Goal: Task Accomplishment & Management: Use online tool/utility

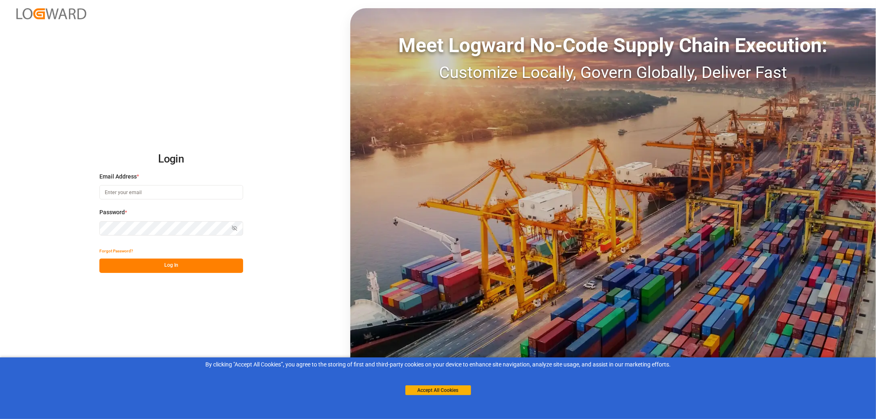
click at [117, 191] on input at bounding box center [171, 192] width 144 height 14
type input "monika.brinkmann-oetting@rhenus.com"
click at [171, 265] on button "Log In" at bounding box center [171, 266] width 144 height 14
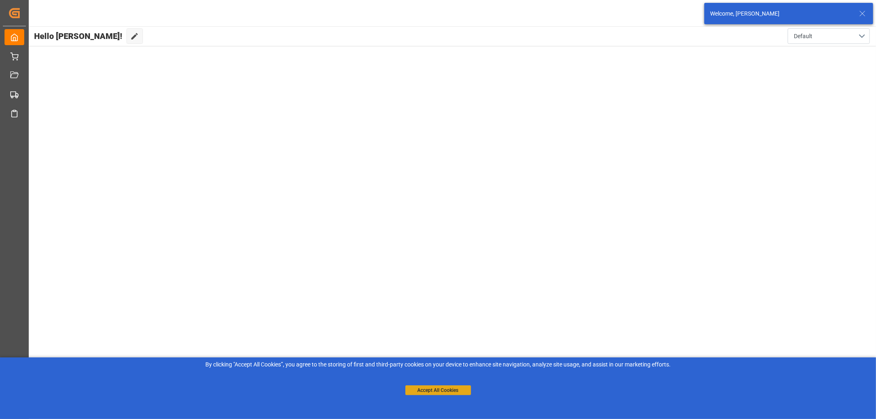
click at [427, 391] on button "Accept All Cookies" at bounding box center [438, 391] width 66 height 10
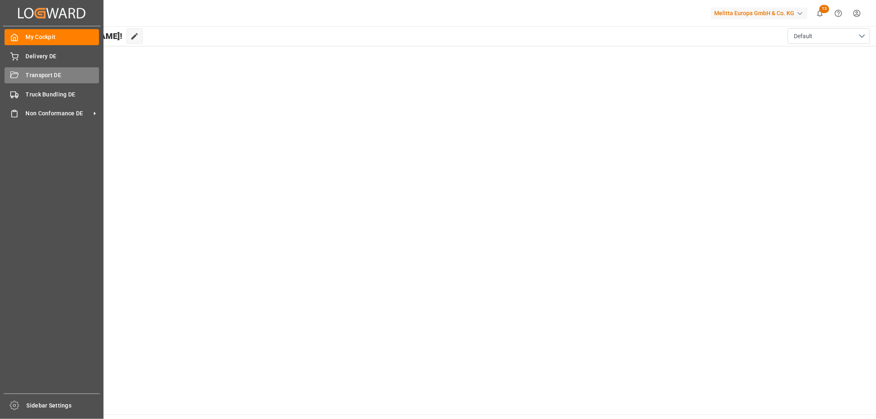
click at [28, 76] on span "Transport DE" at bounding box center [63, 75] width 74 height 9
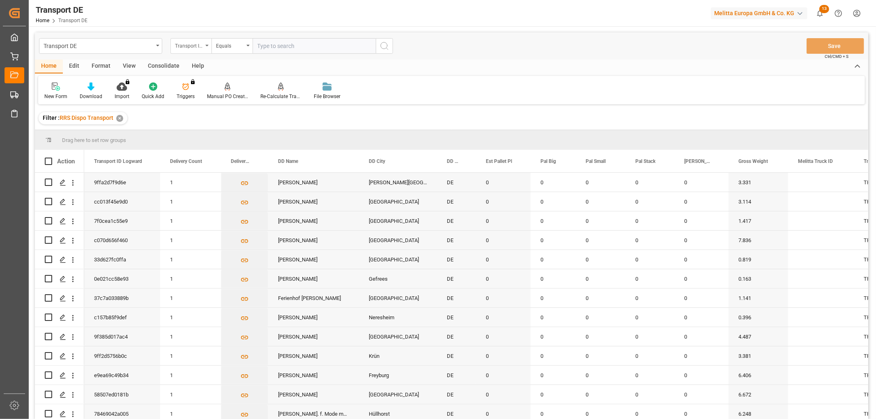
click at [184, 46] on div "Transport ID Logward" at bounding box center [189, 44] width 28 height 9
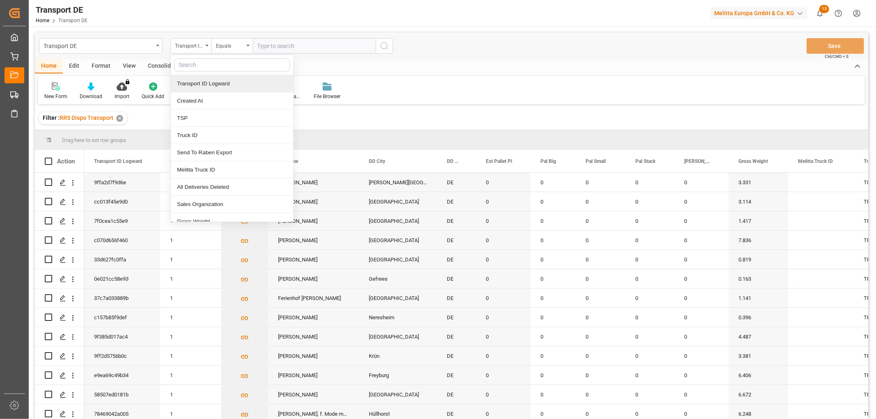
click at [196, 66] on input "text" at bounding box center [232, 64] width 116 height 13
type input "pl"
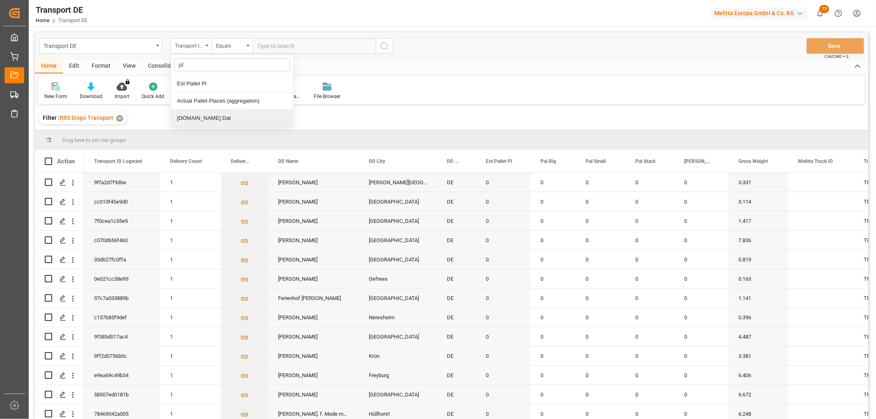
click at [185, 116] on div "[DOMAIN_NAME] Dat" at bounding box center [232, 118] width 122 height 17
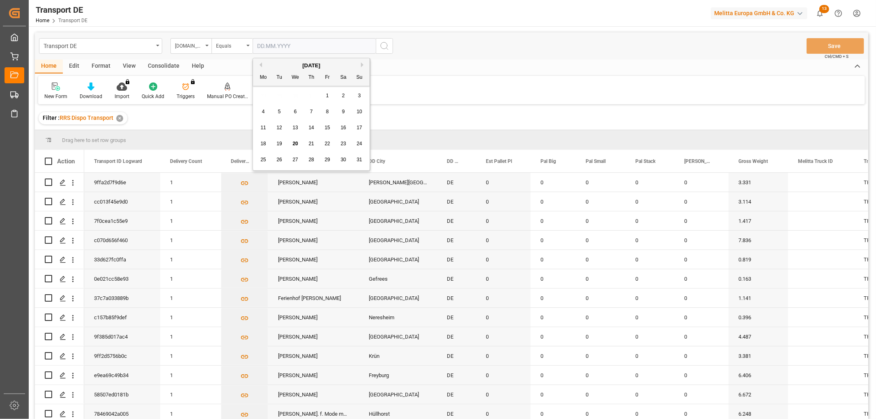
click at [259, 46] on input "text" at bounding box center [314, 46] width 123 height 16
click at [269, 97] on div "28 29 30 31 1 2 3" at bounding box center [311, 96] width 112 height 16
click at [313, 143] on span "21" at bounding box center [310, 144] width 5 height 6
type input "[DATE]"
click at [383, 45] on icon "search button" at bounding box center [384, 46] width 10 height 10
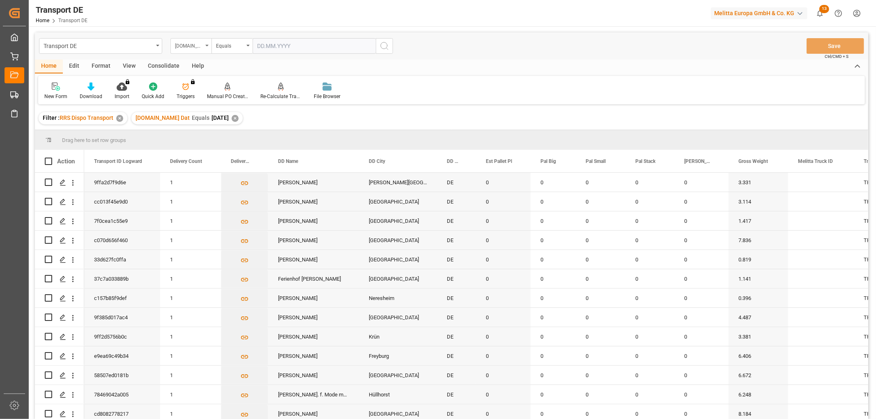
click at [185, 43] on div "[DOMAIN_NAME] Dat" at bounding box center [189, 44] width 28 height 9
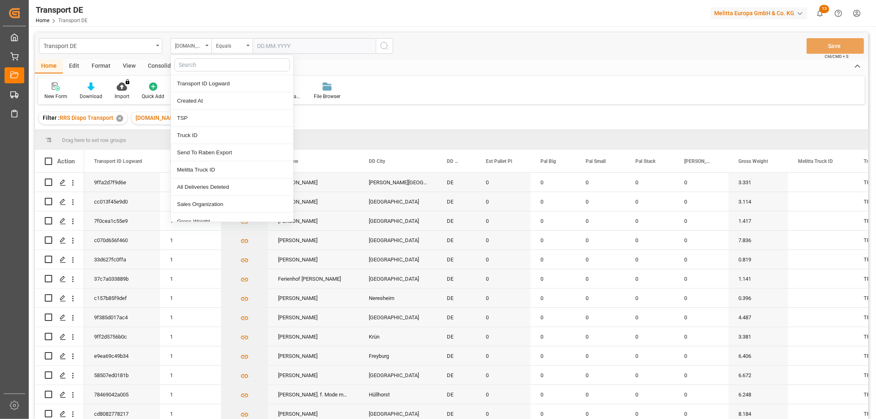
click at [188, 67] on input "text" at bounding box center [232, 64] width 116 height 13
type input "req"
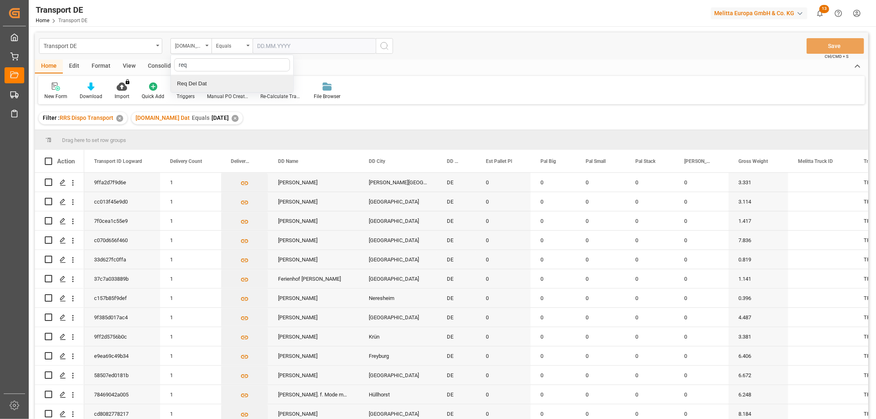
click at [191, 85] on div "Req Del Dat" at bounding box center [232, 83] width 122 height 17
click at [233, 48] on div "Equals" at bounding box center [230, 44] width 28 height 9
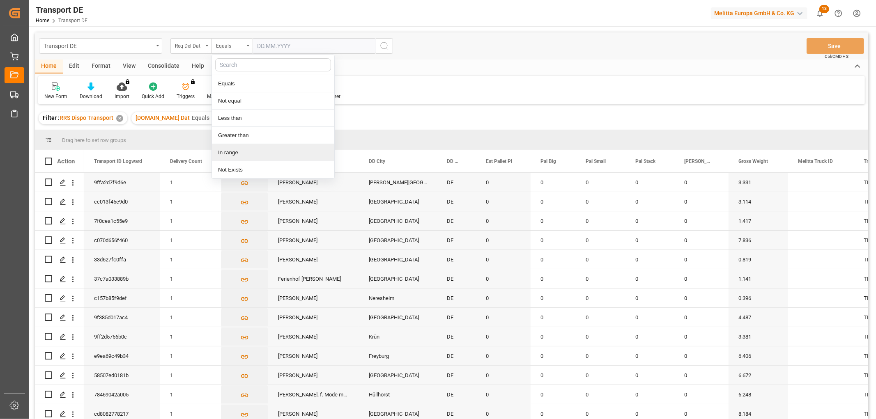
click at [227, 153] on div "In range" at bounding box center [273, 152] width 122 height 17
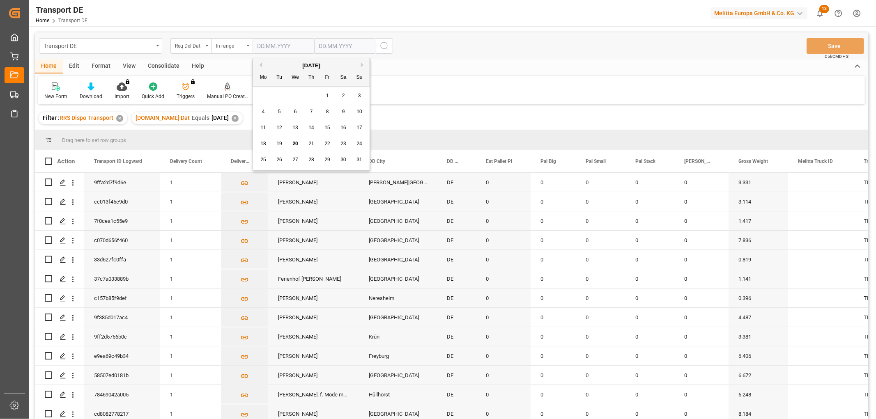
click at [263, 46] on input "text" at bounding box center [284, 46] width 62 height 16
click at [260, 92] on div "28 29 30 31 1 2 3" at bounding box center [311, 96] width 112 height 16
click at [330, 145] on span "22" at bounding box center [326, 144] width 5 height 6
type input "22.08.2025"
click at [337, 46] on input "text" at bounding box center [345, 46] width 62 height 16
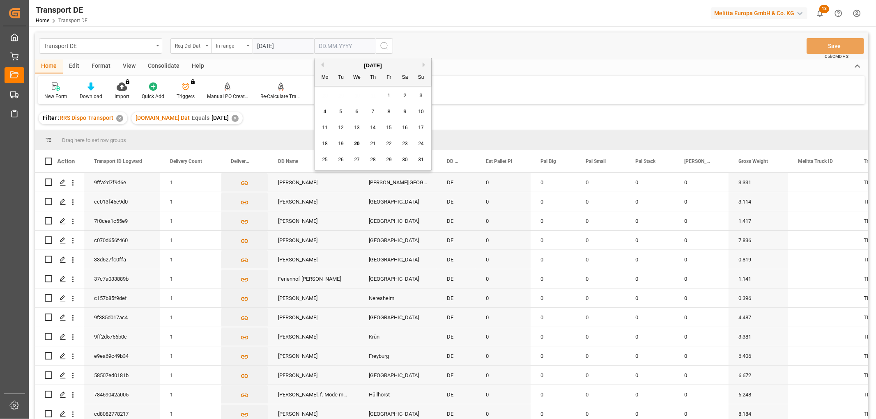
click at [326, 97] on div "28 29 30 31 1 2 3" at bounding box center [373, 96] width 112 height 16
click at [339, 159] on span "26" at bounding box center [340, 160] width 5 height 6
type input "[DATE]"
click at [381, 44] on icon "search button" at bounding box center [384, 46] width 10 height 10
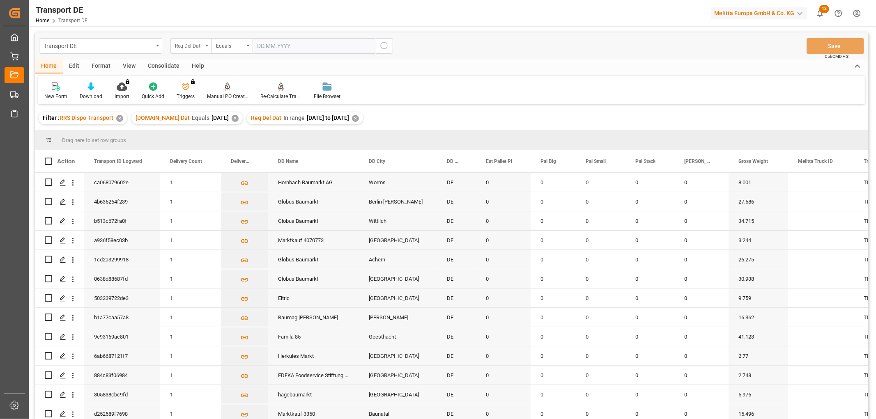
click at [190, 44] on div "Req Del Dat" at bounding box center [189, 44] width 28 height 9
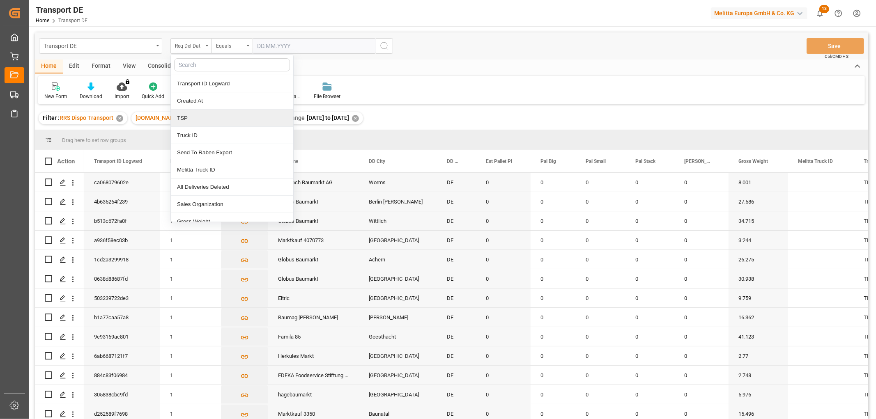
click at [182, 117] on div "TSP" at bounding box center [232, 118] width 122 height 17
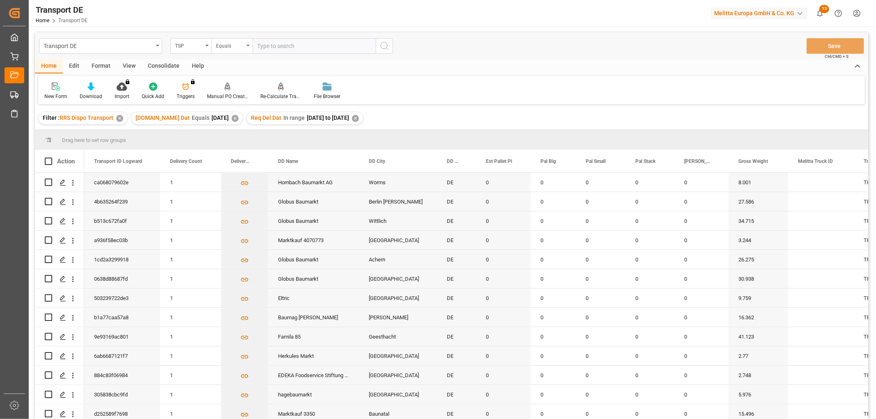
click at [225, 46] on div "Equals" at bounding box center [230, 44] width 28 height 9
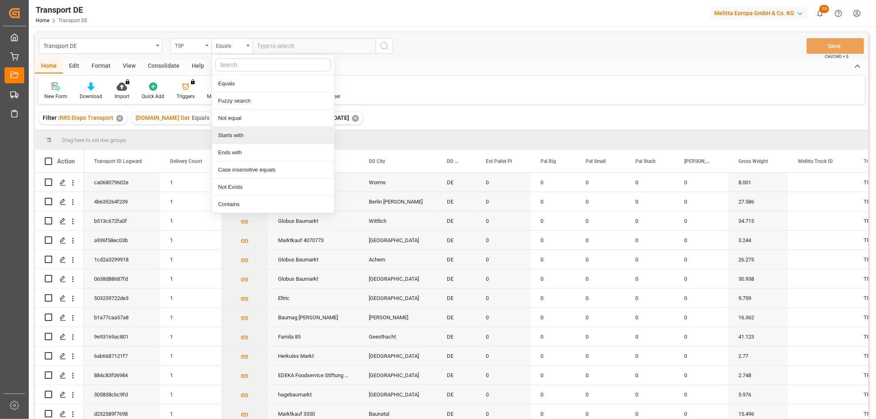
click at [231, 136] on div "Starts with" at bounding box center [273, 135] width 122 height 17
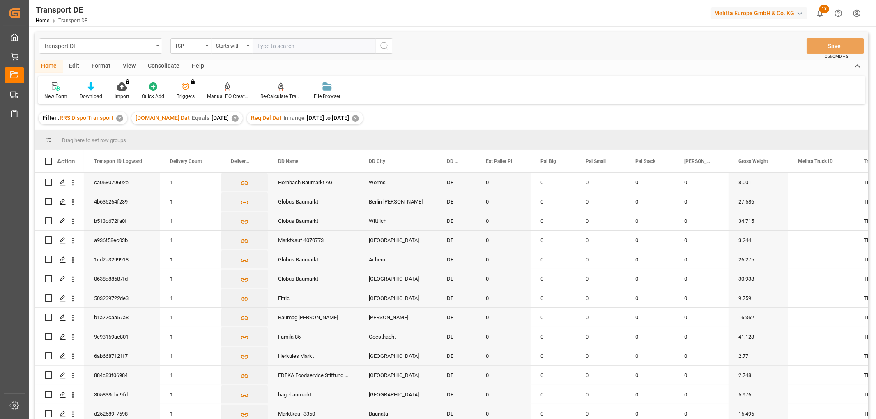
click at [285, 46] on input "text" at bounding box center [314, 46] width 123 height 16
type input "Dachser DE"
click at [382, 43] on circle "search button" at bounding box center [384, 45] width 7 height 7
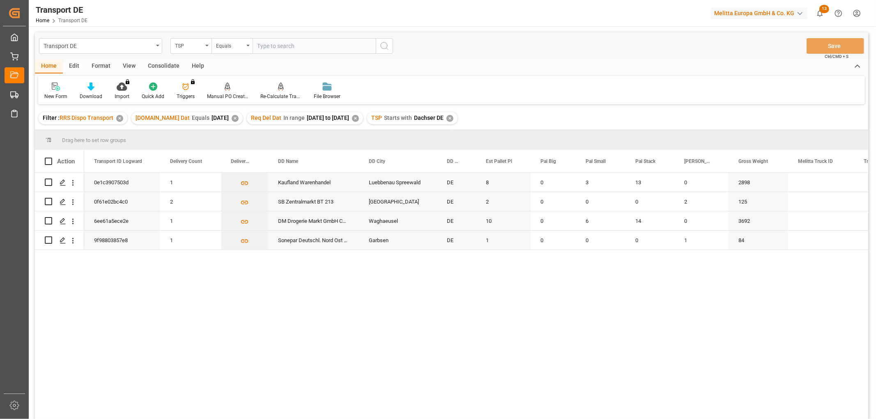
click at [160, 65] on div "Consolidate" at bounding box center [164, 67] width 44 height 14
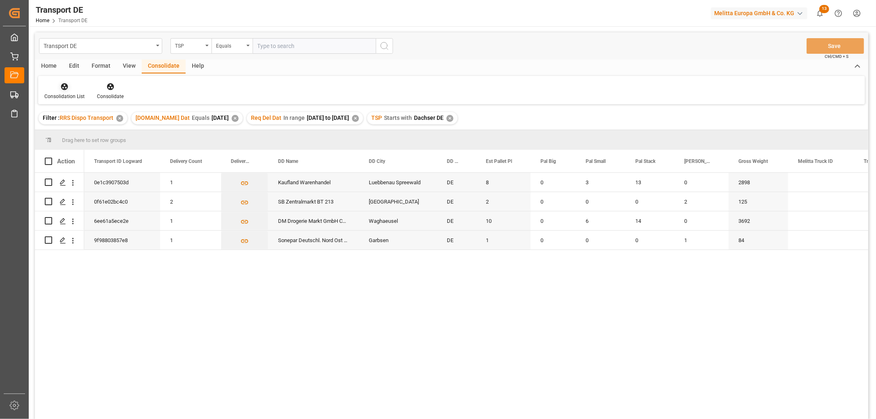
click at [64, 89] on icon at bounding box center [64, 86] width 7 height 7
click at [76, 132] on div "Transport DE TSP Equals Save Ctrl/CMD + S Home Edit Format View Consolidate Hel…" at bounding box center [451, 236] width 833 height 409
click at [60, 87] on icon at bounding box center [64, 87] width 8 height 8
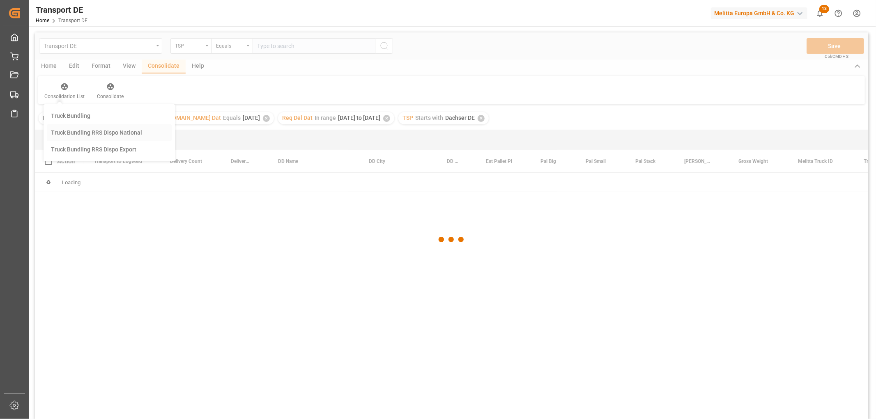
click at [75, 132] on div "Transport DE TSP Equals Save Ctrl/CMD + S Home Edit Format View Consolidate Hel…" at bounding box center [451, 236] width 833 height 409
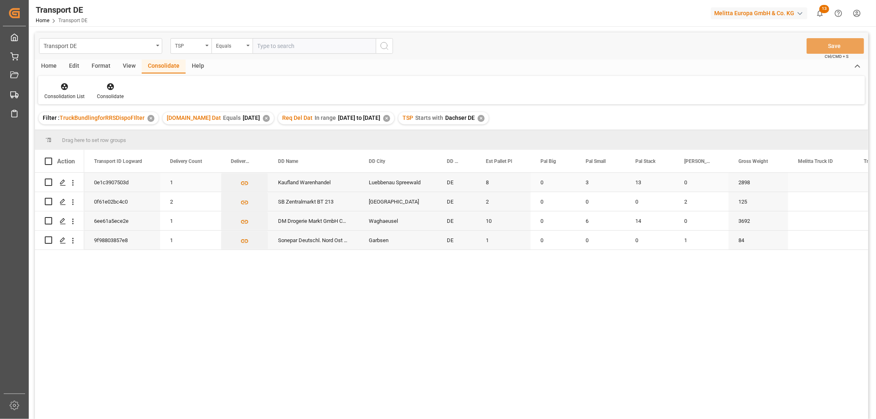
click at [48, 182] on input "Press Space to toggle row selection (unchecked)" at bounding box center [48, 182] width 7 height 7
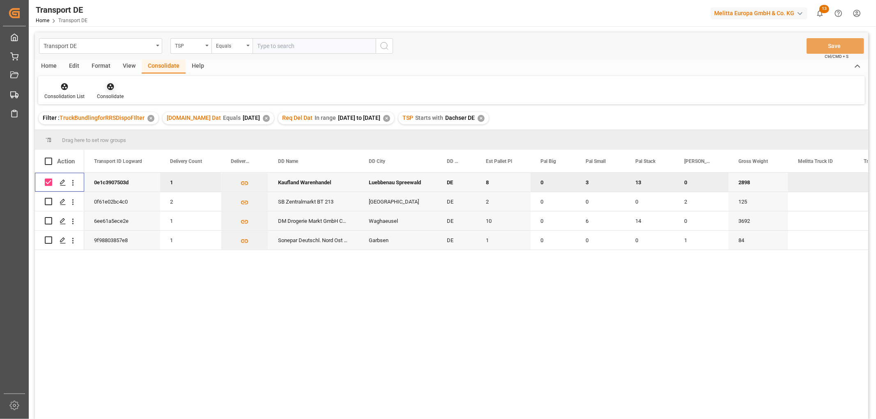
click at [108, 87] on icon at bounding box center [110, 87] width 8 height 8
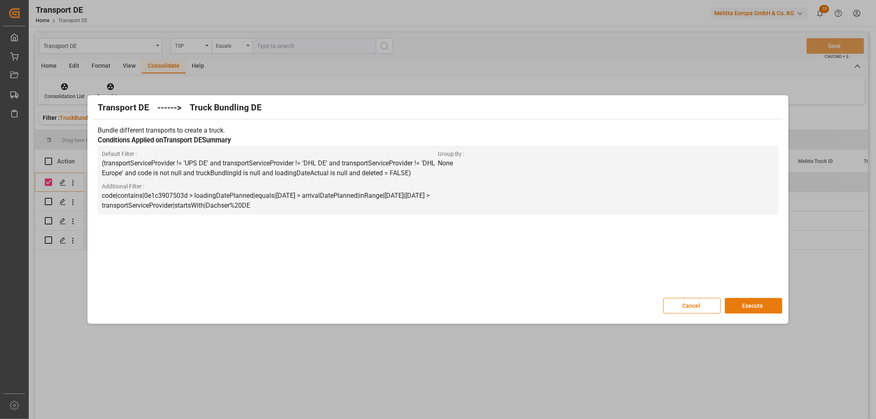
click at [764, 303] on button "Execute" at bounding box center [753, 306] width 57 height 16
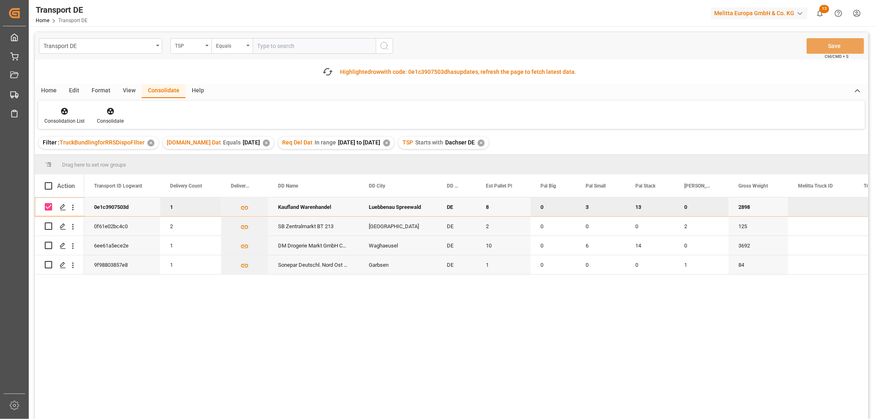
click at [48, 204] on input "Press Space to toggle row selection (checked)" at bounding box center [48, 206] width 7 height 7
checkbox input "false"
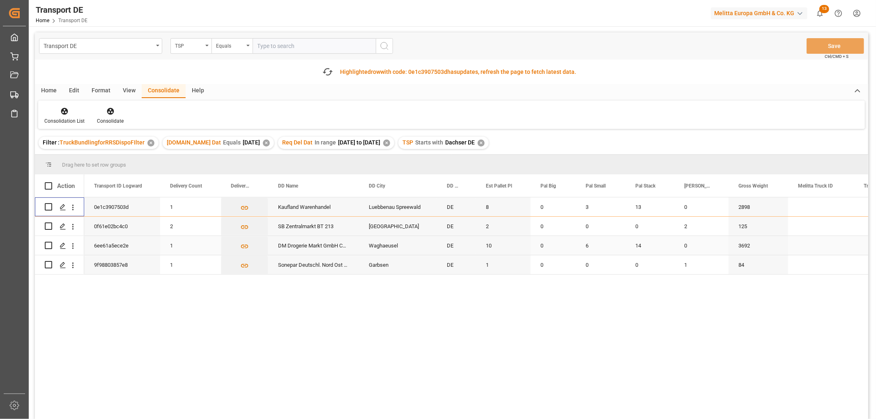
click at [51, 249] on input "Press Space to toggle row selection (unchecked)" at bounding box center [48, 245] width 7 height 7
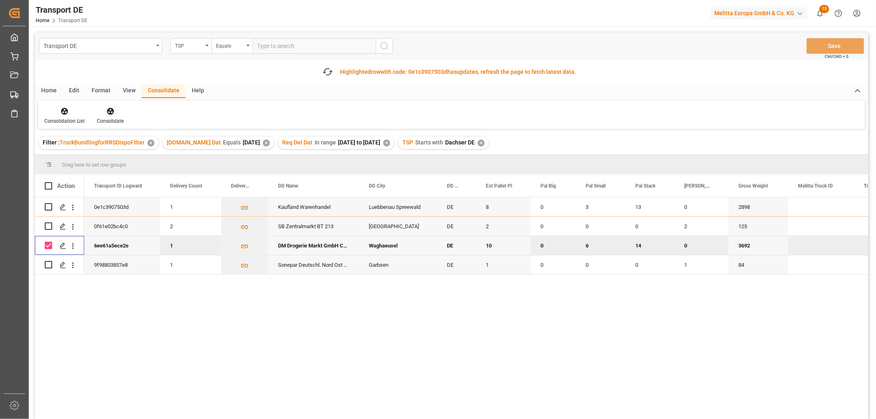
click at [108, 111] on icon at bounding box center [110, 111] width 7 height 7
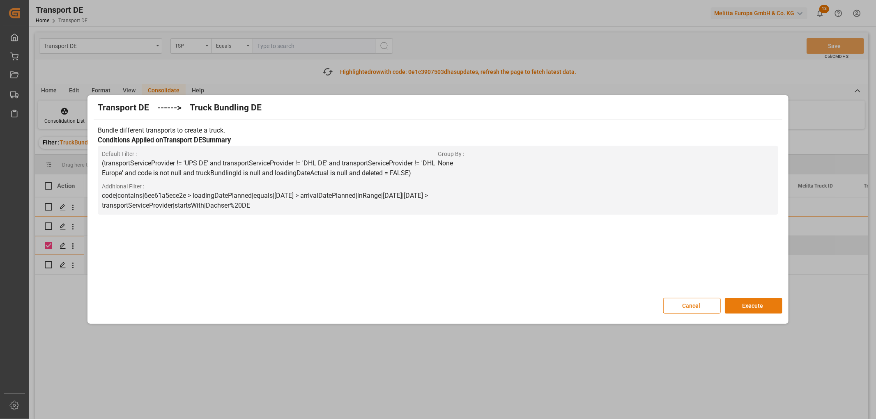
click at [753, 302] on button "Execute" at bounding box center [753, 306] width 57 height 16
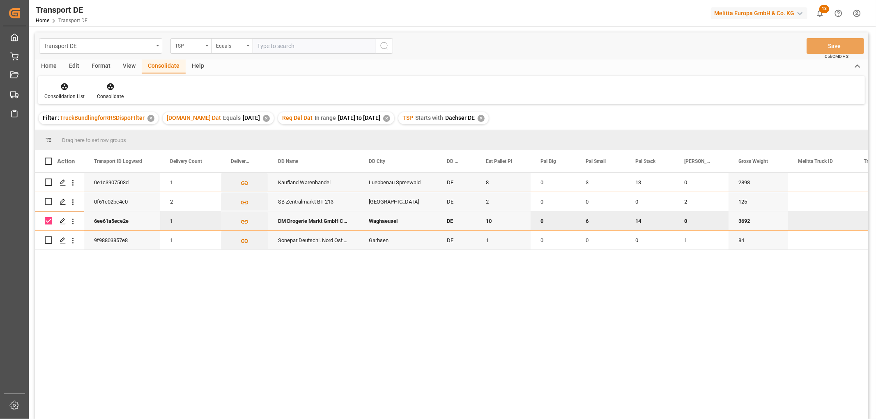
click at [51, 221] on input "Press Space to toggle row selection (checked)" at bounding box center [48, 220] width 7 height 7
checkbox input "false"
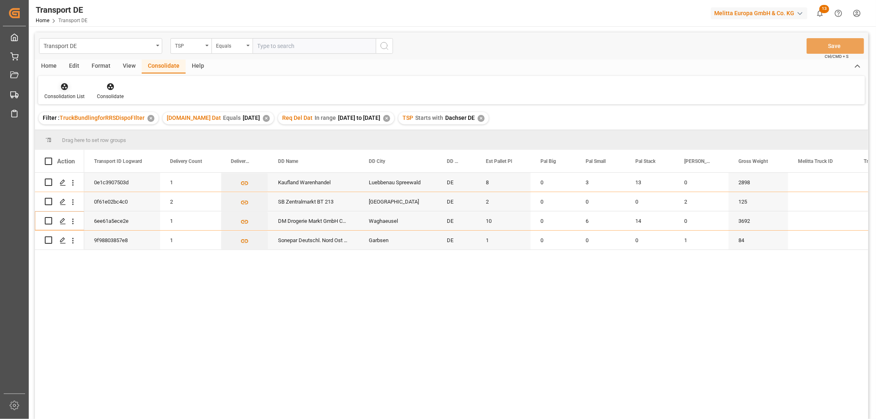
click at [66, 85] on icon at bounding box center [64, 86] width 7 height 7
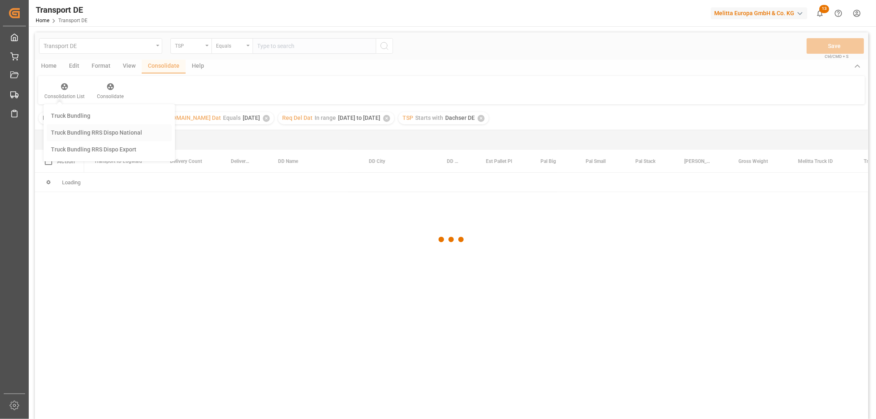
click at [66, 132] on div "Transport DE TSP Equals Save Ctrl/CMD + S Home Edit Format View Consolidate Hel…" at bounding box center [451, 236] width 833 height 409
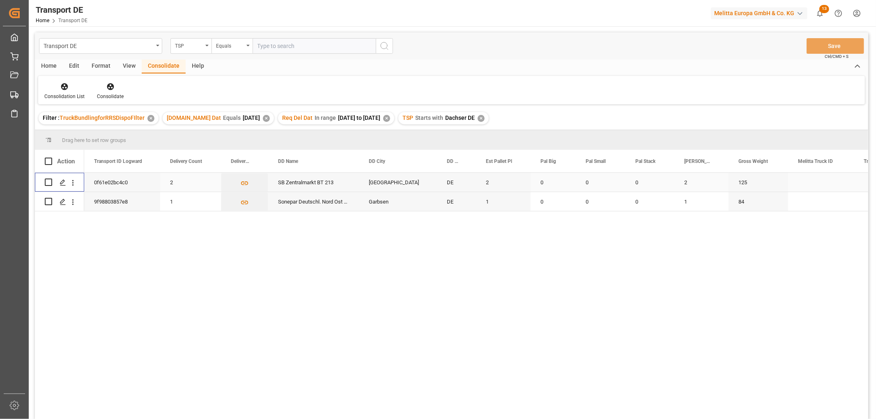
click at [47, 180] on input "Press Space to toggle row selection (unchecked)" at bounding box center [48, 182] width 7 height 7
checkbox input "true"
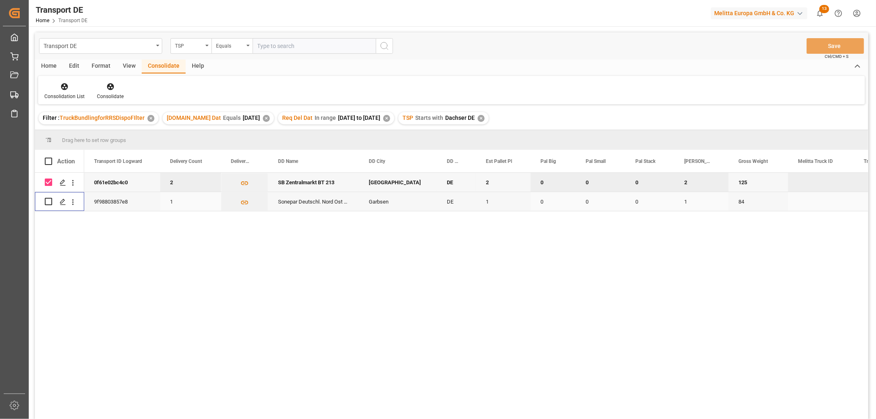
click at [46, 202] on input "Press Space to toggle row selection (unchecked)" at bounding box center [48, 201] width 7 height 7
checkbox input "true"
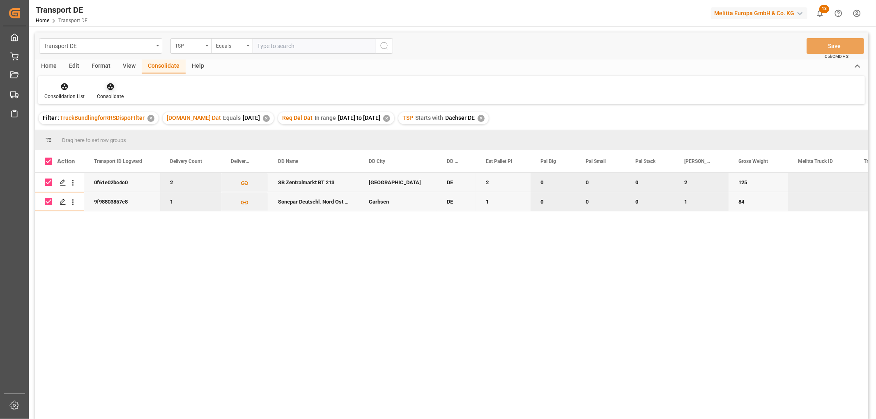
click at [109, 86] on icon at bounding box center [110, 86] width 7 height 7
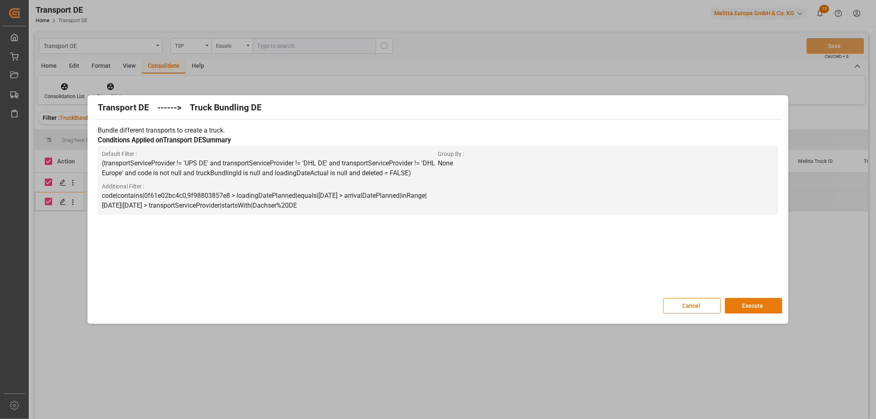
click at [756, 303] on button "Execute" at bounding box center [753, 306] width 57 height 16
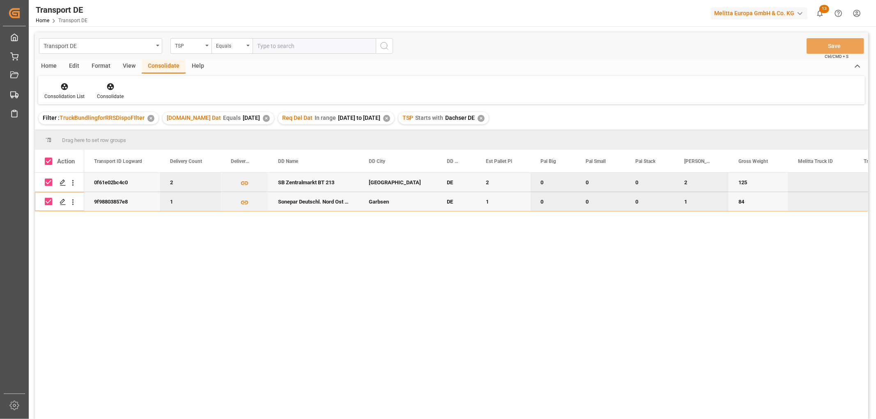
click at [46, 184] on input "Press Space to toggle row selection (checked)" at bounding box center [48, 182] width 7 height 7
checkbox input "false"
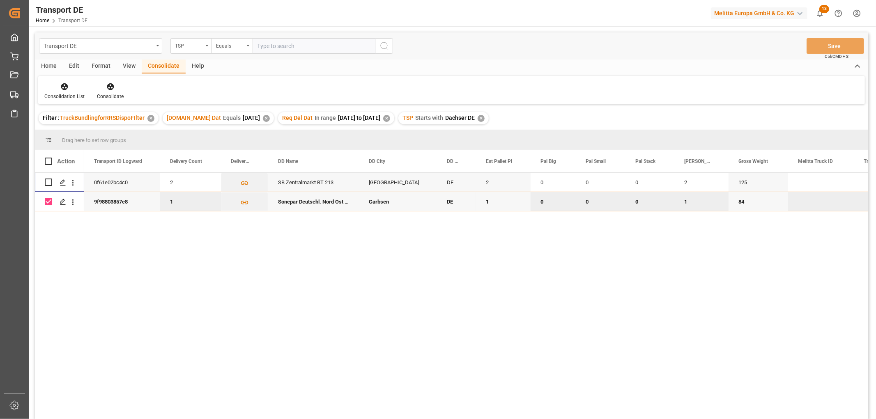
click at [50, 202] on input "Press Space to toggle row selection (checked)" at bounding box center [48, 201] width 7 height 7
checkbox input "false"
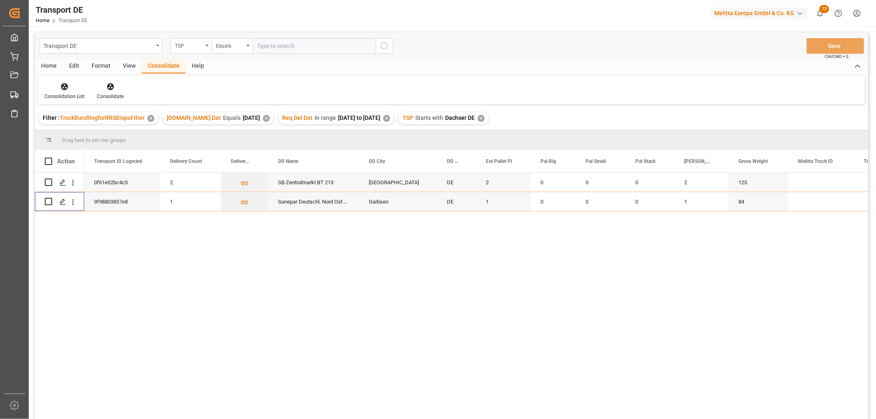
click at [64, 85] on icon at bounding box center [64, 87] width 8 height 8
click at [68, 133] on div "Transport DE TSP Equals Save Ctrl/CMD + S Home Edit Format View Consolidate Hel…" at bounding box center [451, 236] width 833 height 409
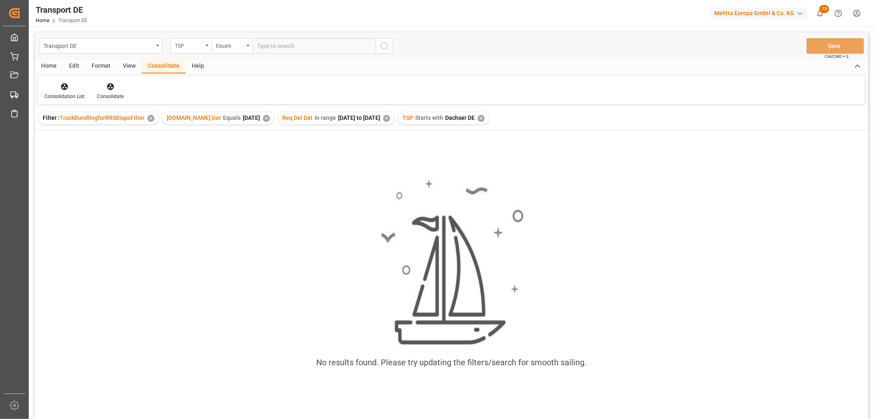
click at [485, 117] on div "✕" at bounding box center [481, 118] width 7 height 7
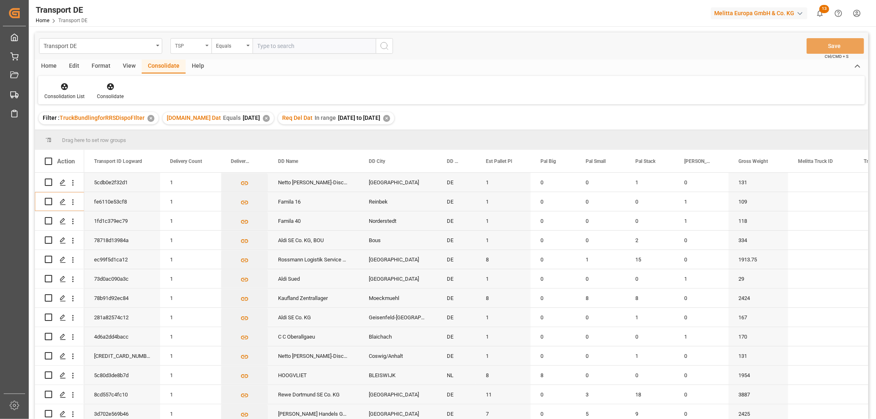
click at [185, 44] on div "TSP" at bounding box center [189, 44] width 28 height 9
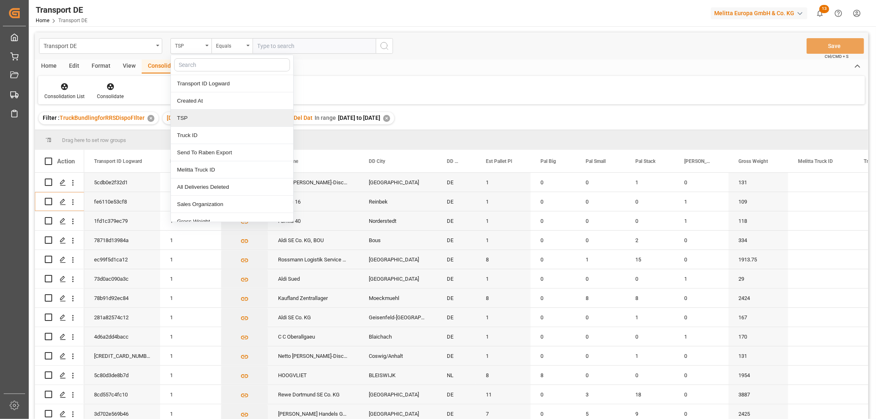
click at [184, 116] on div "TSP" at bounding box center [232, 118] width 122 height 17
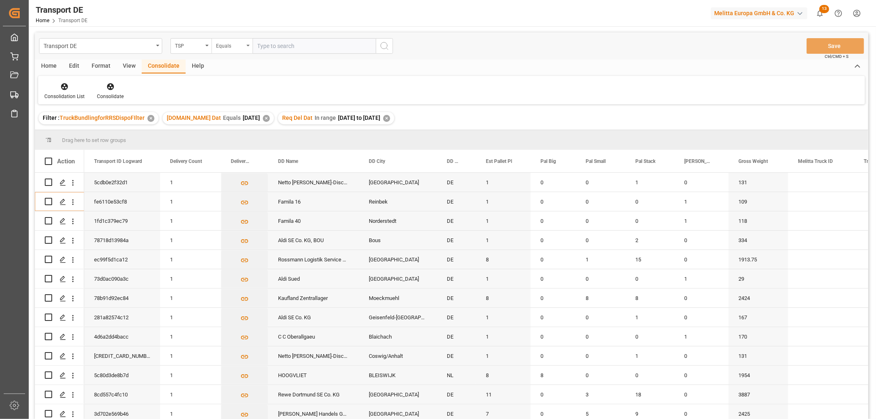
click at [224, 46] on div "Equals" at bounding box center [230, 44] width 28 height 9
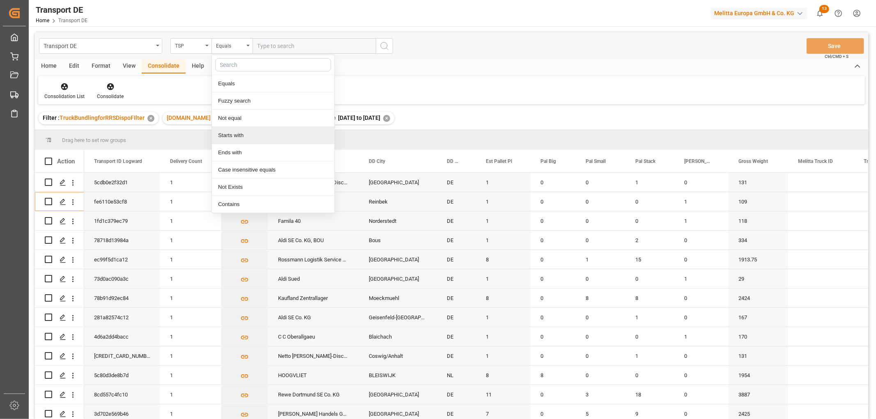
click at [232, 134] on div "Starts with" at bounding box center [273, 135] width 122 height 17
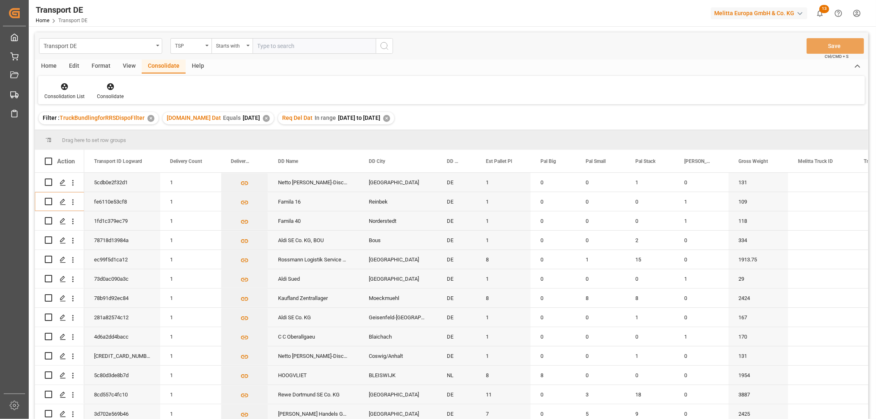
click at [269, 46] on input "text" at bounding box center [314, 46] width 123 height 16
type input "LIT DE"
click at [384, 45] on icon "search button" at bounding box center [384, 46] width 10 height 10
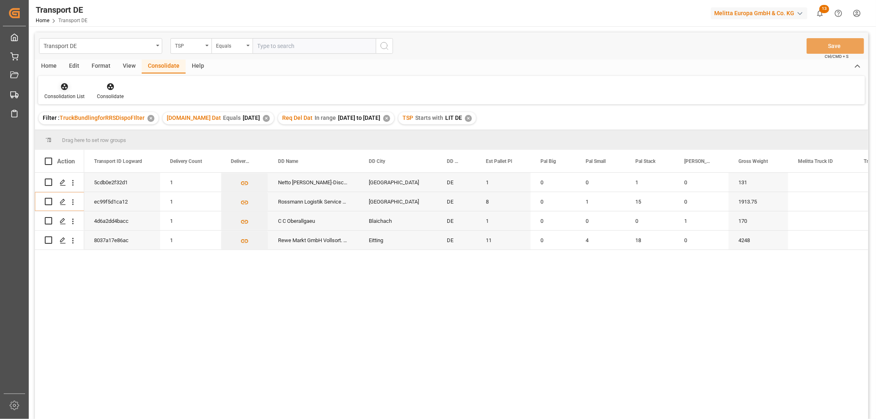
click at [66, 89] on icon at bounding box center [64, 86] width 7 height 7
click at [72, 134] on div "Transport DE TSP Equals Save Ctrl/CMD + S Home Edit Format View Consolidate Hel…" at bounding box center [451, 236] width 833 height 409
click at [48, 202] on input "Press Space to toggle row selection (unchecked)" at bounding box center [48, 201] width 7 height 7
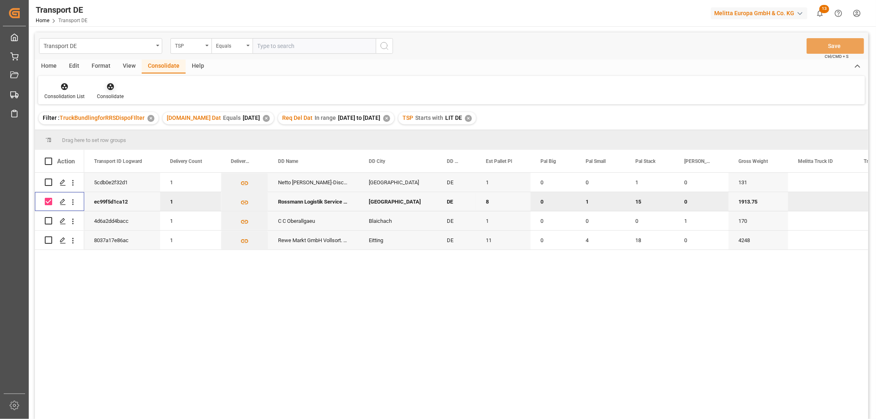
click at [111, 85] on icon at bounding box center [110, 86] width 7 height 7
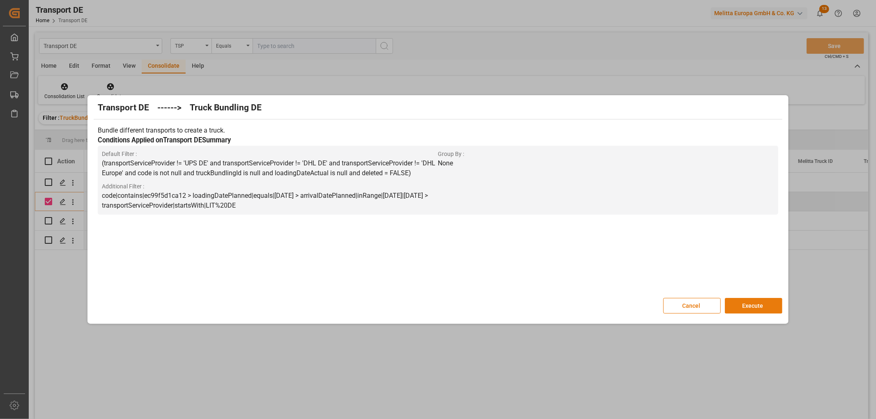
click at [766, 308] on button "Execute" at bounding box center [753, 306] width 57 height 16
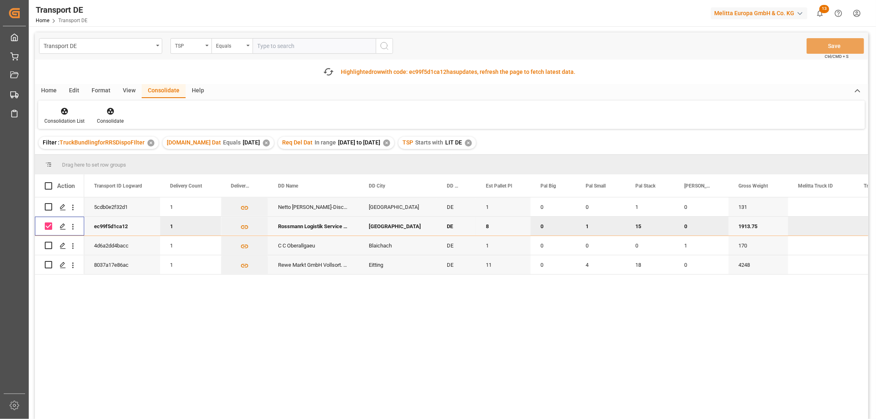
click at [48, 225] on input "Press Space to toggle row selection (checked)" at bounding box center [48, 226] width 7 height 7
checkbox input "false"
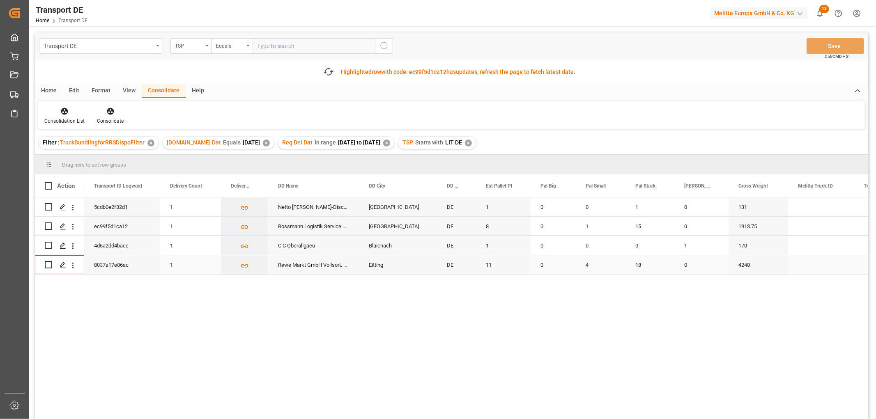
click at [48, 265] on input "Press Space to toggle row selection (unchecked)" at bounding box center [48, 264] width 7 height 7
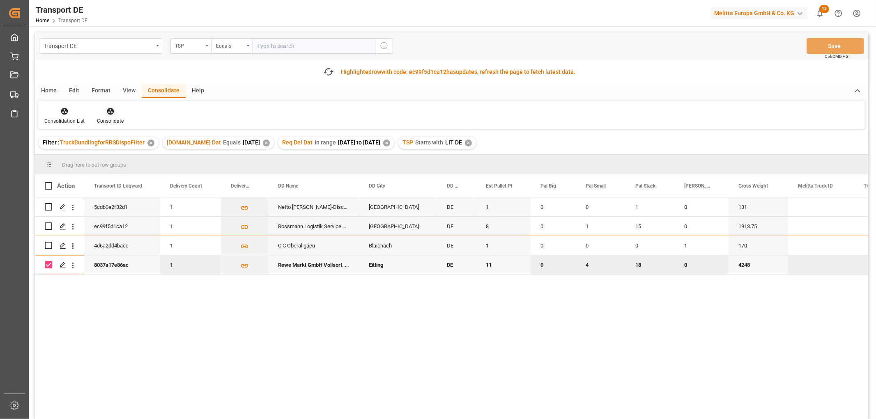
click at [110, 109] on icon at bounding box center [110, 111] width 8 height 8
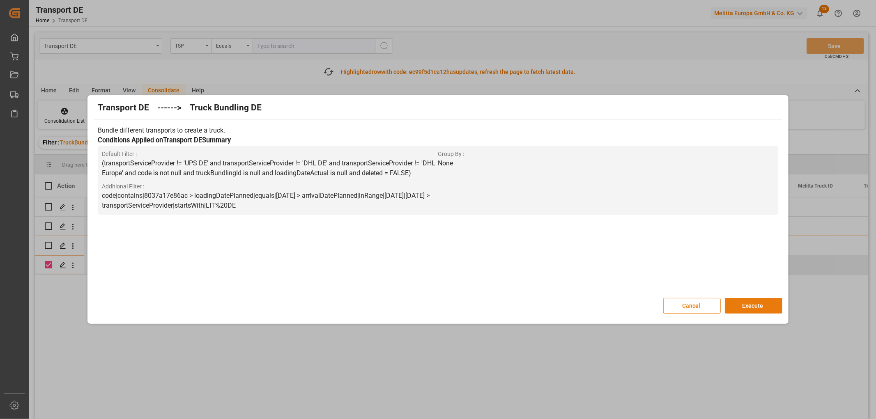
click at [749, 304] on button "Execute" at bounding box center [753, 306] width 57 height 16
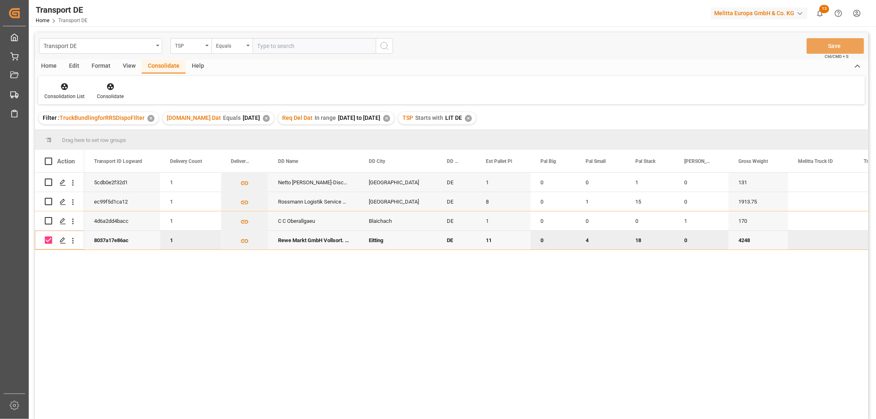
click at [48, 240] on input "Press Space to toggle row selection (checked)" at bounding box center [48, 240] width 7 height 7
checkbox input "false"
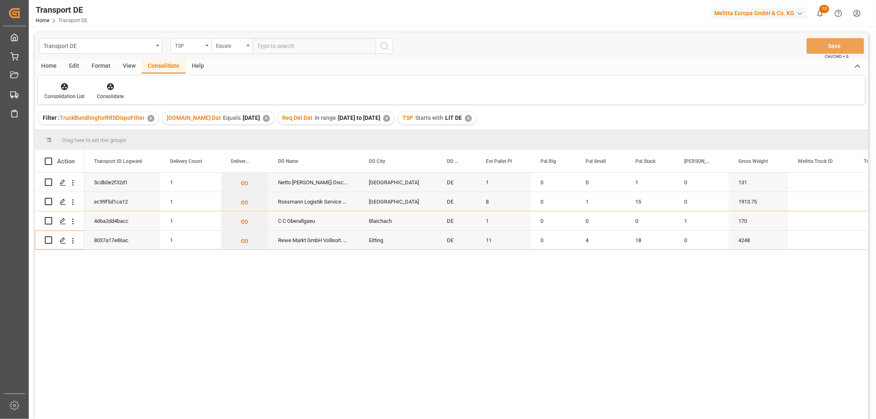
click at [64, 83] on icon at bounding box center [64, 87] width 8 height 8
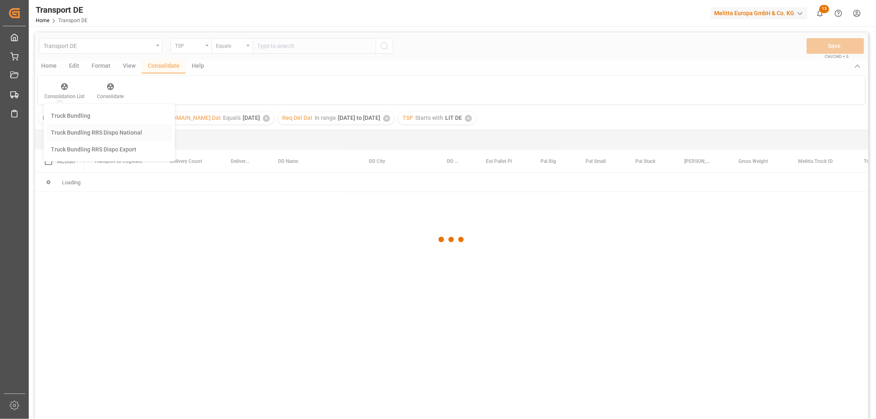
click at [71, 131] on div "Transport DE TSP Equals Save Ctrl/CMD + S Home Edit Format View Consolidate Hel…" at bounding box center [451, 236] width 833 height 409
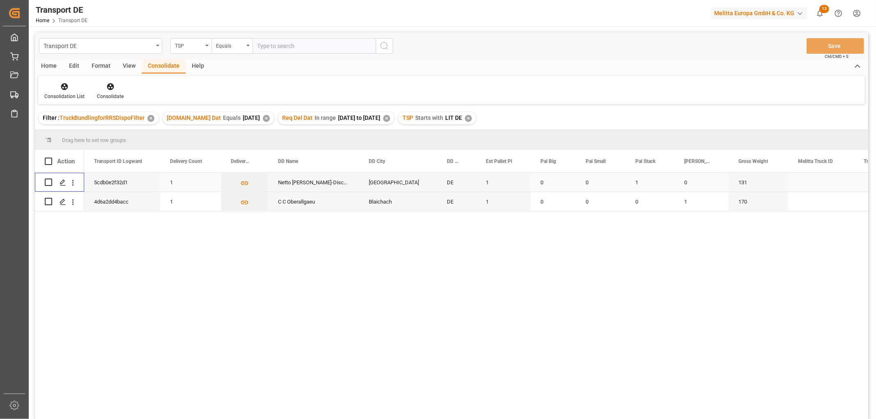
click at [48, 182] on input "Press Space to toggle row selection (unchecked)" at bounding box center [48, 182] width 7 height 7
checkbox input "true"
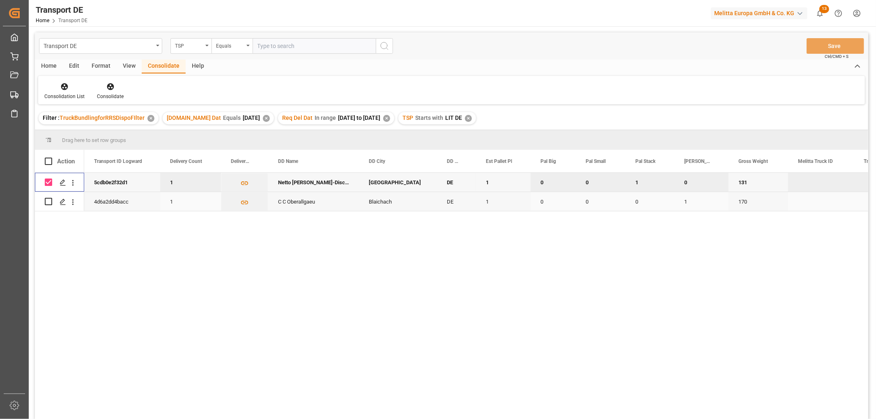
click at [49, 199] on input "Press Space to toggle row selection (unchecked)" at bounding box center [48, 201] width 7 height 7
checkbox input "true"
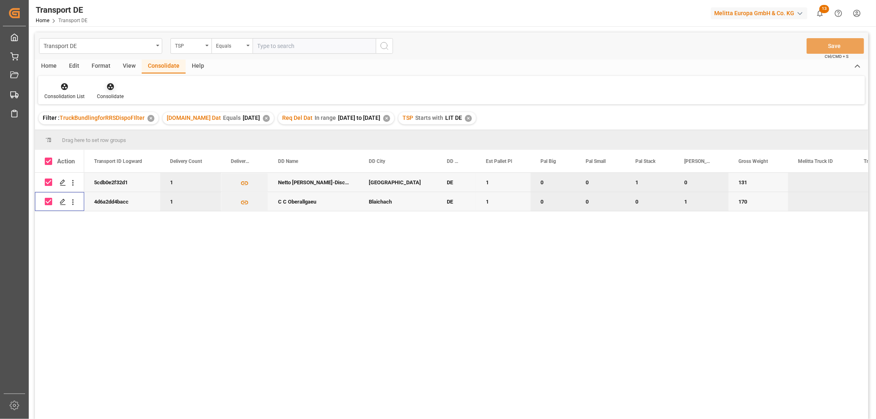
click at [109, 87] on icon at bounding box center [110, 86] width 7 height 7
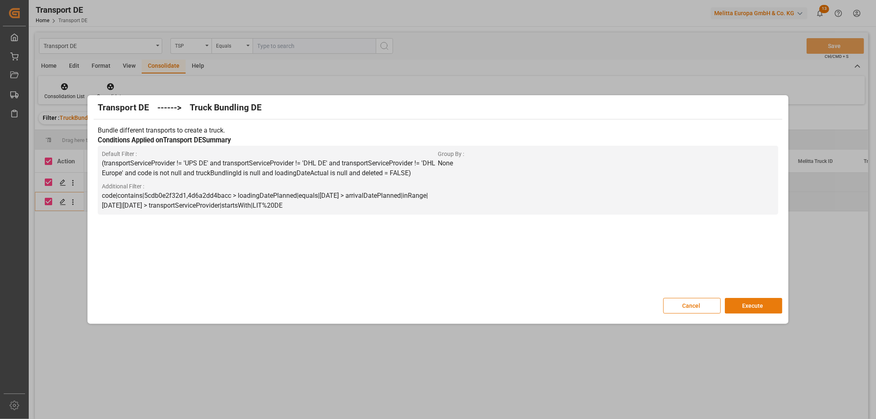
click at [760, 304] on button "Execute" at bounding box center [753, 306] width 57 height 16
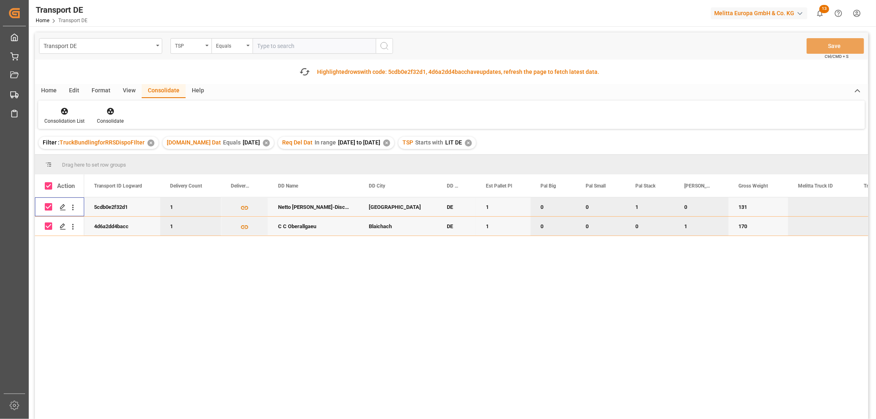
click at [47, 206] on input "Press Space to toggle row selection (checked)" at bounding box center [48, 206] width 7 height 7
checkbox input "false"
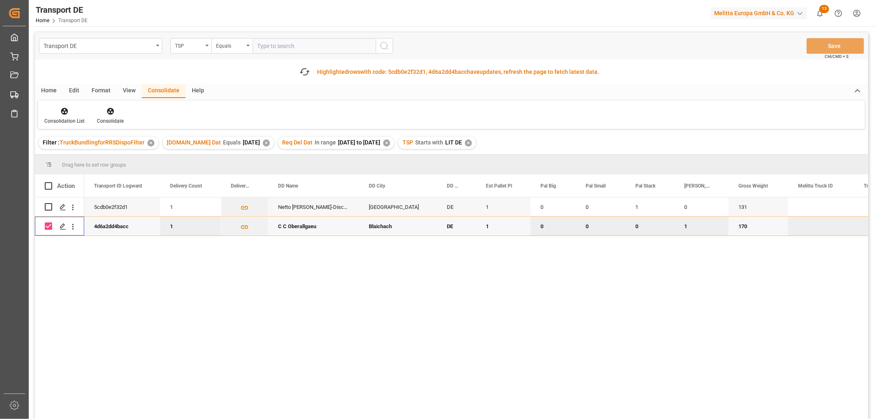
click at [49, 226] on input "Press Space to toggle row selection (checked)" at bounding box center [48, 226] width 7 height 7
checkbox input "false"
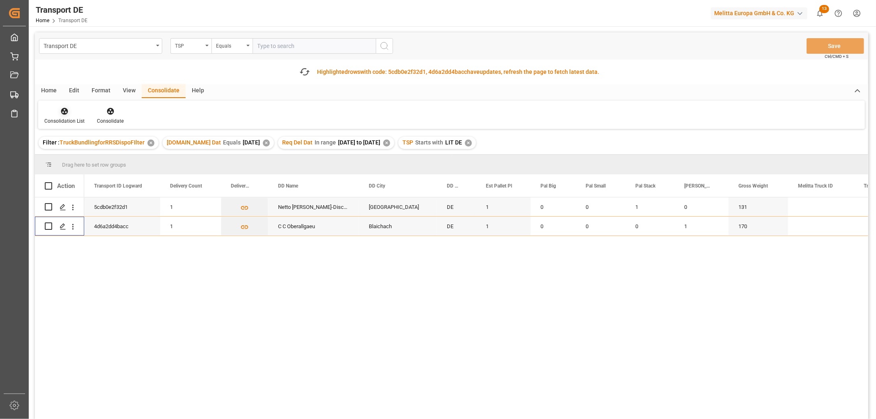
click at [62, 107] on icon at bounding box center [64, 111] width 8 height 8
click at [66, 158] on div "Transport DE TSP Equals Save Ctrl/CMD + S Fetch latest updates Highlighted rows…" at bounding box center [451, 248] width 833 height 433
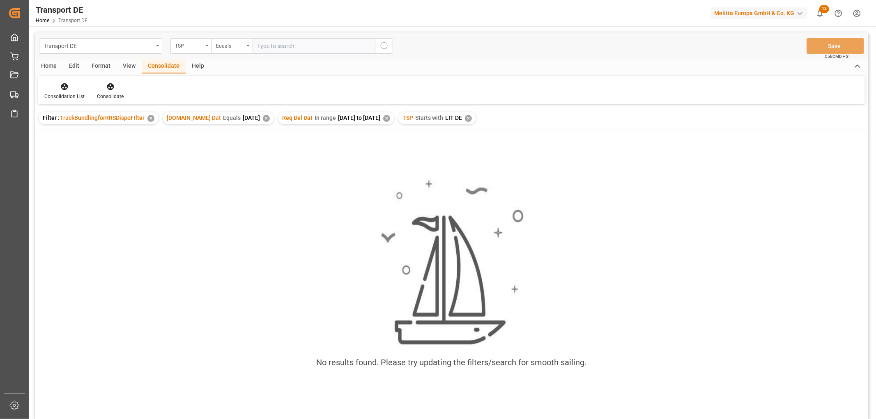
click at [470, 119] on div "✕" at bounding box center [468, 118] width 7 height 7
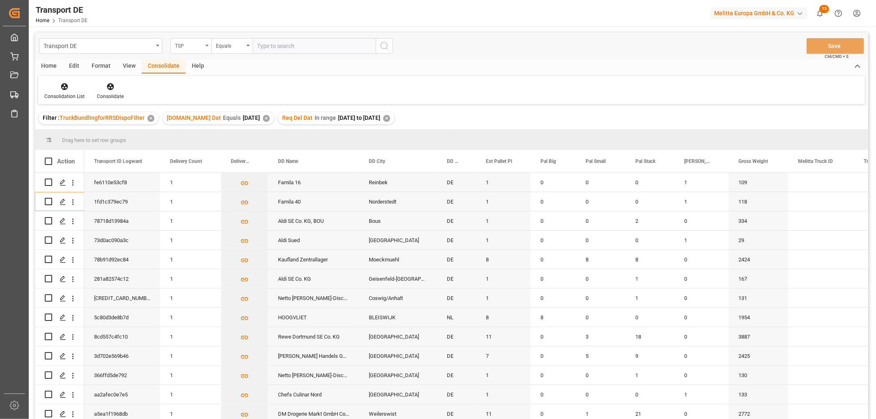
click at [187, 43] on div "TSP" at bounding box center [189, 44] width 28 height 9
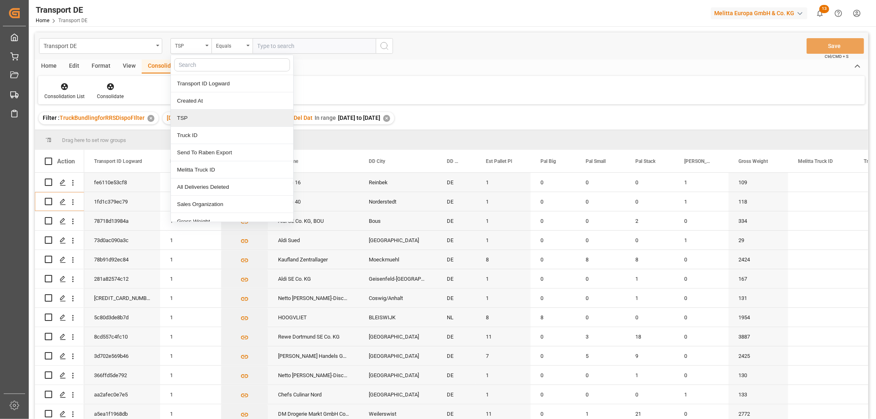
click at [180, 119] on div "TSP" at bounding box center [232, 118] width 122 height 17
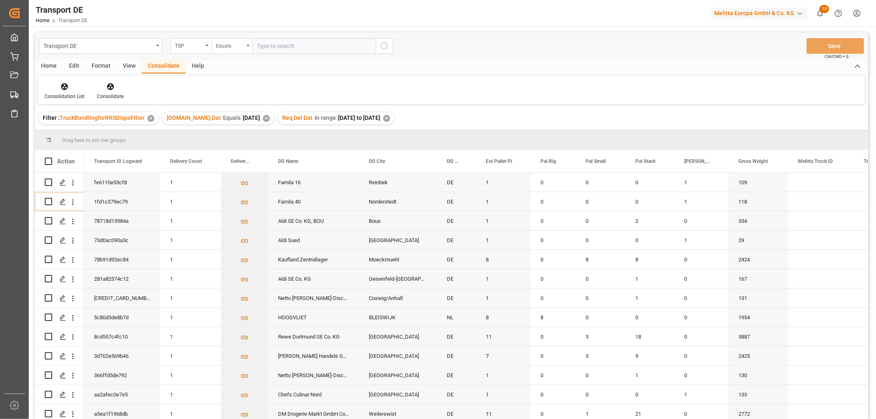
click at [227, 43] on div "Equals" at bounding box center [230, 44] width 28 height 9
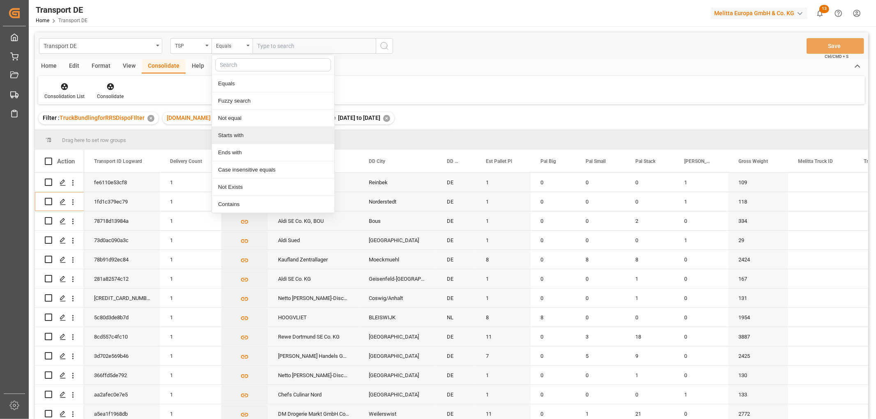
click at [232, 133] on div "Starts with" at bounding box center [273, 135] width 122 height 17
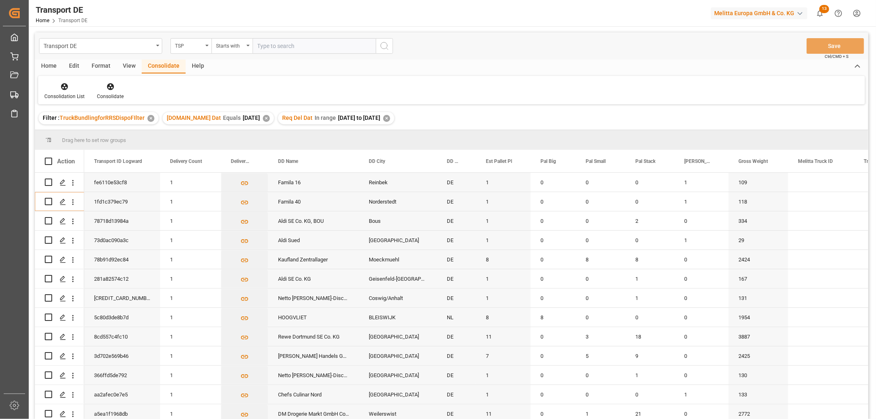
click at [266, 44] on input "text" at bounding box center [314, 46] width 123 height 16
type input "Moeller"
click at [384, 46] on icon "search button" at bounding box center [384, 46] width 10 height 10
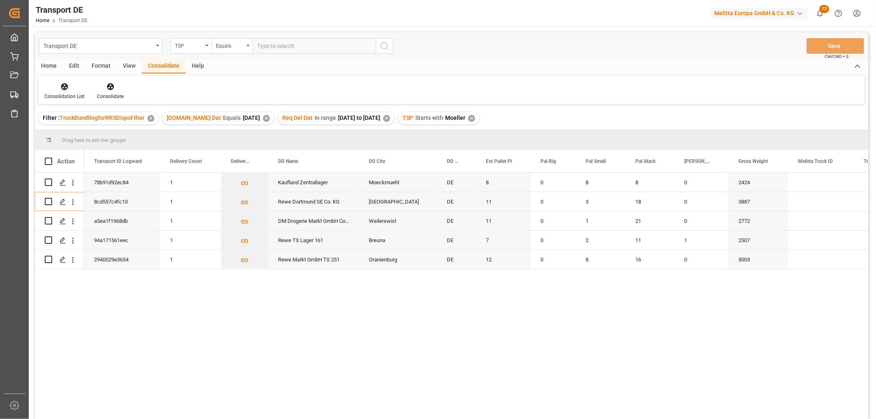
click at [65, 86] on icon at bounding box center [64, 86] width 7 height 7
click at [66, 133] on div "Transport DE TSP Equals Save Ctrl/CMD + S Home Edit Format View Consolidate Hel…" at bounding box center [451, 236] width 833 height 409
click at [50, 182] on input "Press Space to toggle row selection (unchecked)" at bounding box center [48, 182] width 7 height 7
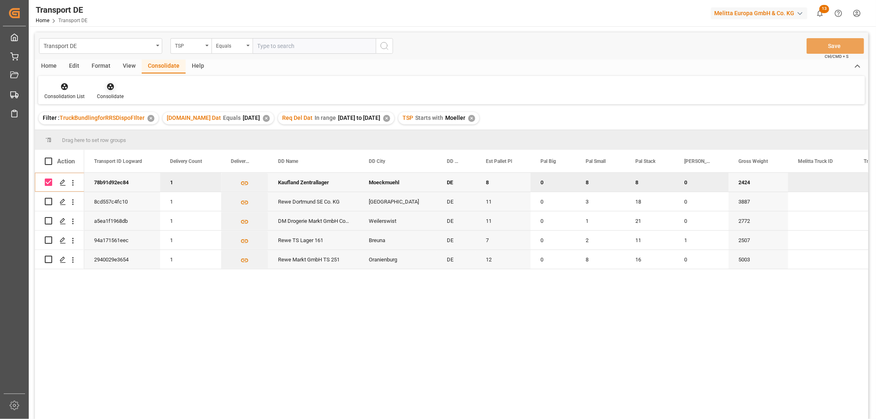
click at [112, 86] on icon at bounding box center [110, 86] width 7 height 7
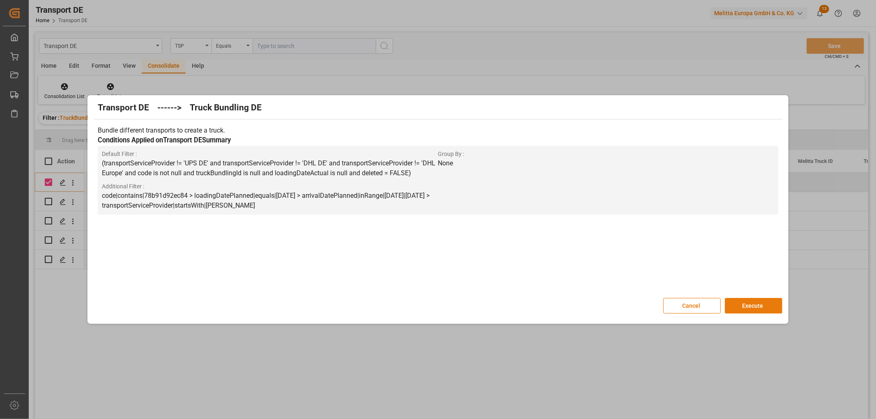
click at [749, 305] on button "Execute" at bounding box center [753, 306] width 57 height 16
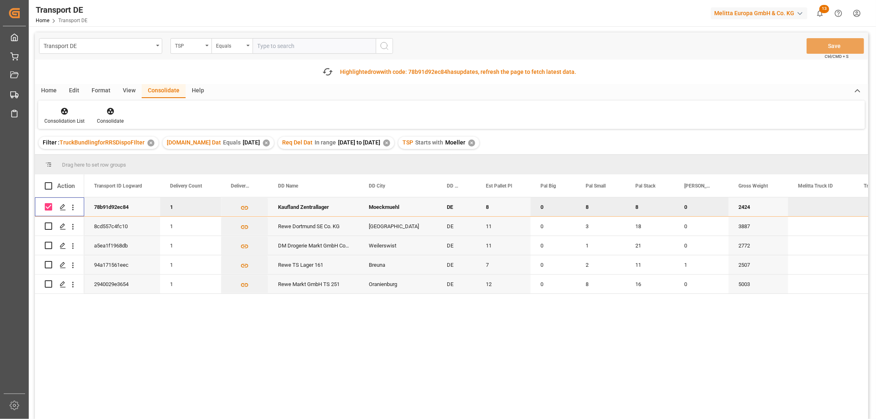
click at [51, 207] on input "Press Space to toggle row selection (checked)" at bounding box center [48, 206] width 7 height 7
checkbox input "false"
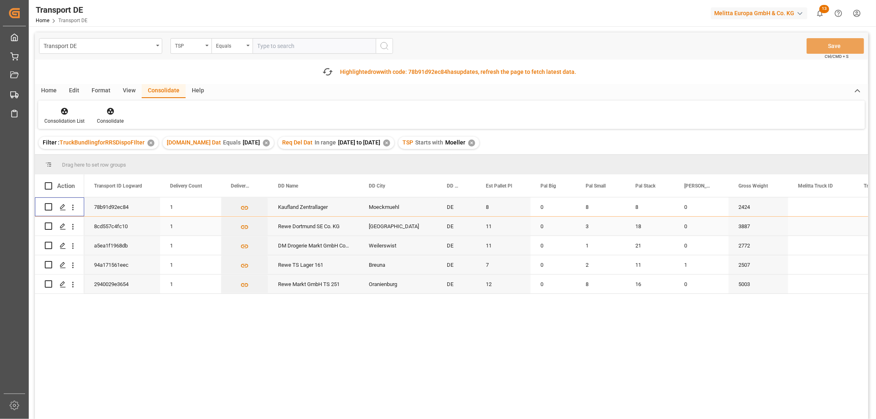
click at [48, 226] on input "Press Space to toggle row selection (unchecked)" at bounding box center [48, 226] width 7 height 7
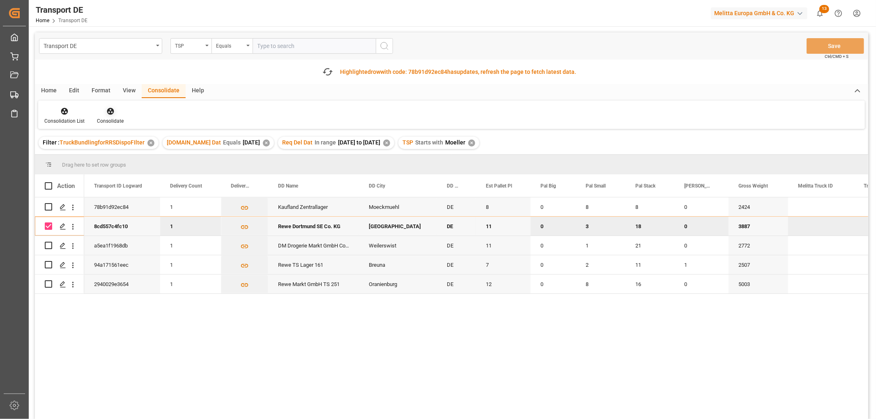
click at [109, 113] on icon at bounding box center [110, 111] width 7 height 7
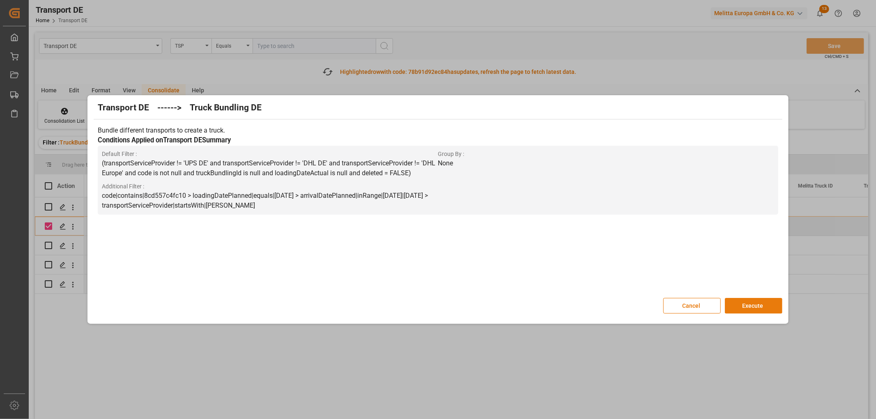
click at [763, 304] on button "Execute" at bounding box center [753, 306] width 57 height 16
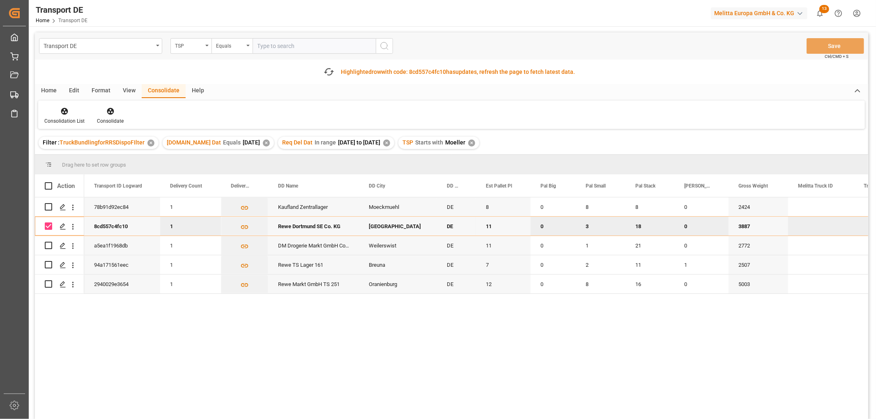
click at [45, 224] on input "Press Space to toggle row selection (checked)" at bounding box center [48, 226] width 7 height 7
checkbox input "false"
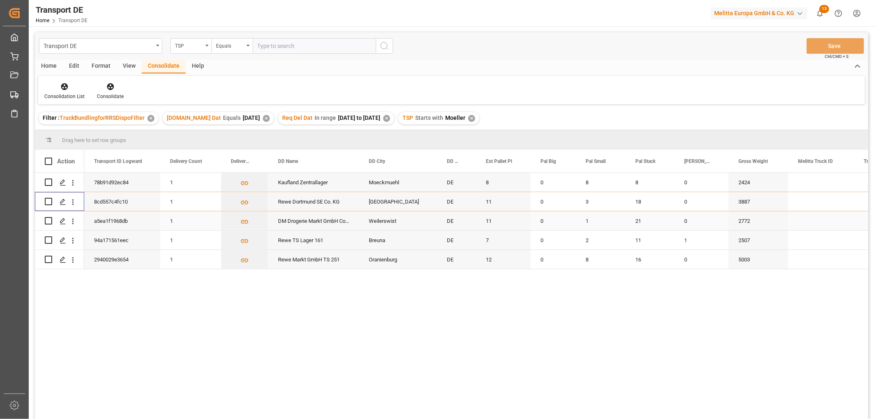
click at [48, 219] on input "Press Space to toggle row selection (unchecked)" at bounding box center [48, 220] width 7 height 7
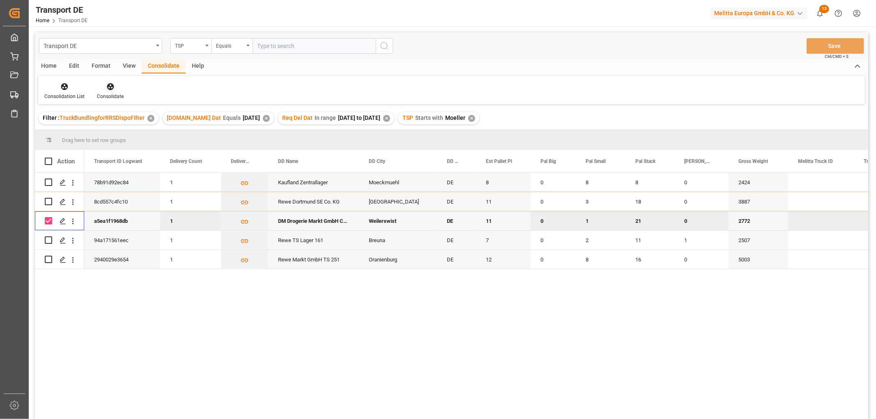
click at [109, 87] on icon at bounding box center [110, 86] width 7 height 7
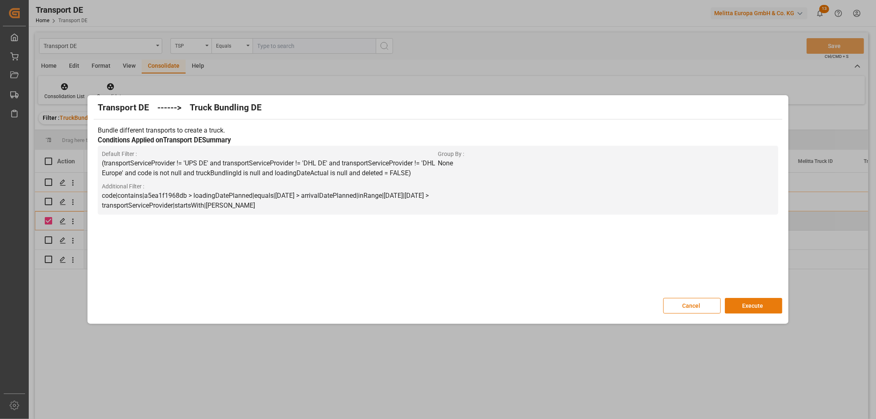
click at [749, 303] on button "Execute" at bounding box center [753, 306] width 57 height 16
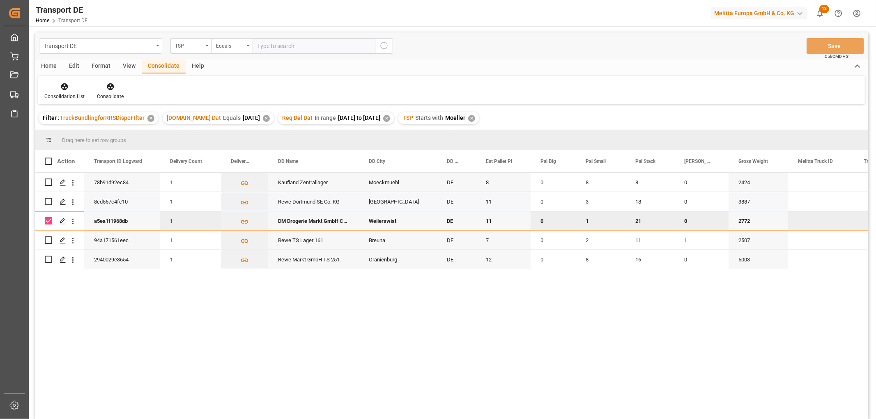
click at [51, 222] on input "Press Space to toggle row selection (checked)" at bounding box center [48, 220] width 7 height 7
checkbox input "false"
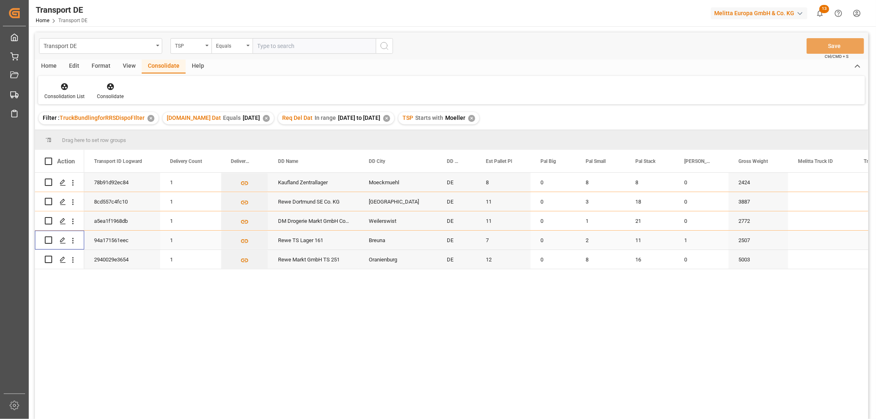
click at [49, 239] on input "Press Space to toggle row selection (unchecked)" at bounding box center [48, 240] width 7 height 7
click at [109, 87] on icon at bounding box center [110, 86] width 7 height 7
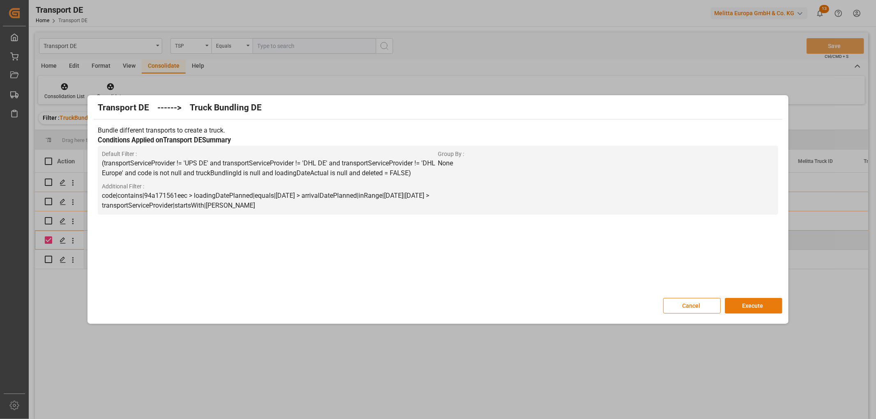
click at [762, 306] on button "Execute" at bounding box center [753, 306] width 57 height 16
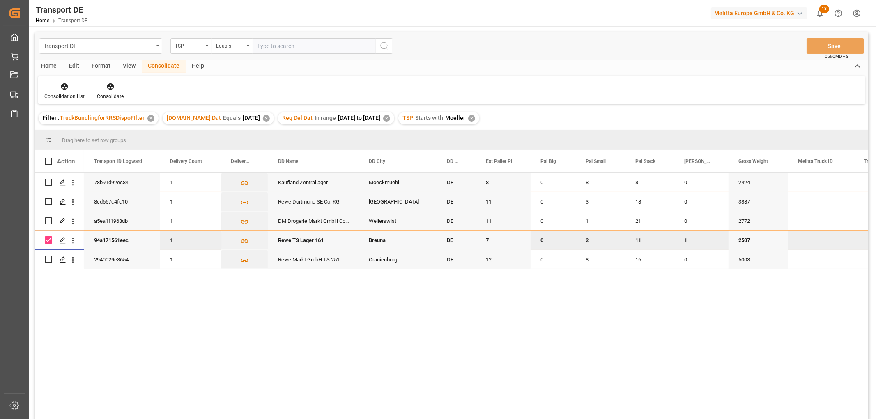
click at [48, 240] on input "Press Space to toggle row selection (checked)" at bounding box center [48, 240] width 7 height 7
checkbox input "false"
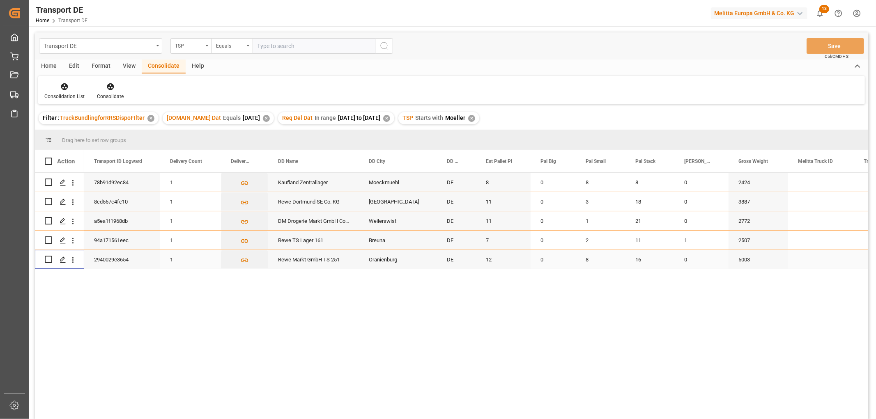
click at [48, 261] on input "Press Space to toggle row selection (unchecked)" at bounding box center [48, 259] width 7 height 7
click at [110, 88] on icon at bounding box center [110, 86] width 7 height 7
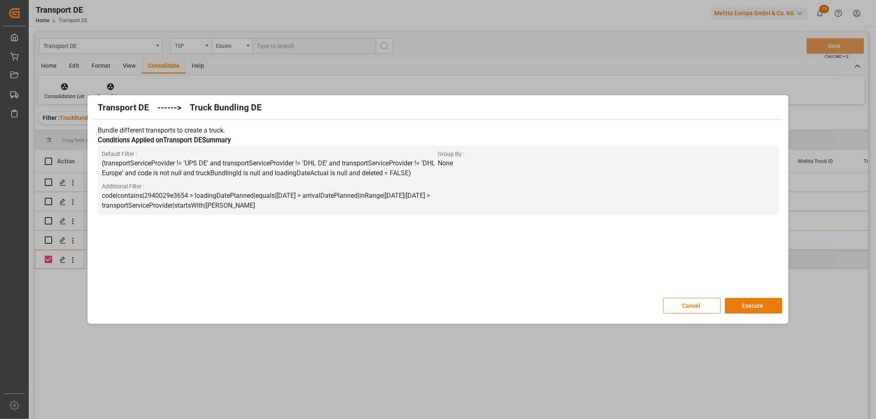
click at [756, 304] on button "Execute" at bounding box center [753, 306] width 57 height 16
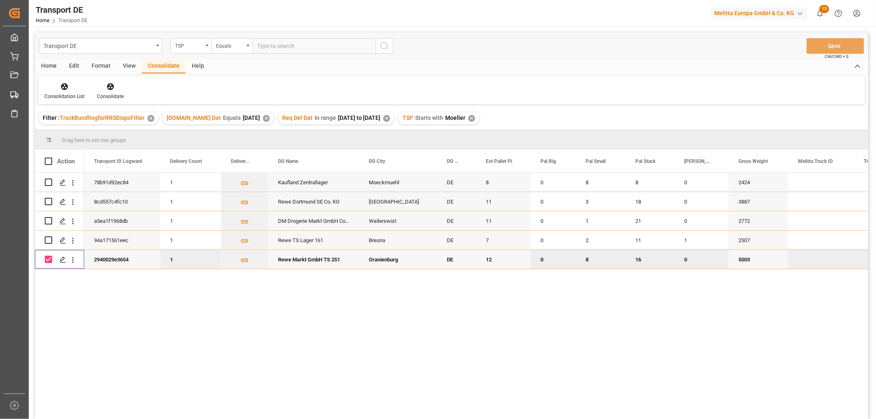
click at [46, 260] on input "Press Space to toggle row selection (checked)" at bounding box center [48, 259] width 7 height 7
checkbox input "false"
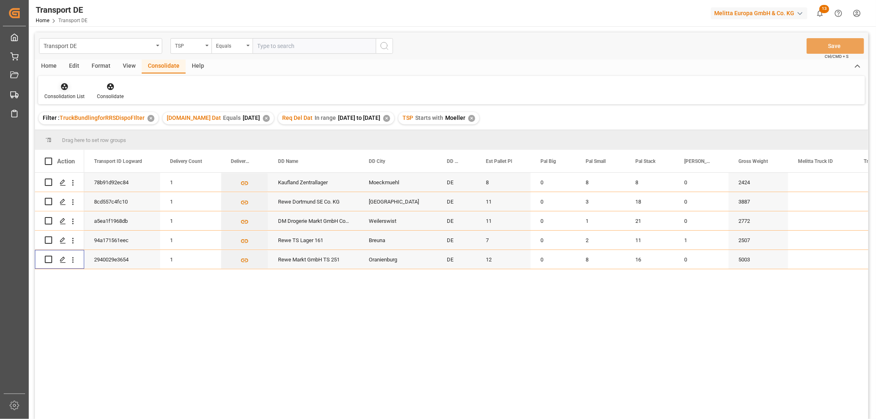
click at [63, 88] on icon at bounding box center [64, 86] width 7 height 7
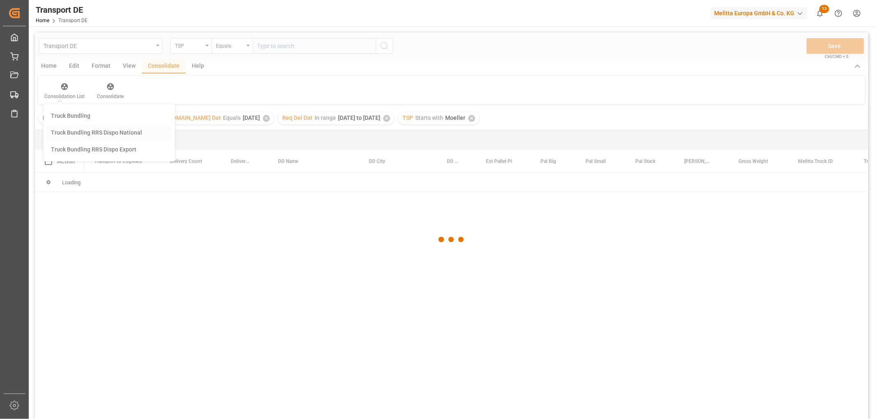
click at [69, 132] on div "Transport DE TSP Equals Save Ctrl/CMD + S Home Edit Format View Consolidate Hel…" at bounding box center [451, 236] width 833 height 409
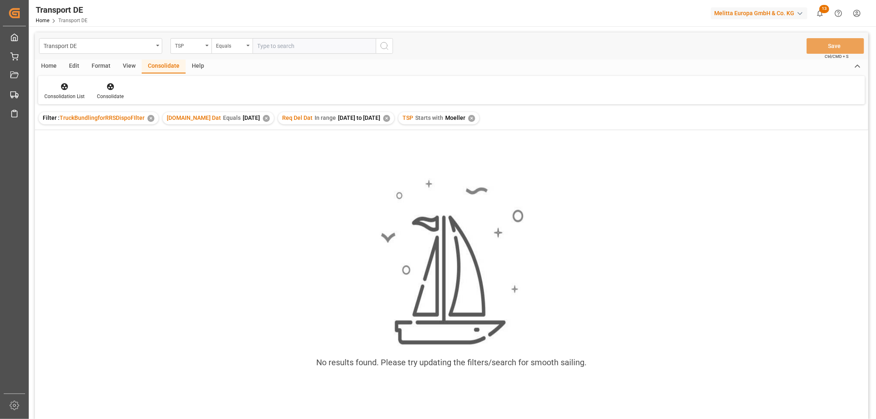
click at [474, 118] on div "✕" at bounding box center [471, 118] width 7 height 7
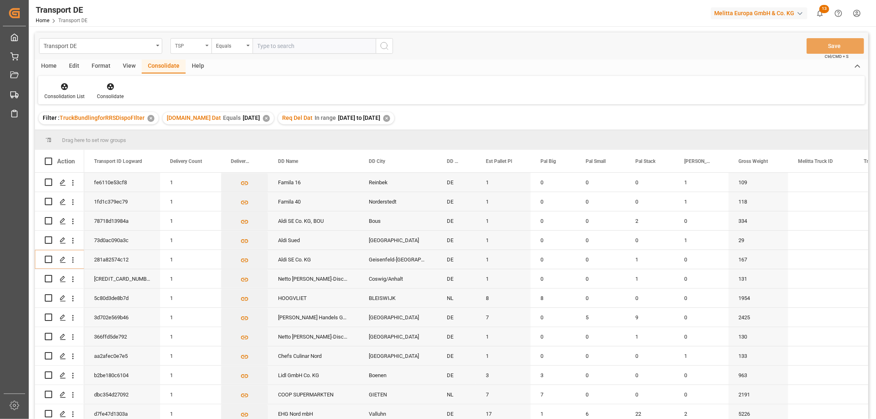
click at [185, 45] on div "TSP" at bounding box center [189, 44] width 28 height 9
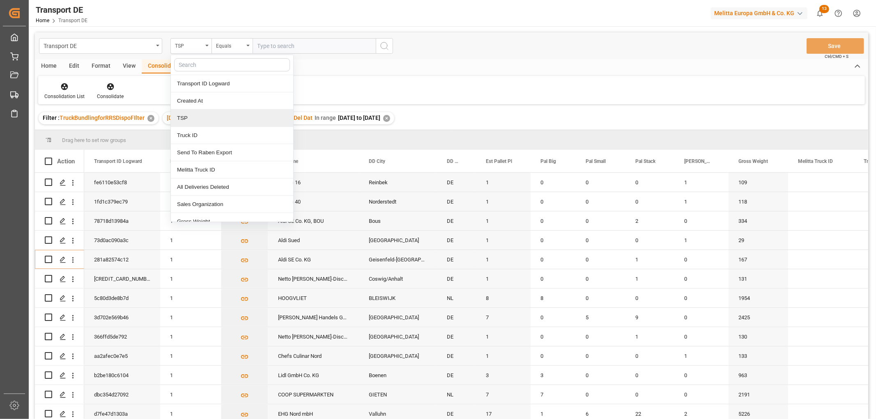
click at [183, 118] on div "TSP" at bounding box center [232, 118] width 122 height 17
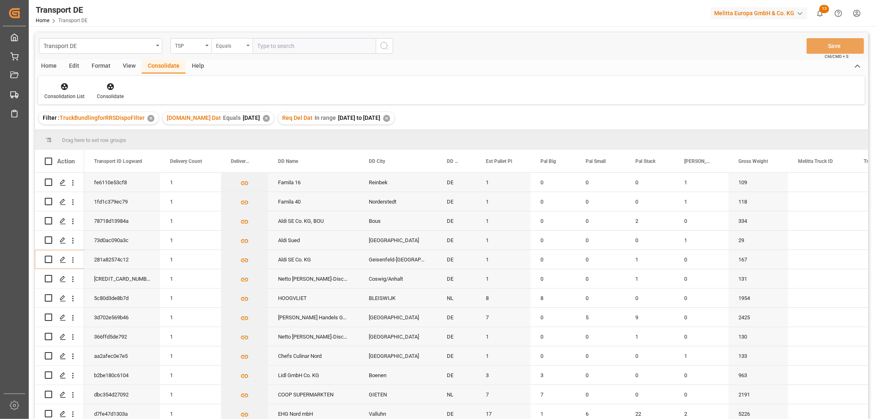
click at [222, 47] on div "Equals" at bounding box center [230, 44] width 28 height 9
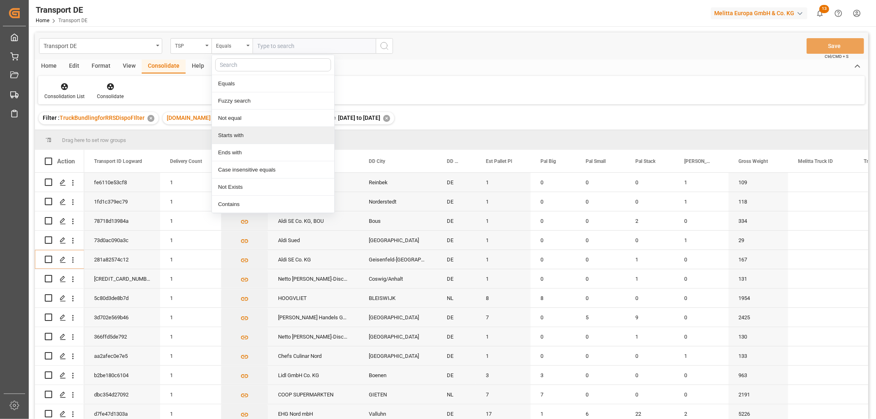
click at [228, 136] on div "Starts with" at bounding box center [273, 135] width 122 height 17
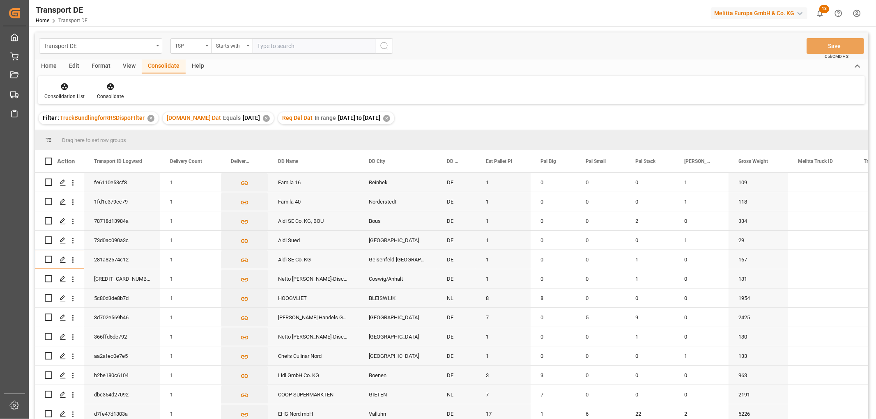
click at [272, 46] on input "text" at bounding box center [314, 46] width 123 height 16
type input "Hartmann"
click at [382, 46] on icon "search button" at bounding box center [384, 46] width 10 height 10
click at [62, 87] on icon at bounding box center [64, 86] width 7 height 7
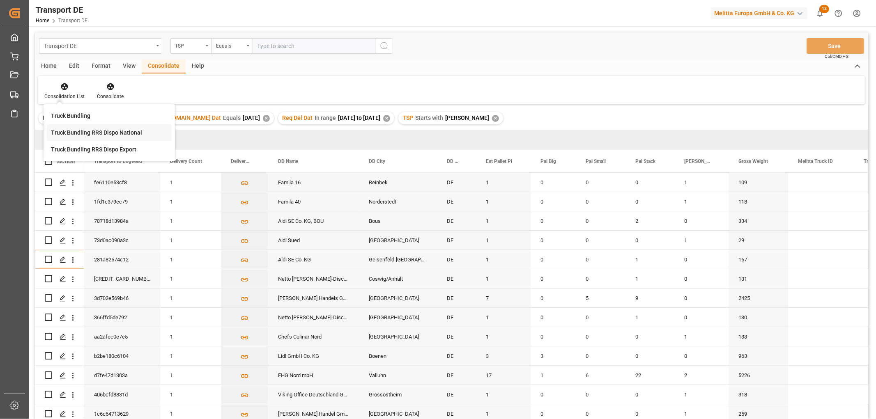
click at [64, 133] on div "Transport DE TSP Equals Save Ctrl/CMD + S Home Edit Format View Consolidate Hel…" at bounding box center [451, 236] width 833 height 409
click at [48, 62] on div "Home" at bounding box center [49, 67] width 28 height 14
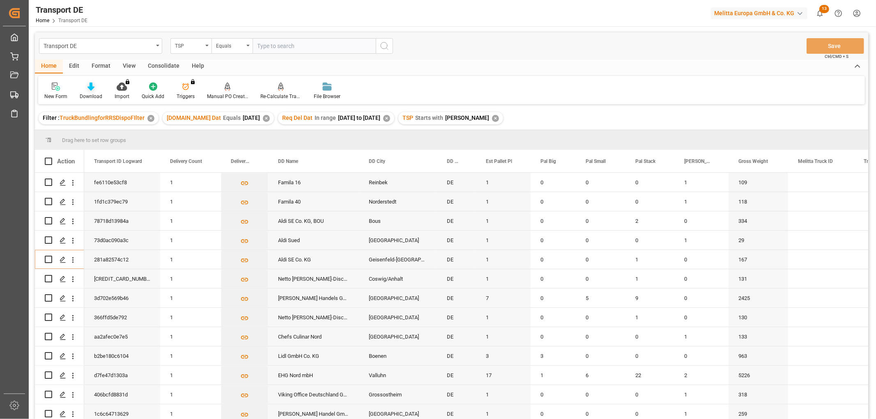
click at [89, 90] on icon at bounding box center [90, 87] width 7 height 8
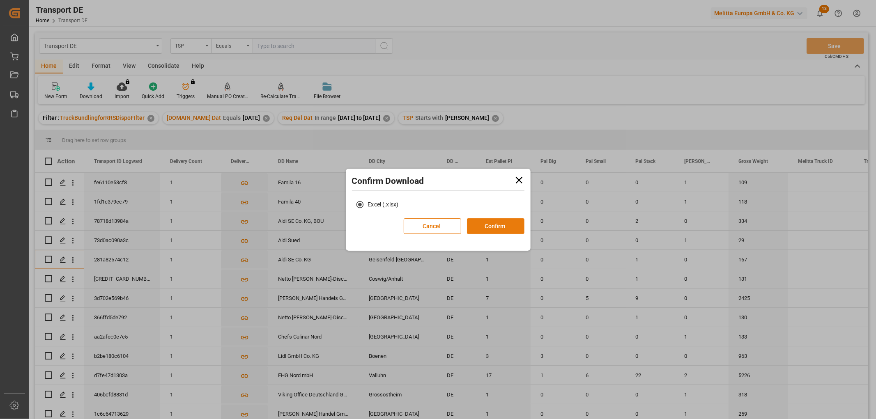
click at [491, 227] on button "Confirm" at bounding box center [495, 226] width 57 height 16
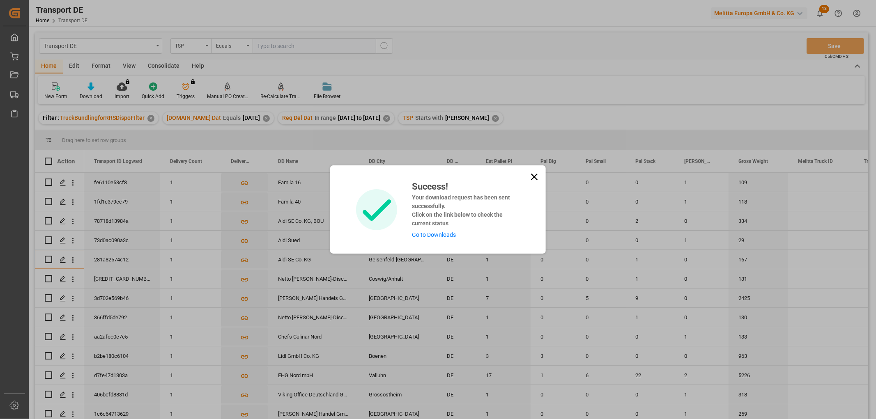
click at [442, 236] on link "Go to Downloads" at bounding box center [434, 235] width 44 height 7
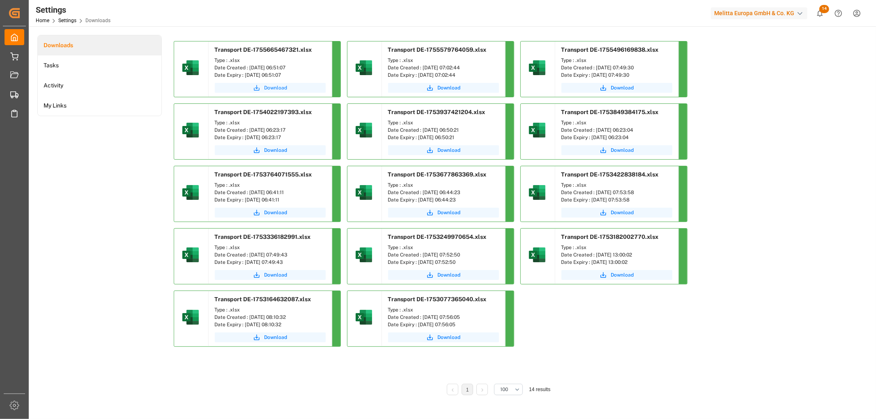
click at [260, 87] on icon "submit" at bounding box center [256, 87] width 7 height 7
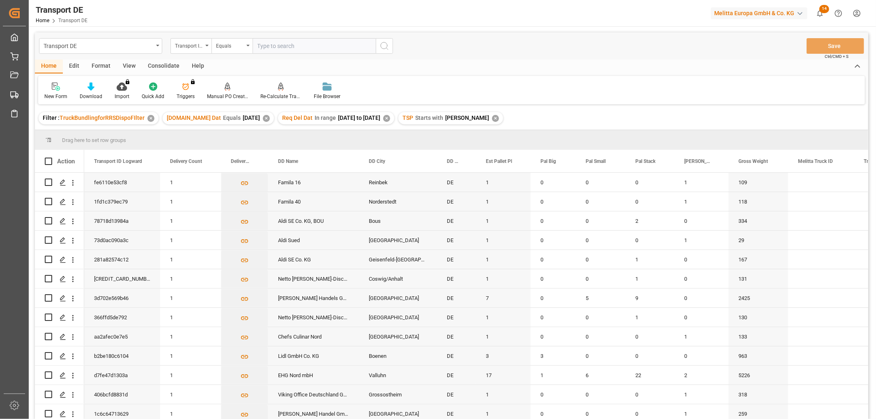
click at [166, 64] on div "Consolidate" at bounding box center [164, 67] width 44 height 14
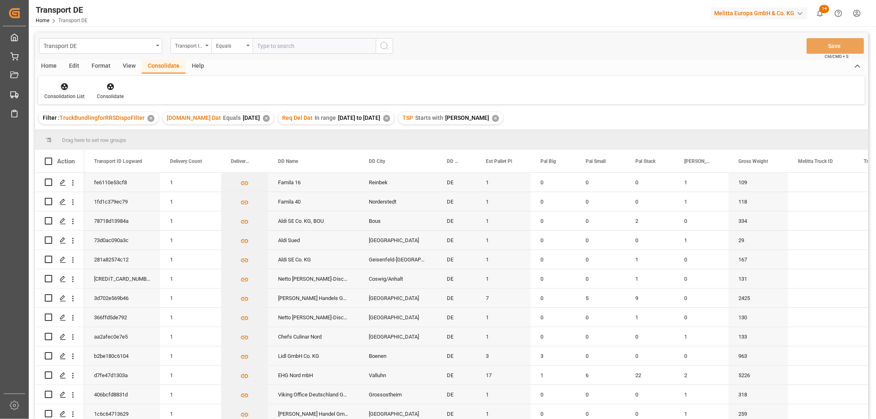
click at [66, 88] on icon at bounding box center [64, 86] width 7 height 7
click at [69, 131] on div "Transport DE Transport ID Logward Equals Save Ctrl/CMD + S Home Edit Format Vie…" at bounding box center [451, 236] width 833 height 409
click at [48, 299] on input "Press Space to toggle row selection (unchecked)" at bounding box center [48, 297] width 7 height 7
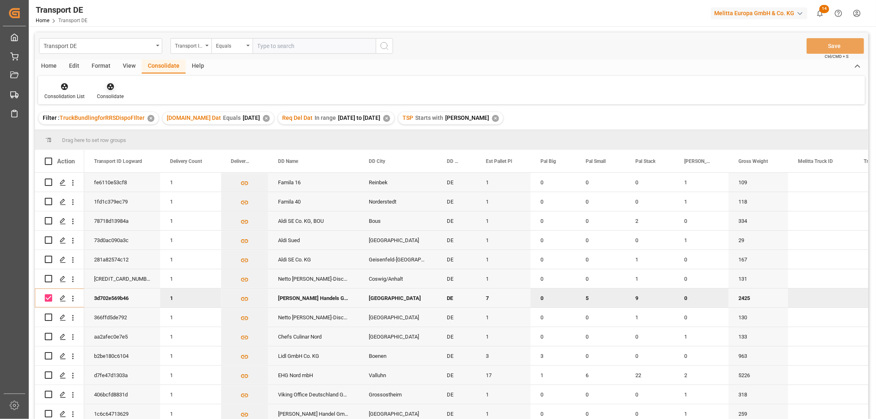
click at [106, 84] on icon at bounding box center [110, 87] width 8 height 8
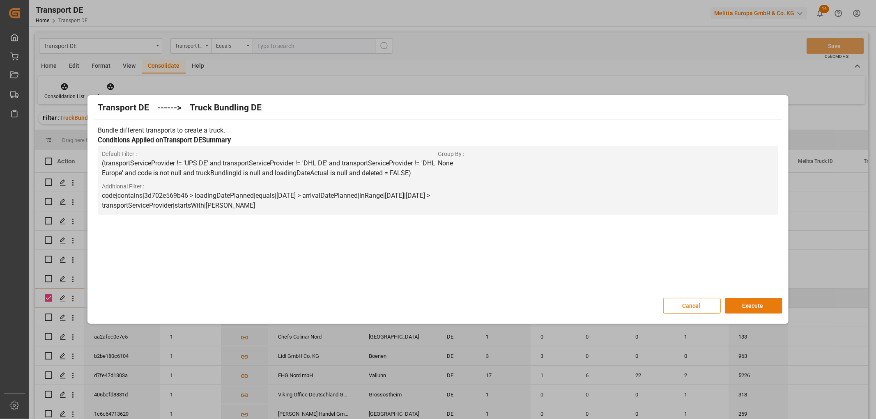
click at [753, 305] on button "Execute" at bounding box center [753, 306] width 57 height 16
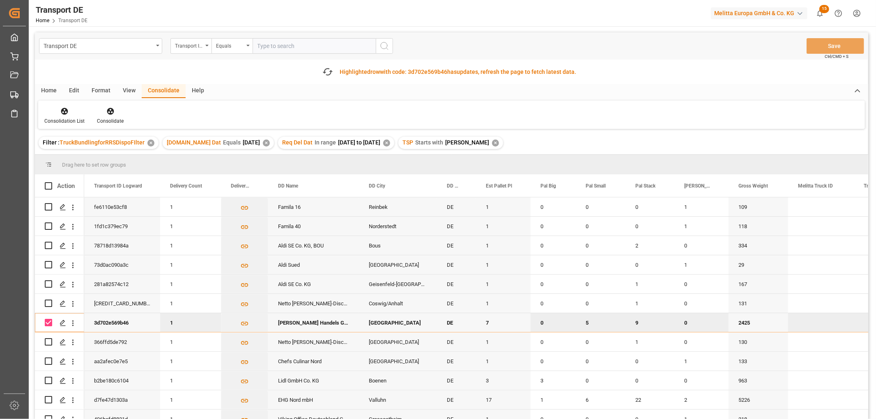
click at [49, 322] on input "Press Space to toggle row selection (checked)" at bounding box center [48, 322] width 7 height 7
checkbox input "false"
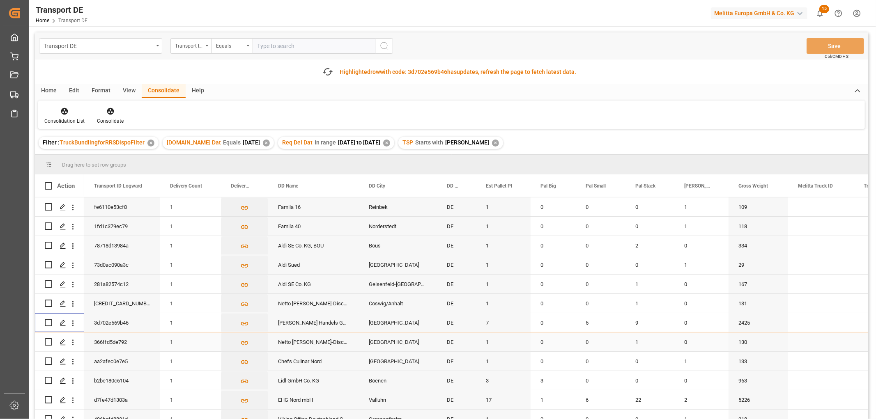
scroll to position [23, 0]
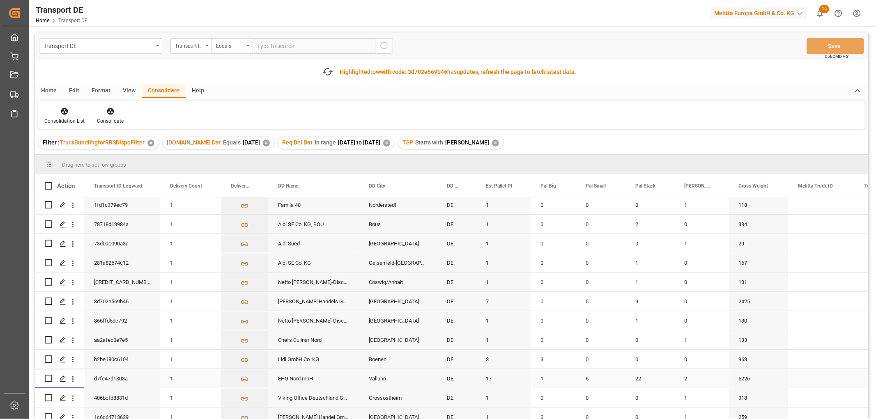
click at [47, 378] on input "Press Space to toggle row selection (unchecked)" at bounding box center [48, 378] width 7 height 7
click at [109, 110] on icon at bounding box center [110, 111] width 8 height 8
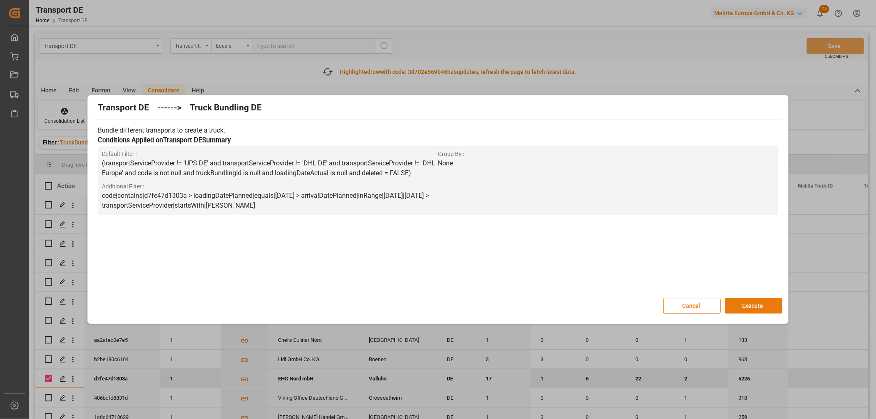
click at [750, 305] on button "Execute" at bounding box center [753, 306] width 57 height 16
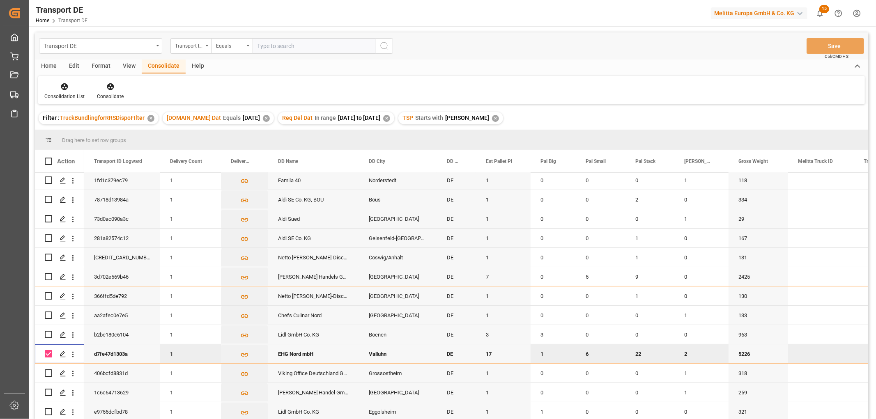
click at [47, 352] on input "Press Space to toggle row selection (checked)" at bounding box center [48, 353] width 7 height 7
checkbox input "false"
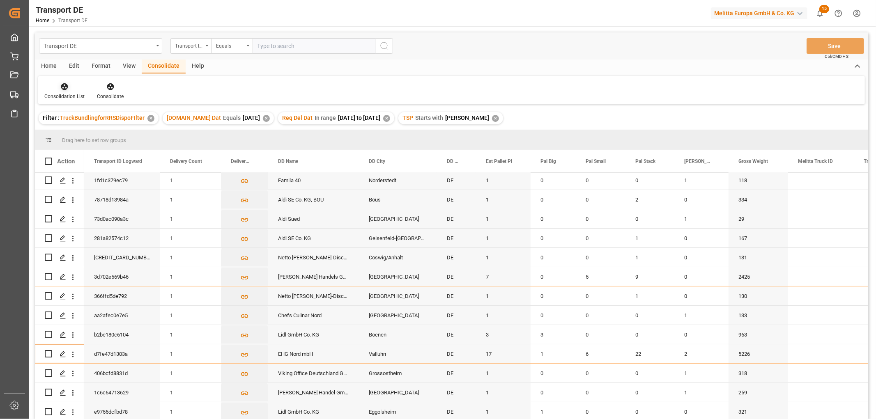
click at [66, 88] on icon at bounding box center [64, 86] width 7 height 7
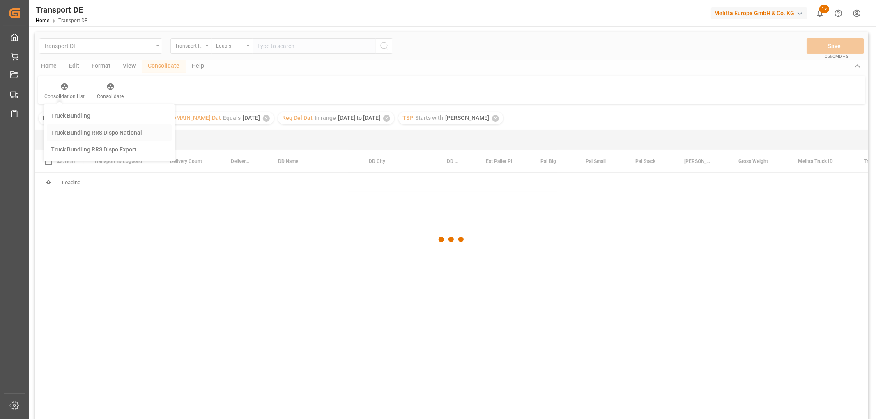
scroll to position [0, 0]
click at [70, 133] on div "Transport DE Transport ID Logward Equals Save Ctrl/CMD + S Home Edit Format Vie…" at bounding box center [451, 236] width 833 height 409
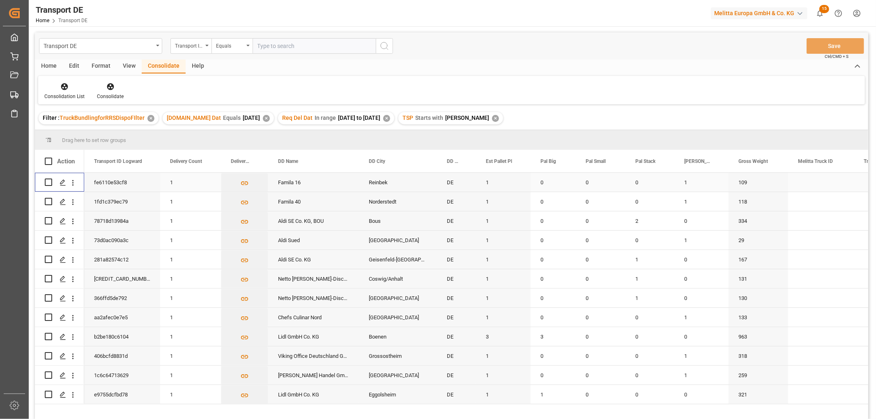
click at [48, 179] on input "Press Space to toggle row selection (unchecked)" at bounding box center [48, 182] width 7 height 7
checkbox input "true"
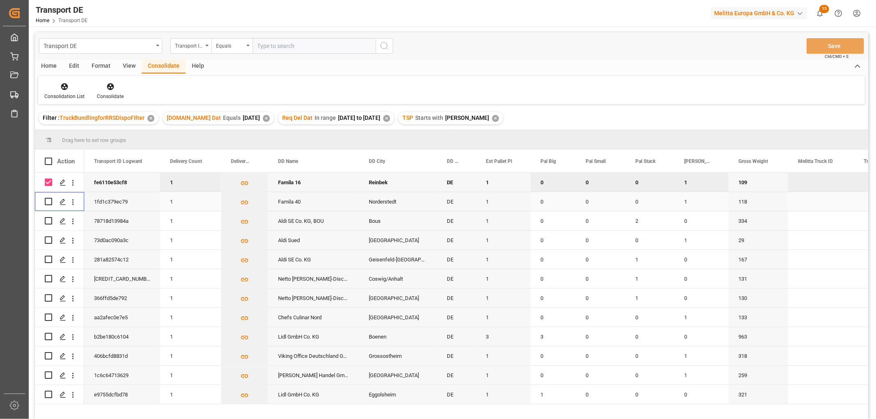
click at [49, 203] on input "Press Space to toggle row selection (unchecked)" at bounding box center [48, 201] width 7 height 7
checkbox input "true"
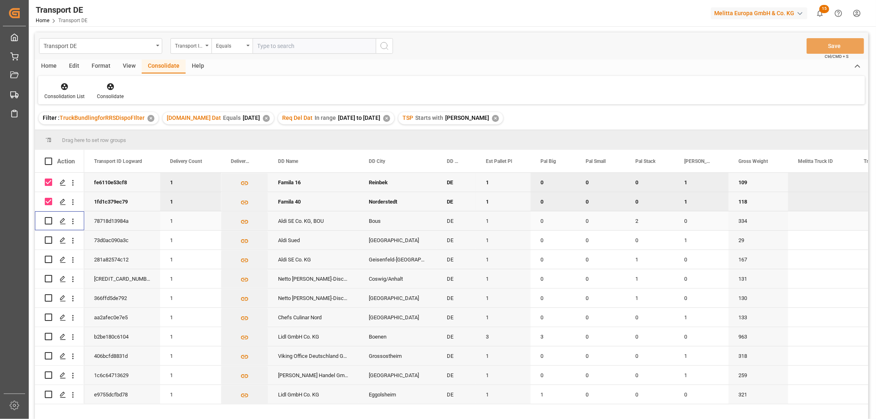
click at [47, 221] on input "Press Space to toggle row selection (unchecked)" at bounding box center [48, 220] width 7 height 7
checkbox input "true"
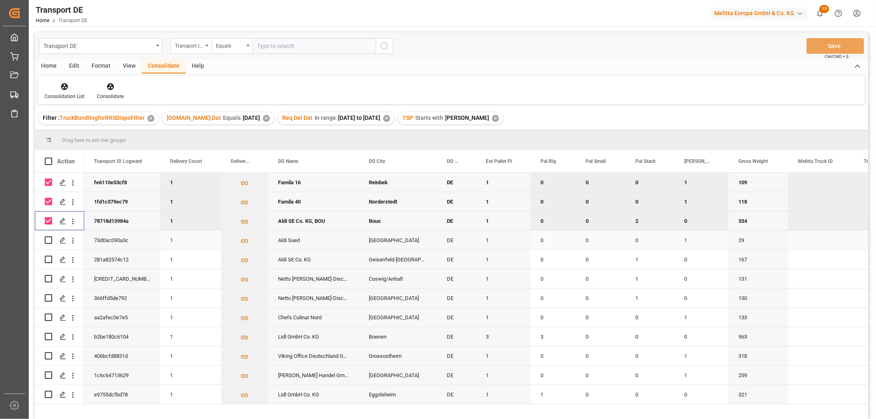
click at [49, 243] on input "Press Space to toggle row selection (unchecked)" at bounding box center [48, 240] width 7 height 7
checkbox input "true"
click at [47, 260] on input "Press Space to toggle row selection (unchecked)" at bounding box center [48, 259] width 7 height 7
checkbox input "true"
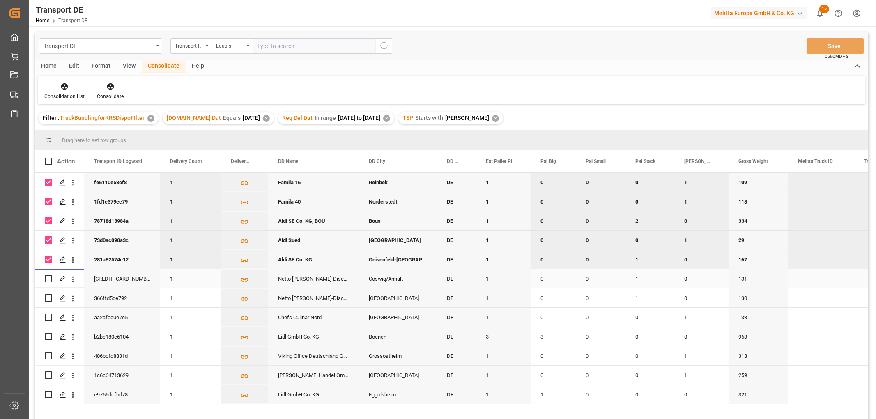
click at [46, 276] on input "Press Space to toggle row selection (unchecked)" at bounding box center [48, 278] width 7 height 7
checkbox input "true"
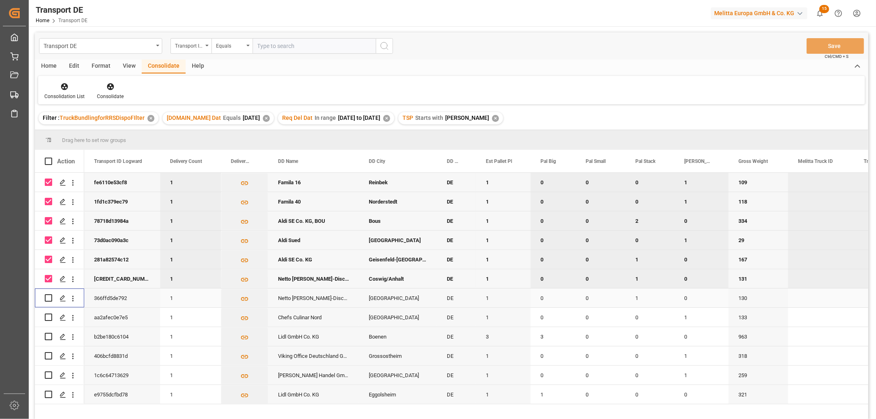
click at [48, 297] on input "Press Space to toggle row selection (unchecked)" at bounding box center [48, 297] width 7 height 7
checkbox input "true"
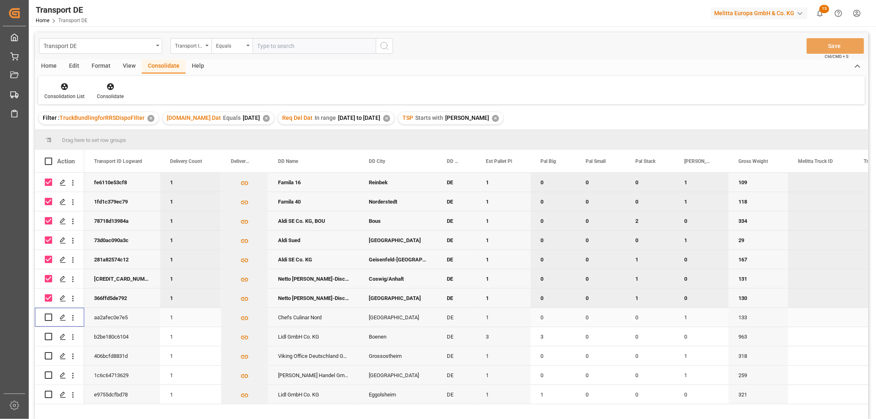
click at [48, 315] on input "Press Space to toggle row selection (unchecked)" at bounding box center [48, 317] width 7 height 7
checkbox input "true"
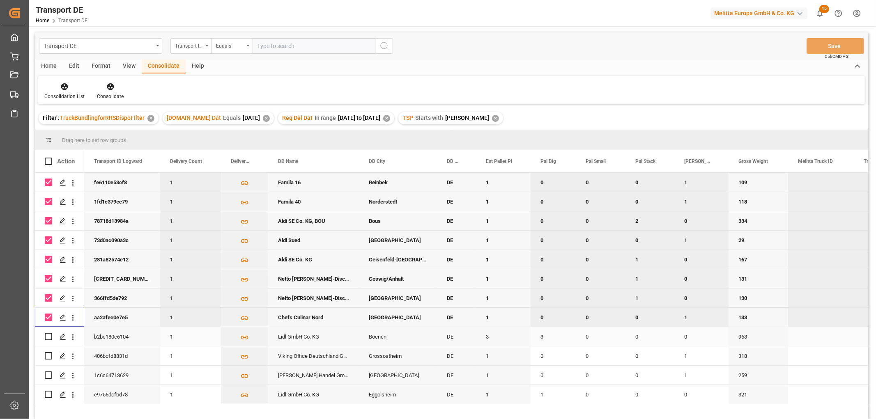
click at [47, 337] on input "Press Space to toggle row selection (unchecked)" at bounding box center [48, 336] width 7 height 7
checkbox input "true"
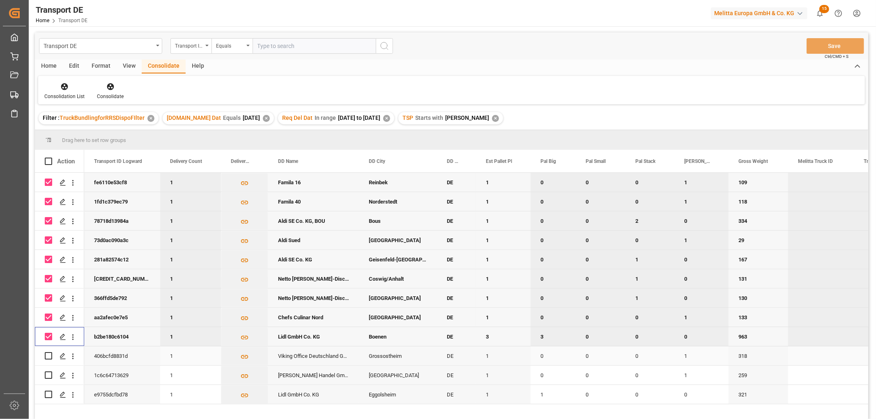
click at [50, 355] on input "Press Space to toggle row selection (unchecked)" at bounding box center [48, 355] width 7 height 7
checkbox input "true"
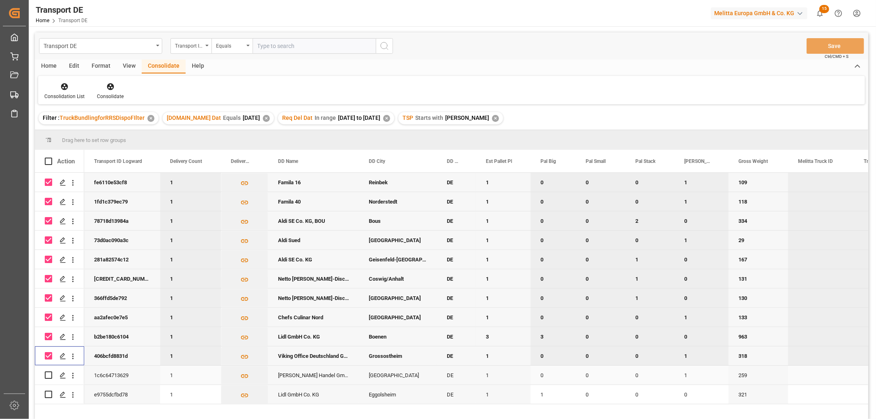
click at [47, 377] on input "Press Space to toggle row selection (unchecked)" at bounding box center [48, 375] width 7 height 7
checkbox input "true"
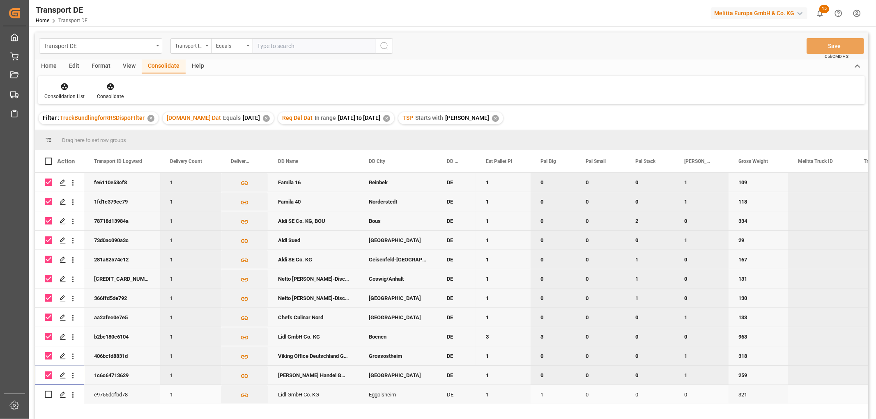
click at [49, 392] on input "Press Space to toggle row selection (unchecked)" at bounding box center [48, 394] width 7 height 7
checkbox input "true"
click at [107, 85] on icon at bounding box center [110, 86] width 7 height 7
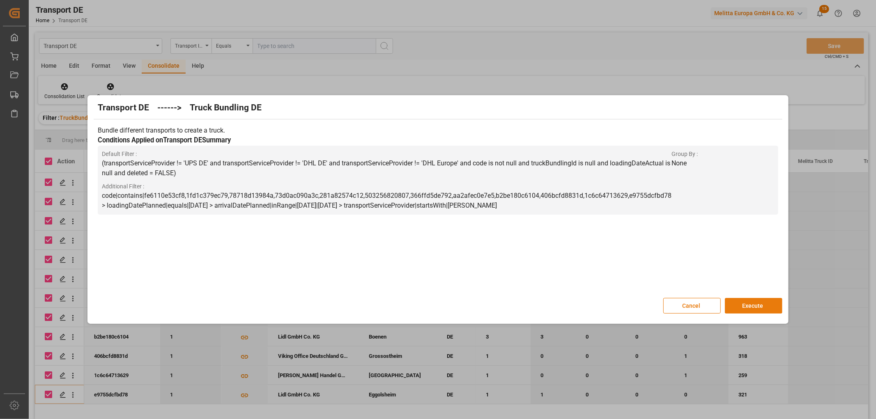
click at [759, 304] on button "Execute" at bounding box center [753, 306] width 57 height 16
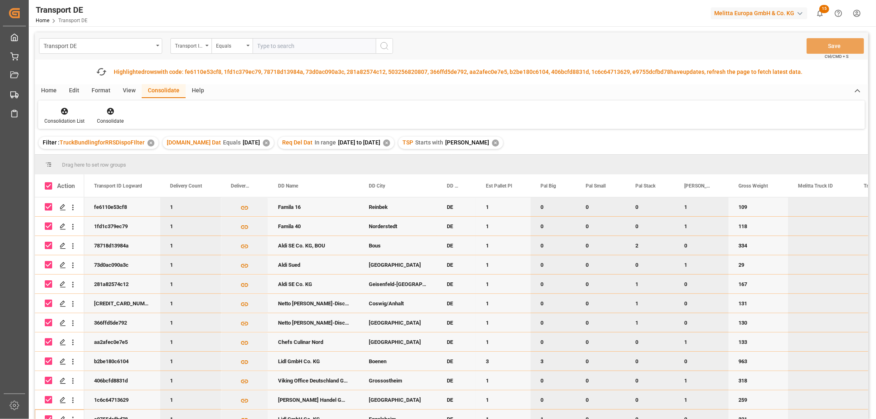
click at [48, 208] on input "Press Space to toggle row selection (checked)" at bounding box center [48, 206] width 7 height 7
checkbox input "false"
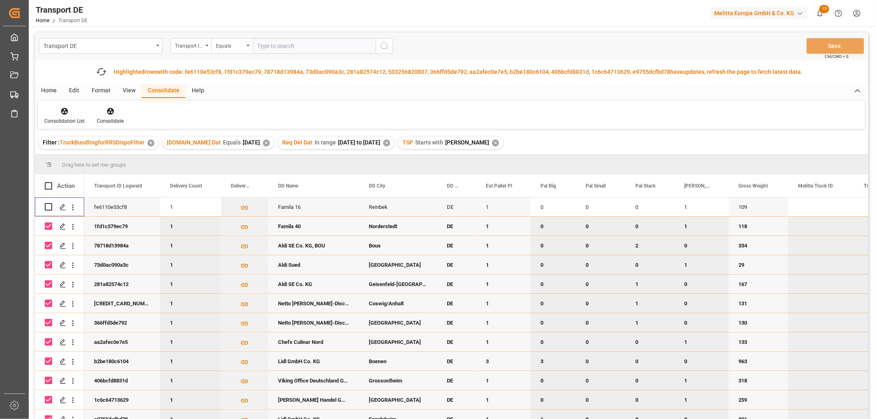
click at [47, 228] on input "Press Space to toggle row selection (checked)" at bounding box center [48, 226] width 7 height 7
checkbox input "false"
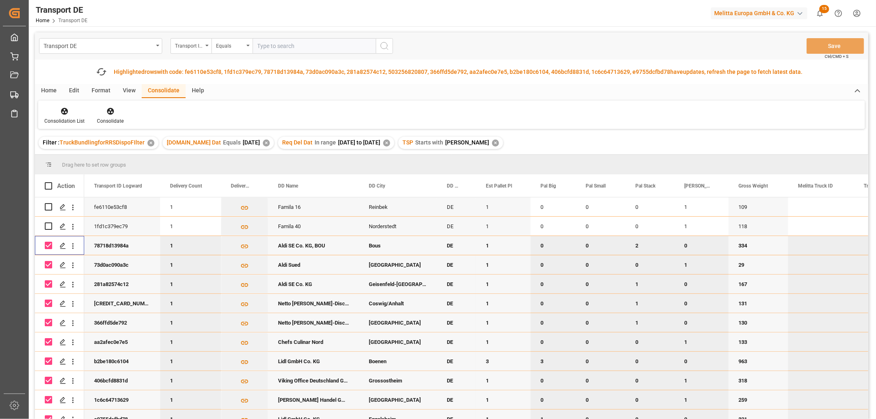
click at [47, 244] on input "Press Space to toggle row selection (checked)" at bounding box center [48, 245] width 7 height 7
checkbox input "false"
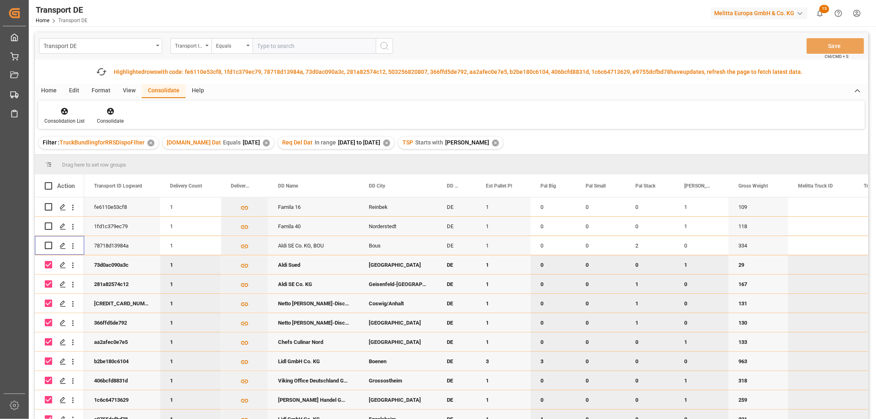
click at [47, 265] on input "Press Space to toggle row selection (checked)" at bounding box center [48, 264] width 7 height 7
checkbox input "false"
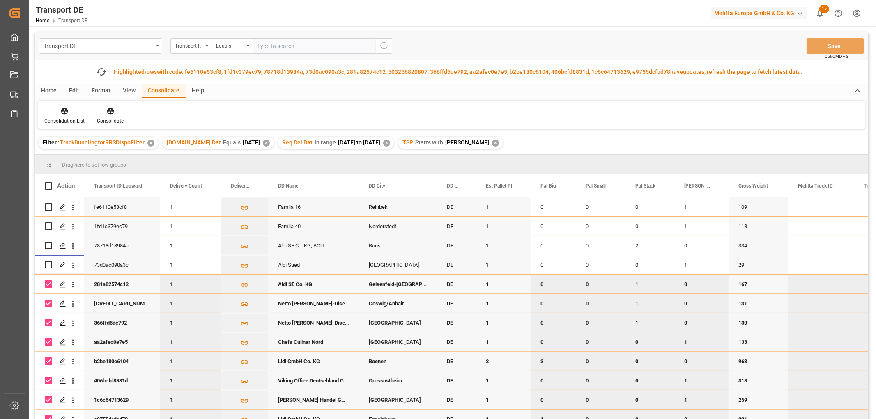
click at [48, 285] on input "Press Space to toggle row selection (checked)" at bounding box center [48, 283] width 7 height 7
checkbox input "false"
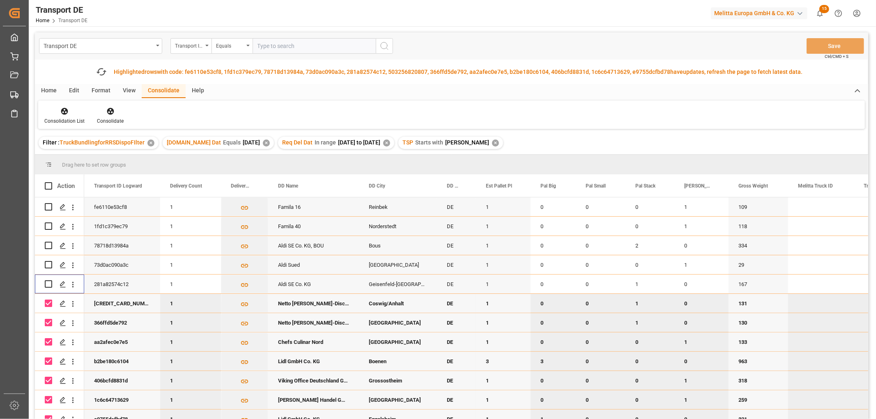
click at [48, 305] on input "Press Space to toggle row selection (checked)" at bounding box center [48, 303] width 7 height 7
checkbox input "false"
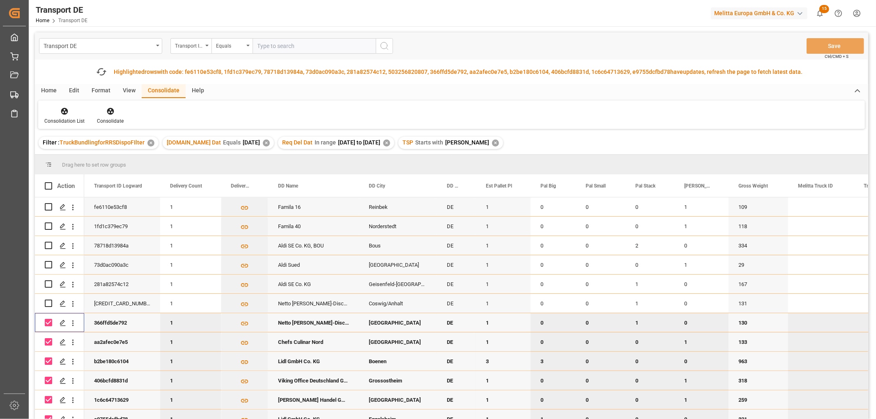
click at [48, 324] on input "Press Space to toggle row selection (checked)" at bounding box center [48, 322] width 7 height 7
checkbox input "false"
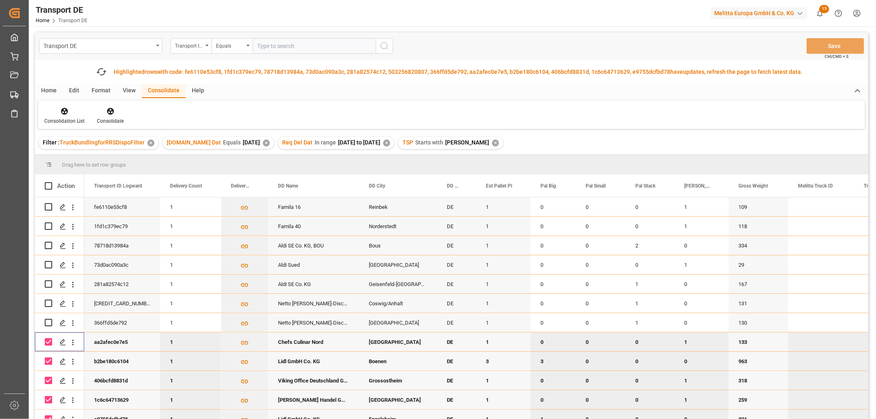
click at [48, 339] on input "Press Space to toggle row selection (checked)" at bounding box center [48, 341] width 7 height 7
checkbox input "false"
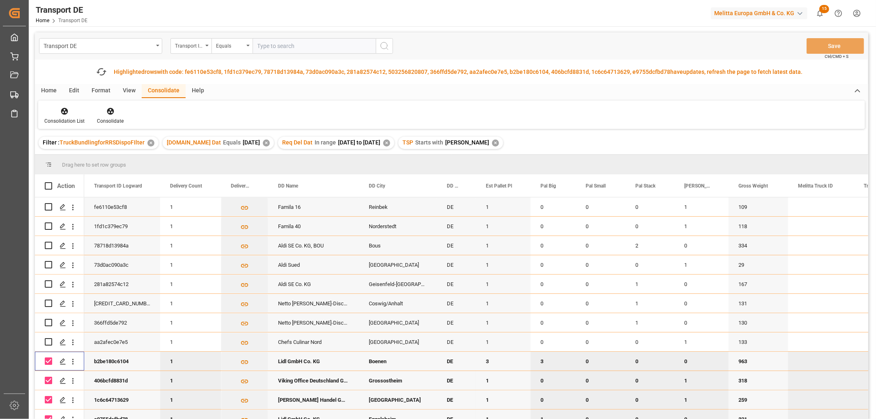
click at [45, 360] on input "Press Space to toggle row selection (checked)" at bounding box center [48, 361] width 7 height 7
checkbox input "false"
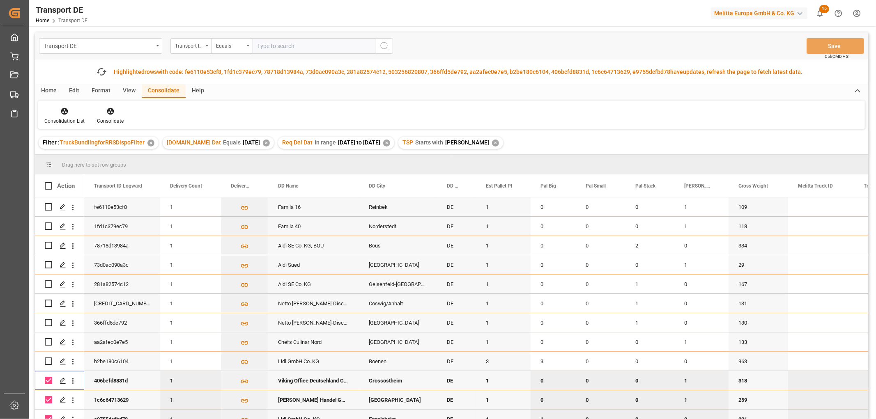
click at [48, 380] on input "Press Space to toggle row selection (checked)" at bounding box center [48, 380] width 7 height 7
checkbox input "false"
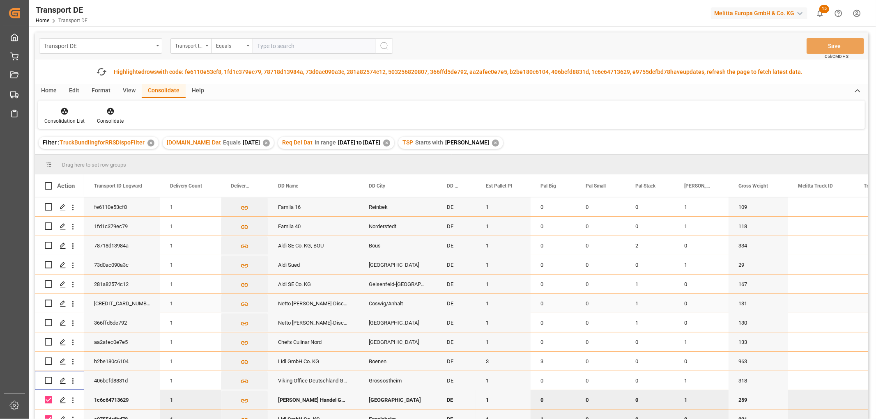
scroll to position [137, 0]
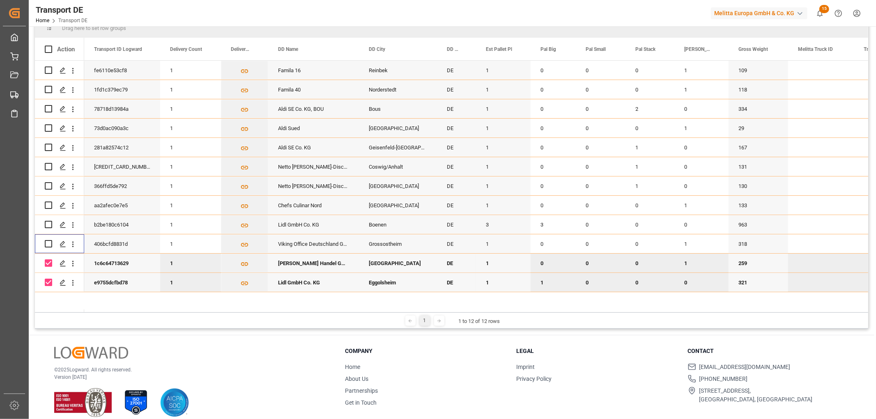
click at [47, 262] on input "Press Space to toggle row selection (checked)" at bounding box center [48, 263] width 7 height 7
checkbox input "false"
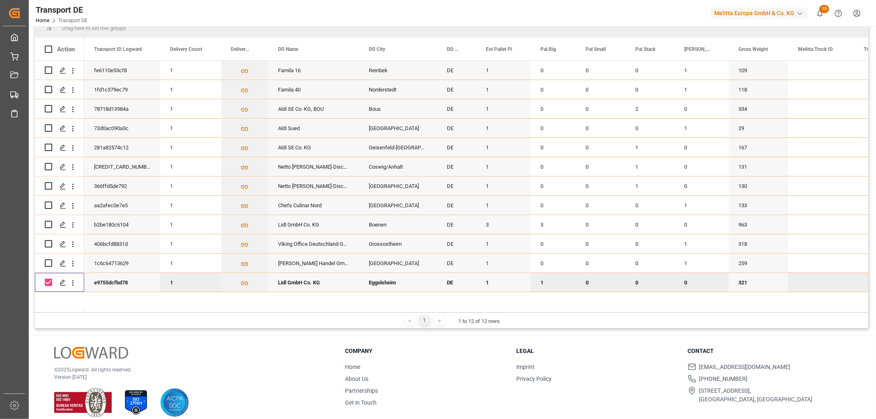
click at [49, 282] on input "Press Space to toggle row selection (checked)" at bounding box center [48, 282] width 7 height 7
checkbox input "false"
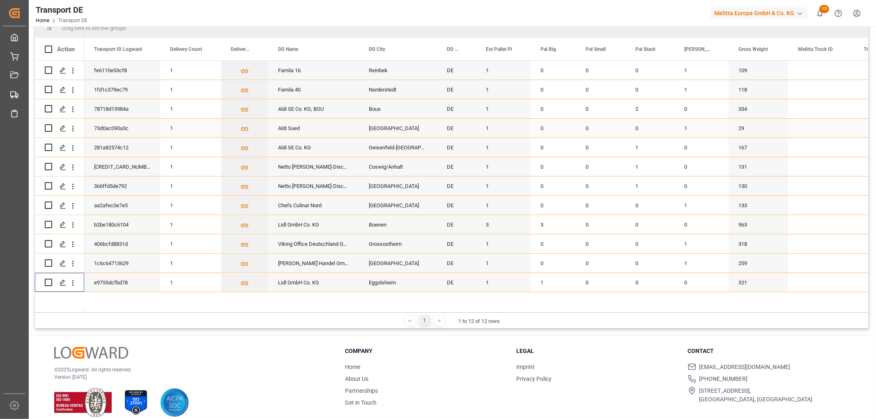
scroll to position [0, 0]
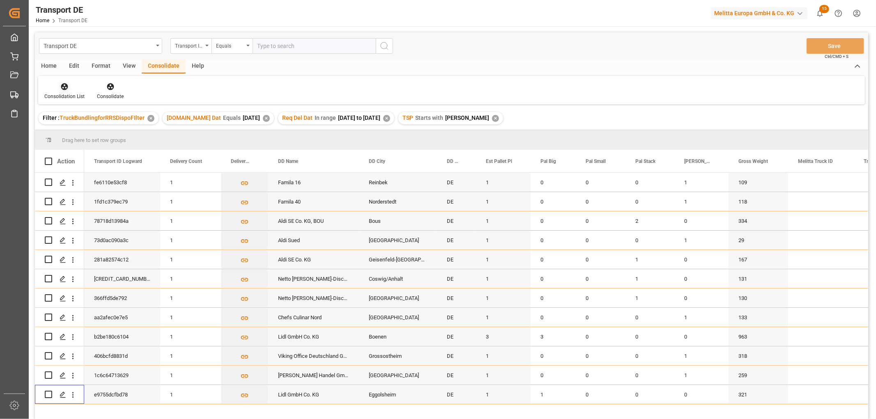
click at [64, 90] on icon at bounding box center [64, 87] width 8 height 8
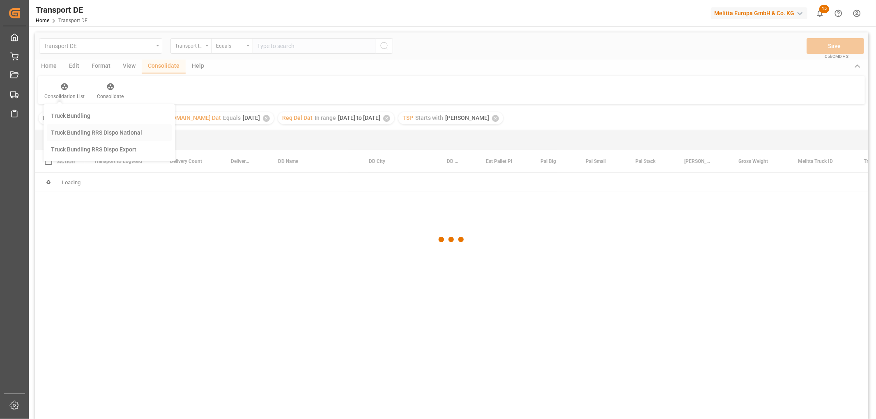
click at [67, 132] on div "Transport DE Transport ID Logward Equals Save Ctrl/CMD + S Home Edit Format Vie…" at bounding box center [451, 236] width 833 height 409
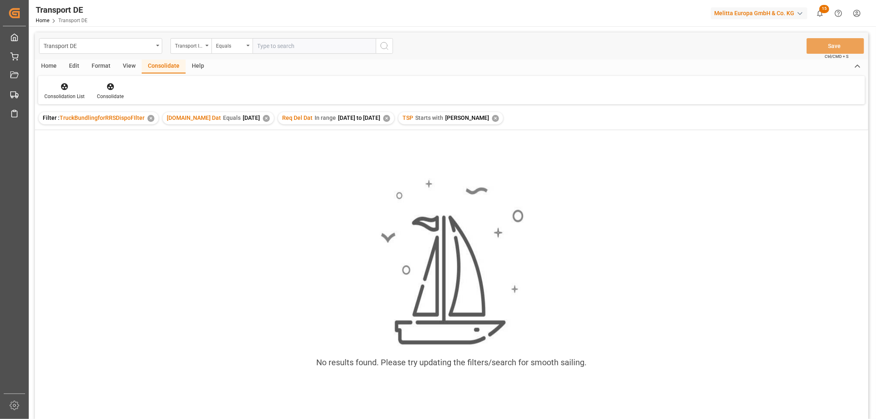
click at [492, 117] on div "✕" at bounding box center [495, 118] width 7 height 7
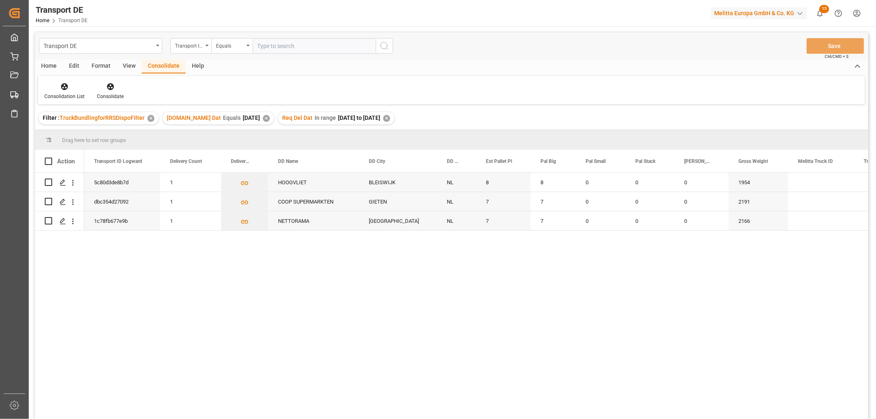
click at [390, 118] on div "✕" at bounding box center [386, 118] width 7 height 7
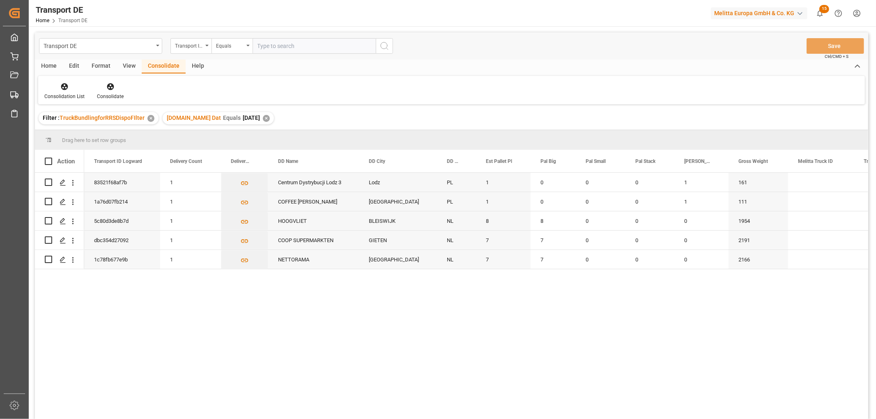
click at [263, 118] on div "✕" at bounding box center [266, 118] width 7 height 7
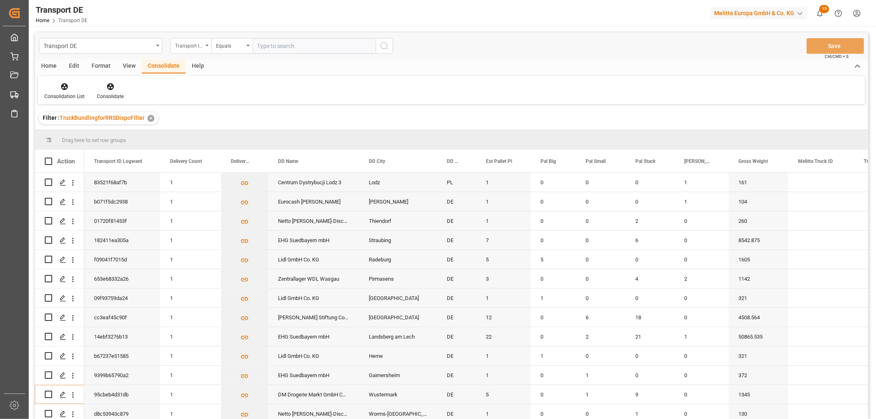
click at [183, 44] on div "Transport ID Logward" at bounding box center [189, 44] width 28 height 9
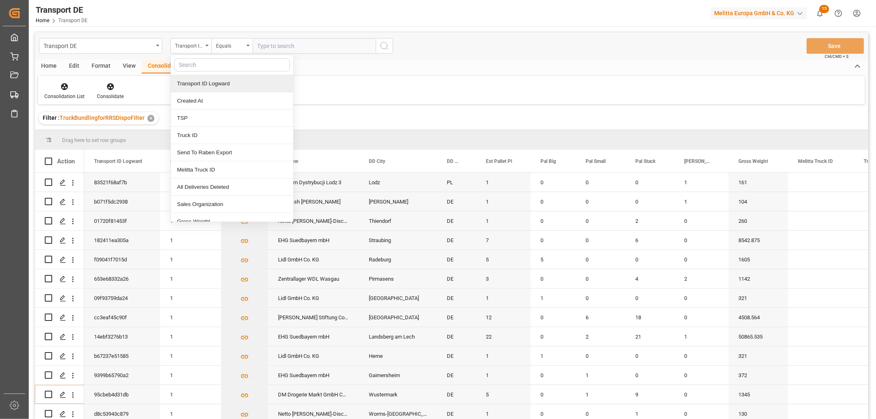
click at [187, 62] on input "text" at bounding box center [232, 64] width 116 height 13
type input "req"
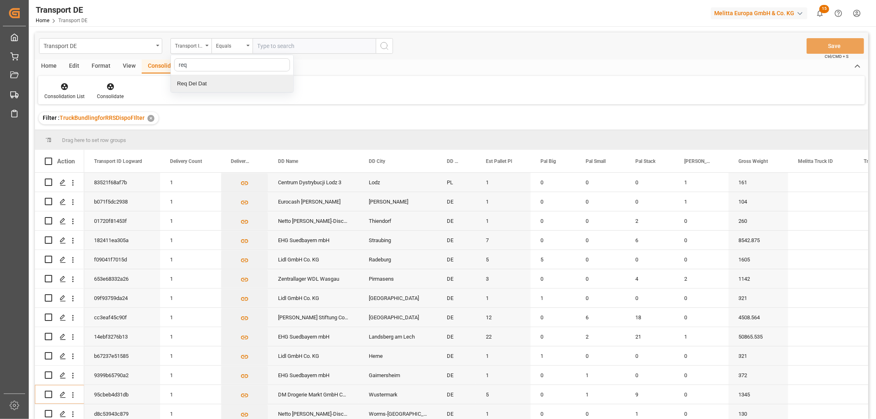
click at [210, 85] on div "Req Del Dat" at bounding box center [232, 83] width 122 height 17
click at [222, 47] on div "Equals" at bounding box center [230, 44] width 28 height 9
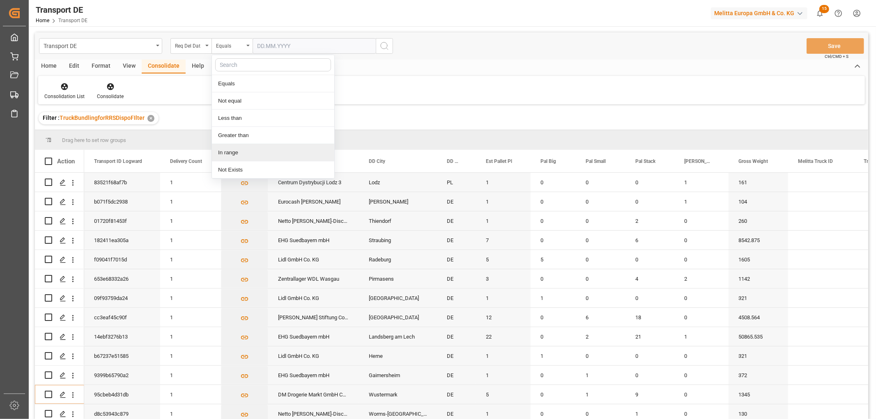
click at [219, 153] on div "In range" at bounding box center [273, 152] width 122 height 17
click at [260, 43] on input "text" at bounding box center [284, 46] width 62 height 16
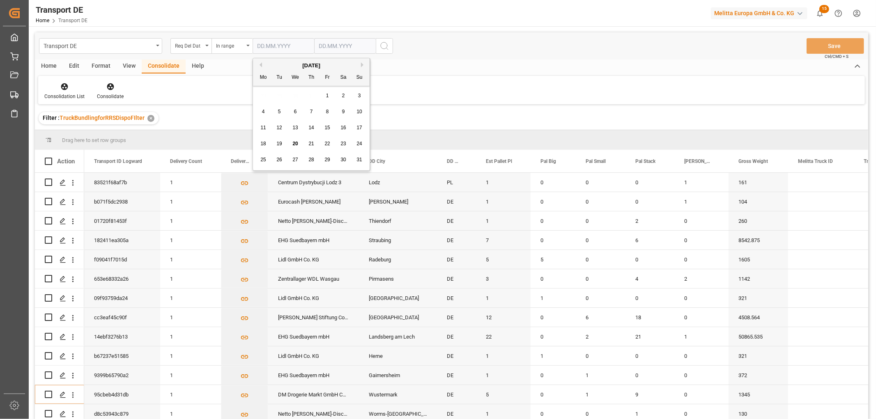
click at [262, 97] on div "28 29 30 31 1 2 3" at bounding box center [311, 96] width 112 height 16
click at [329, 96] on span "1" at bounding box center [327, 96] width 3 height 6
type input "01.08.2025"
click at [314, 46] on input "text" at bounding box center [284, 46] width 62 height 16
click at [326, 97] on div "28 29 30 31 1 2 3" at bounding box center [373, 96] width 112 height 16
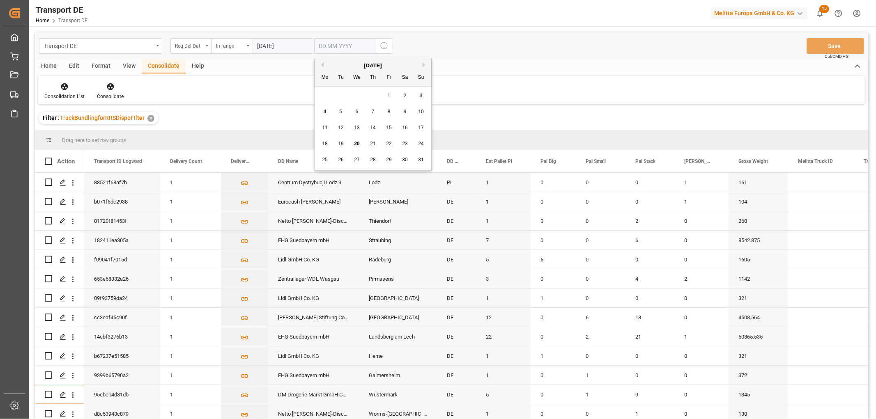
click at [390, 143] on span "22" at bounding box center [388, 144] width 5 height 6
type input "22.08.2025"
click at [384, 47] on icon "search button" at bounding box center [384, 46] width 10 height 10
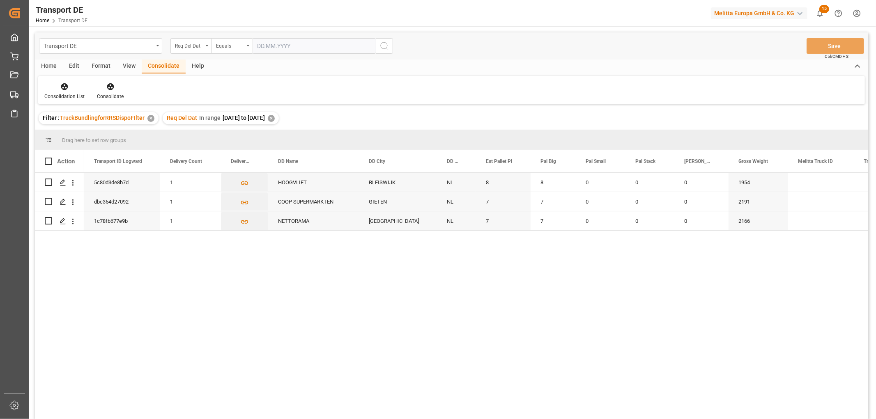
click at [275, 119] on div "✕" at bounding box center [271, 118] width 7 height 7
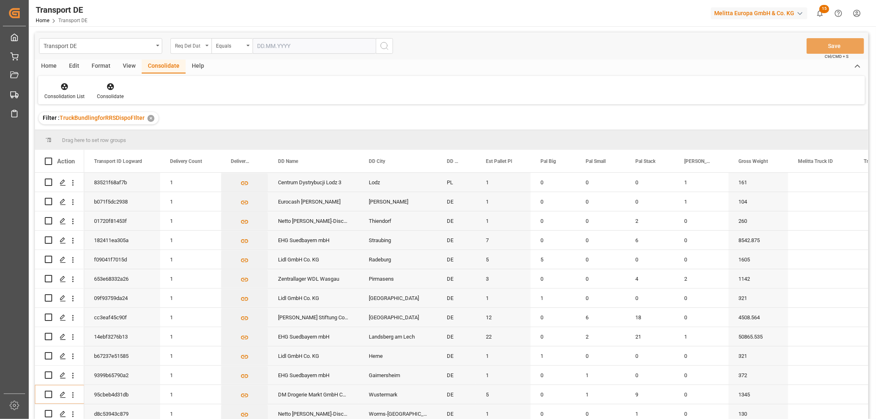
click at [199, 44] on div "Req Del Dat" at bounding box center [189, 44] width 28 height 9
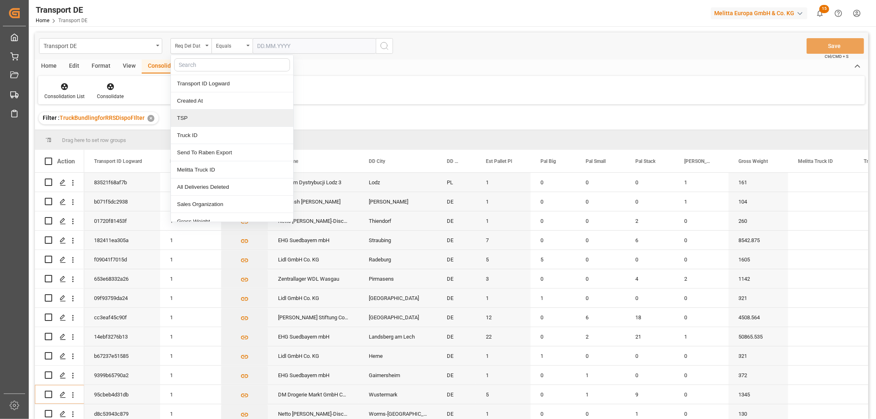
drag, startPoint x: 190, startPoint y: 120, endPoint x: 192, endPoint y: 109, distance: 11.4
click at [190, 120] on div "TSP" at bounding box center [232, 118] width 122 height 17
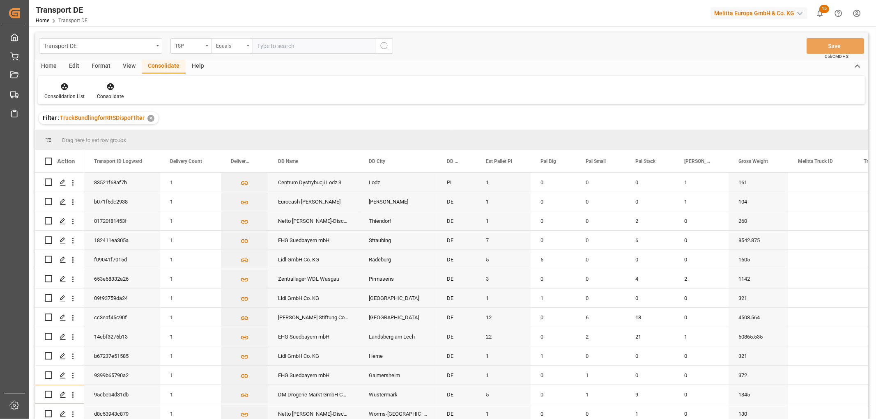
click at [231, 48] on div "Equals" at bounding box center [230, 44] width 28 height 9
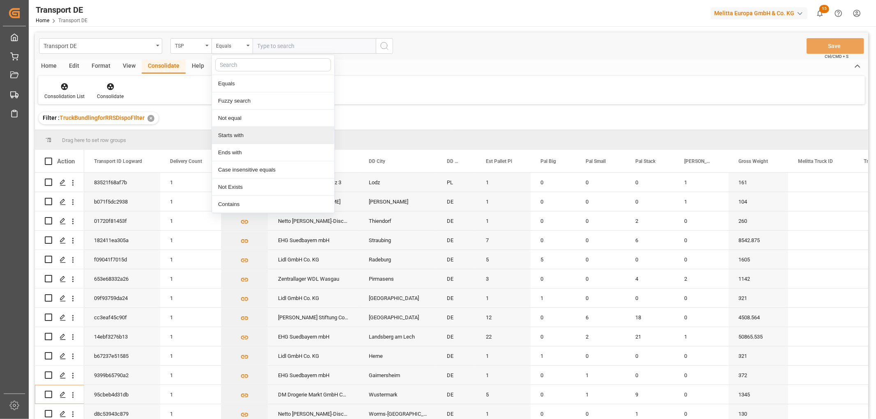
click at [233, 140] on div "Starts with" at bounding box center [273, 135] width 122 height 17
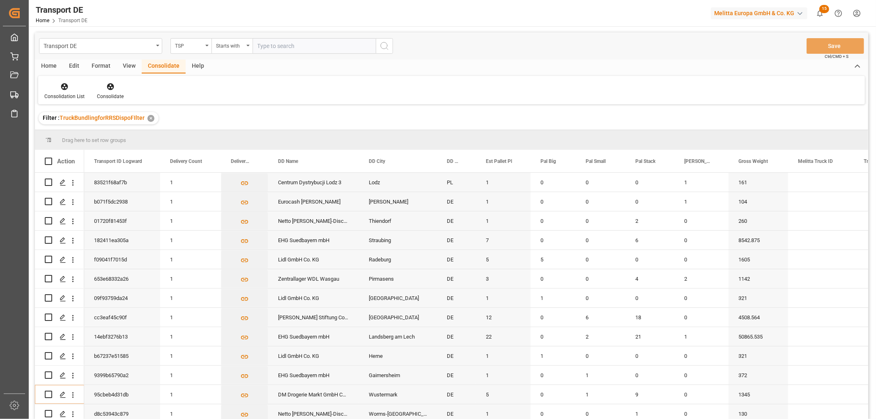
click at [267, 46] on input "text" at bounding box center [314, 46] width 123 height 16
type input "Self pickup DE"
click at [386, 46] on icon "search button" at bounding box center [384, 46] width 10 height 10
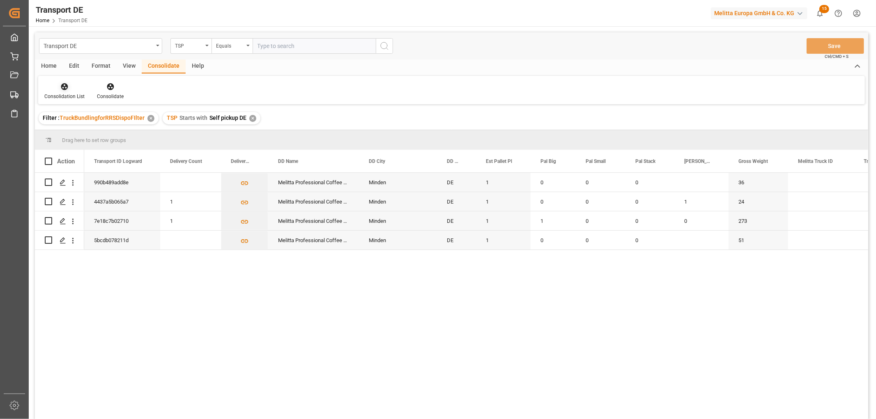
click at [60, 87] on icon at bounding box center [64, 87] width 8 height 8
click at [66, 113] on div "Transport DE TSP Equals Save Ctrl/CMD + S Home Edit Format View Consolidate Hel…" at bounding box center [451, 236] width 833 height 409
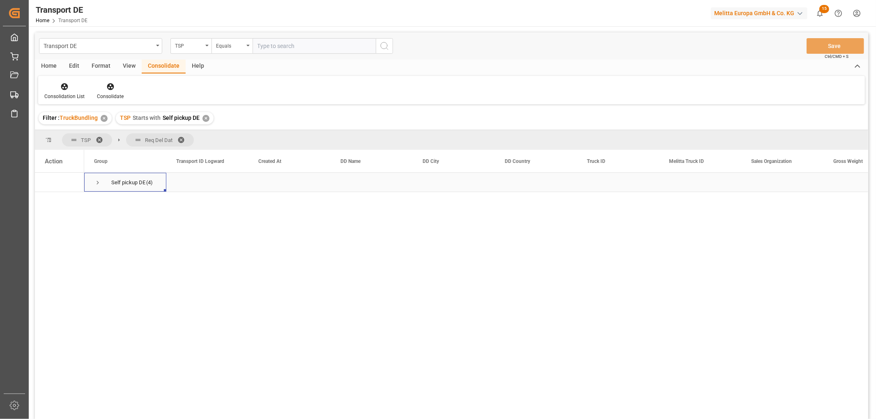
click at [97, 182] on span "Press SPACE to select this row." at bounding box center [97, 182] width 7 height 7
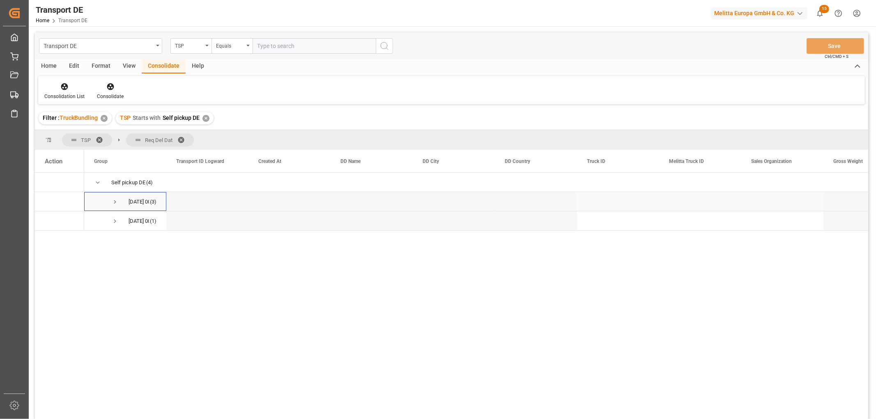
click at [113, 202] on span "Press SPACE to select this row." at bounding box center [114, 201] width 7 height 7
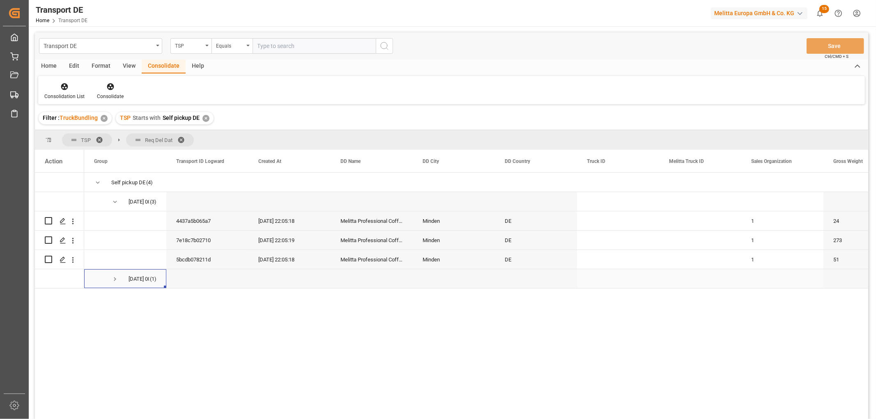
click at [115, 277] on span "Press SPACE to select this row." at bounding box center [114, 279] width 7 height 7
click at [115, 278] on span "Press SPACE to select this row." at bounding box center [114, 279] width 7 height 7
click at [115, 200] on span "Press SPACE to select this row." at bounding box center [114, 201] width 7 height 7
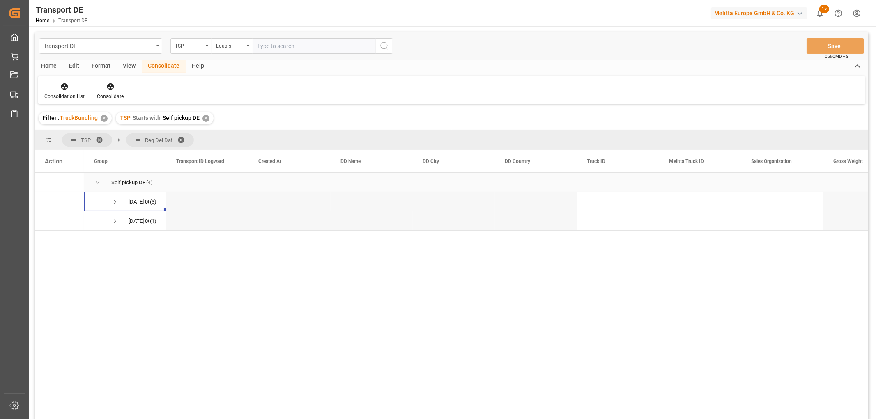
click at [97, 181] on span "Press SPACE to select this row." at bounding box center [97, 182] width 7 height 7
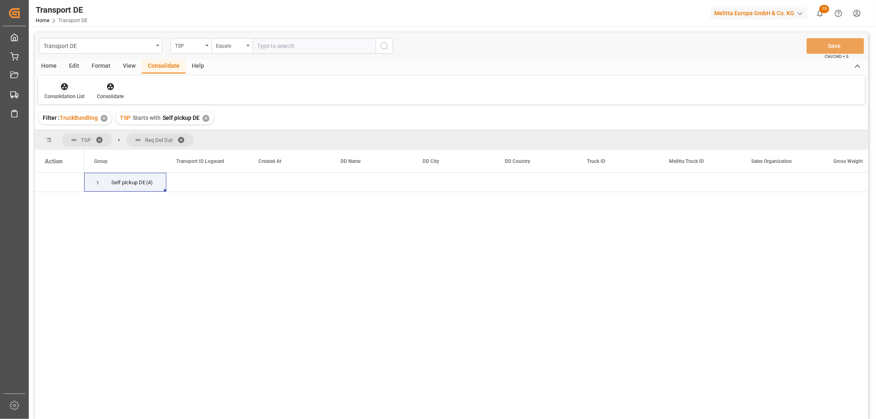
click at [63, 85] on icon at bounding box center [64, 86] width 7 height 7
click at [71, 133] on div "Transport DE TSP Equals Save Ctrl/CMD + S Home Edit Format View Consolidate Hel…" at bounding box center [451, 236] width 833 height 409
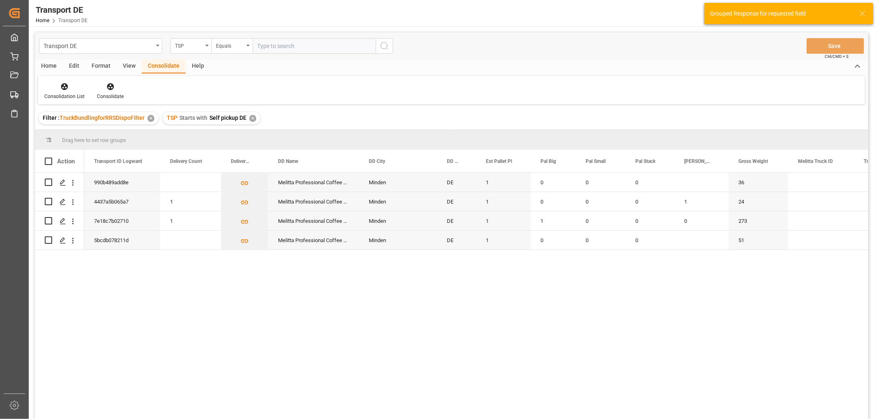
click at [252, 118] on div "✕" at bounding box center [252, 118] width 7 height 7
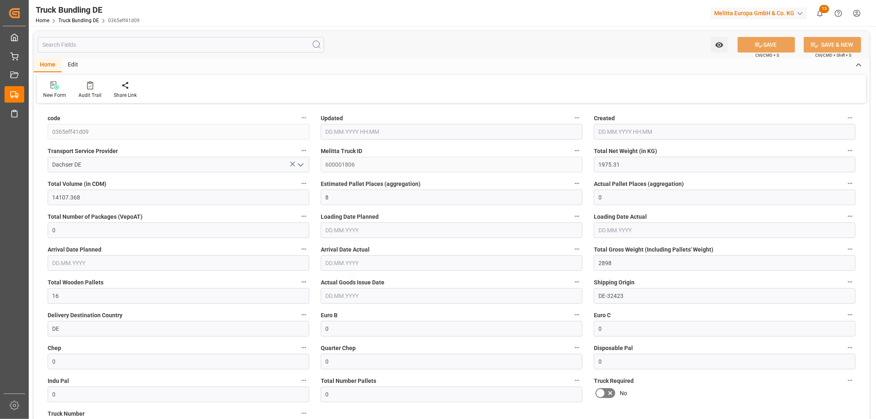
type input "20.08.2025 06:45"
type input "[DATE]"
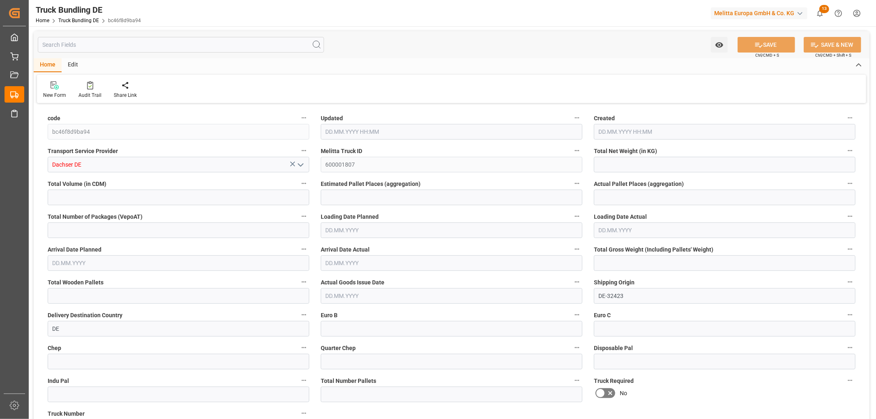
type input "2573.007"
type input "16837.099"
type input "10"
type input "0"
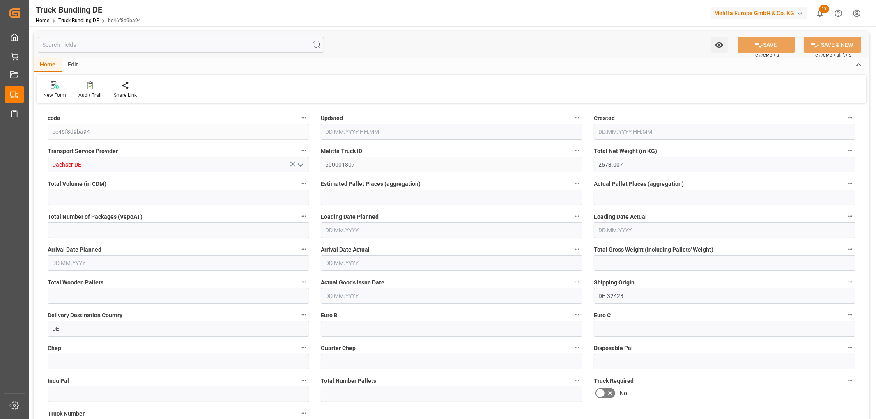
type input "3692"
type input "20"
type input "0"
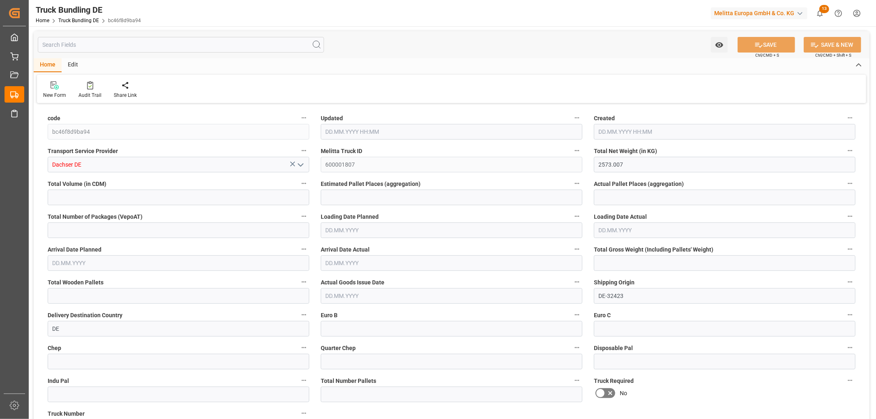
type input "0"
type input "[DATE] 06:45"
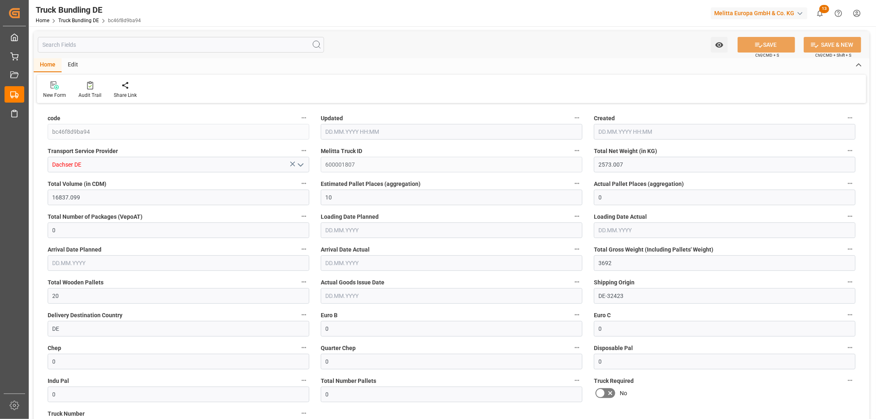
type input "[DATE] 06:45"
type input "[DATE]"
type input "20.08.2025 06:46"
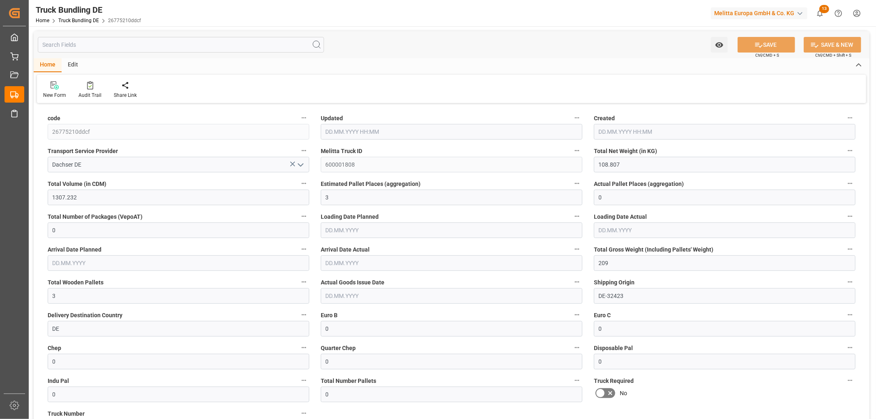
type input "20.08.2025 06:46"
type input "[DATE]"
type input "25.08.2025"
type input "20.08.2025"
type input "20.08.2025 06:47"
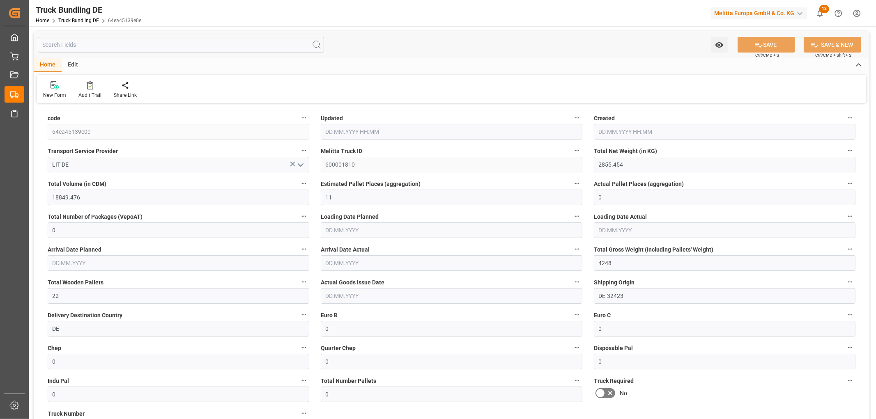
type input "20.08.2025 06:47"
type input "[DATE]"
type input "176.522"
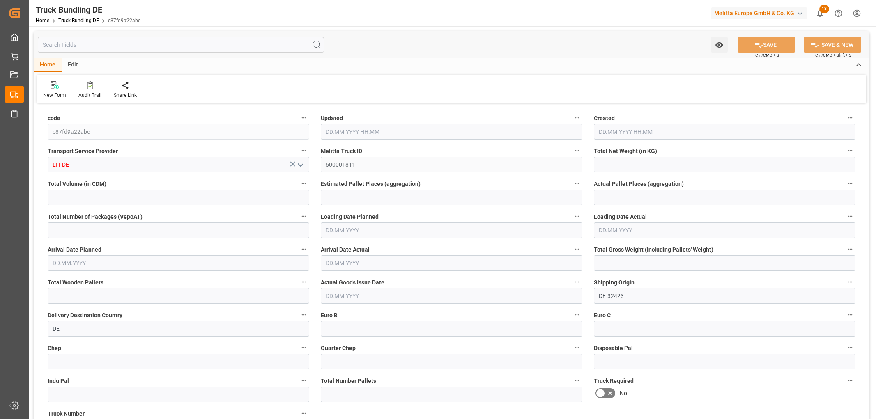
type input "1268.273"
type input "2"
type input "0"
type input "301"
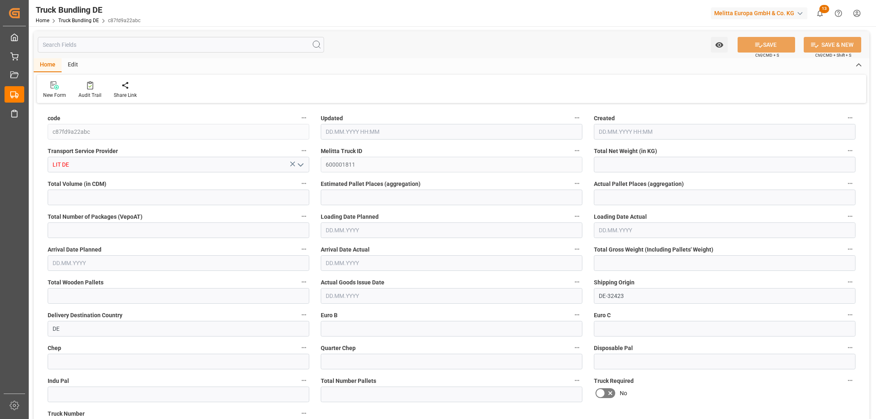
type input "2"
type input "0"
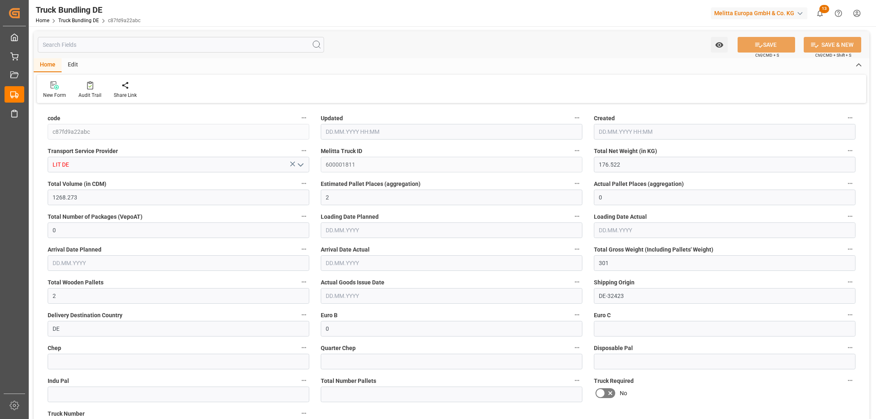
type input "0"
type input "20.08.2025 06:48"
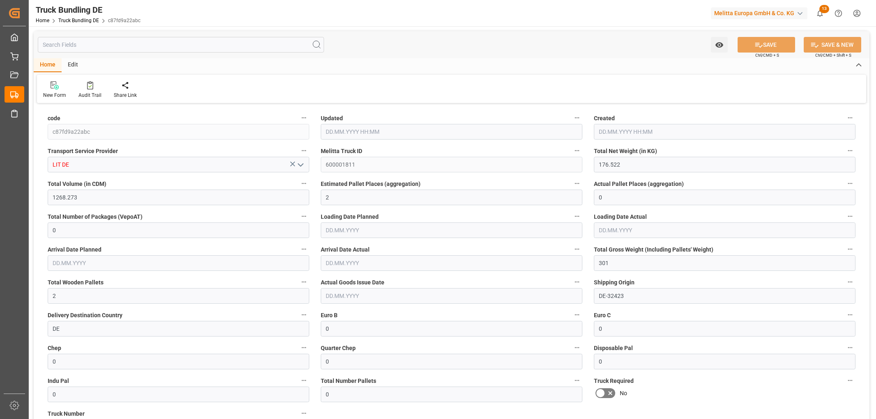
type input "[DATE]"
type input "1516.648"
type input "14010.424"
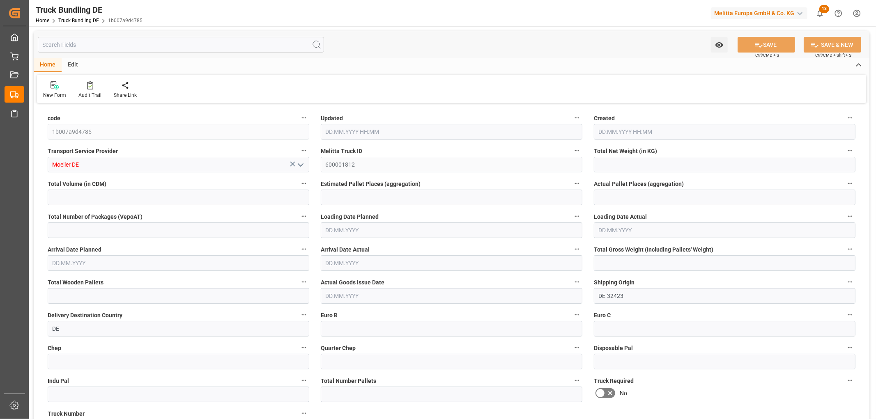
type input "8"
type input "0"
type input "2424"
type input "16"
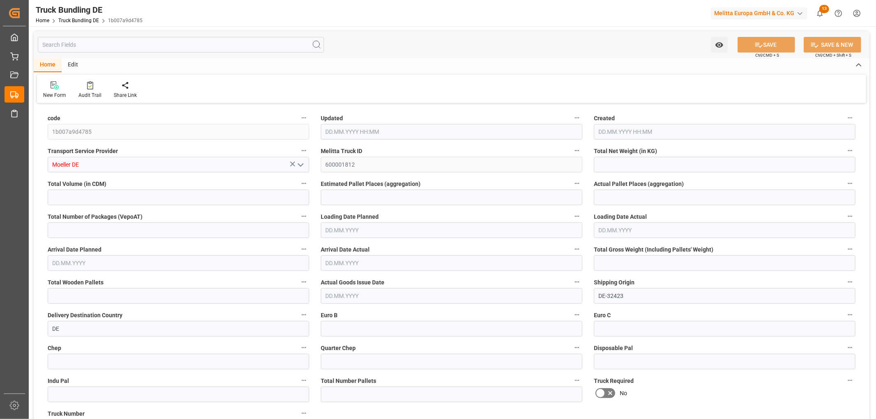
type input "0"
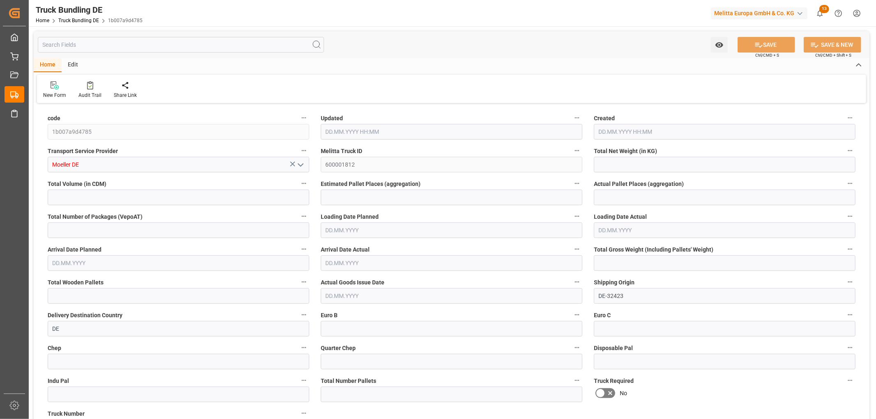
type input "0"
type input "[DATE] 06:49"
type input "[DATE]"
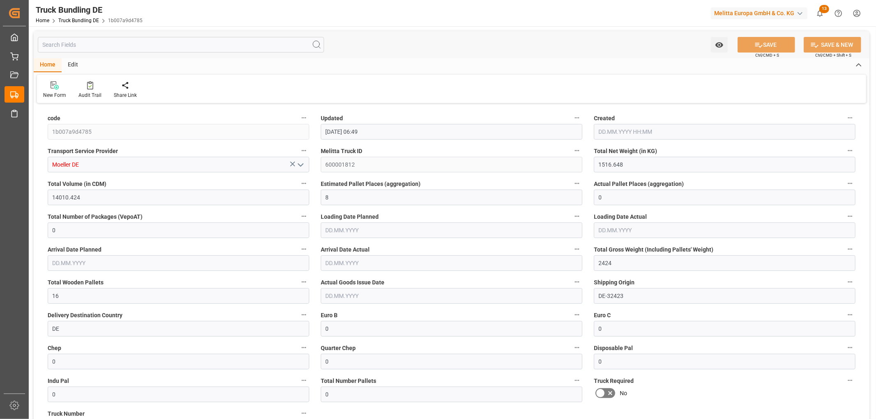
type input "[DATE]"
type input "20.08.2025 06:49"
type input "[DATE]"
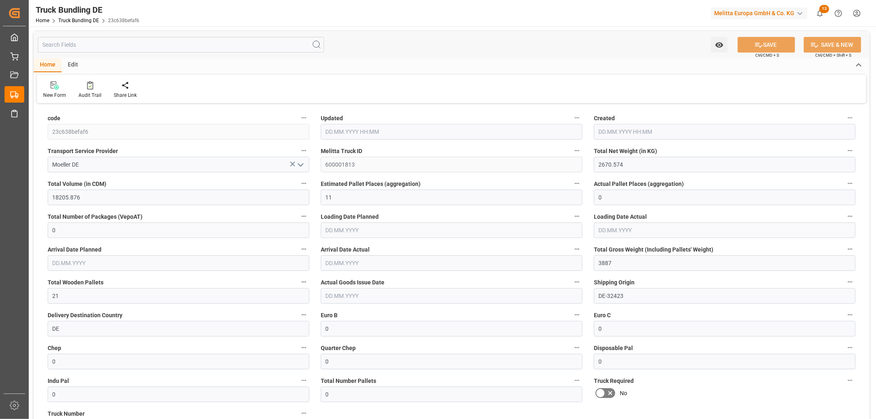
type input "25.08.2025"
type input "[DATE]"
type input "[DATE] 06:50"
type input "20.08.2025 06:50"
type input "[DATE]"
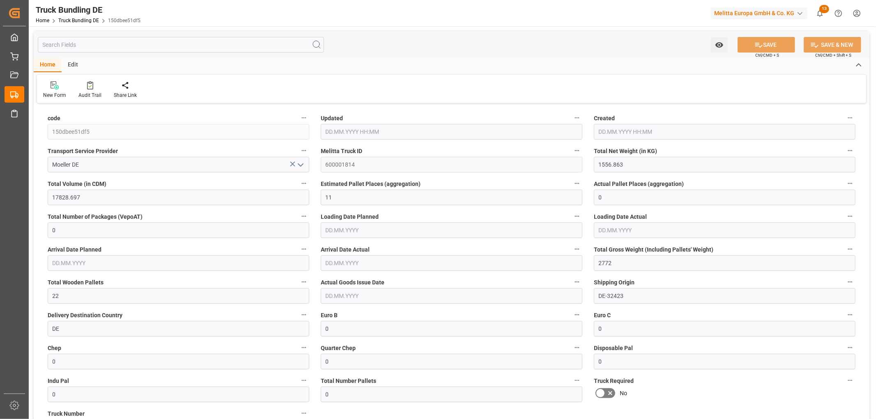
type input "[DATE]"
type input "3617.71"
type input "20716.184"
type input "12"
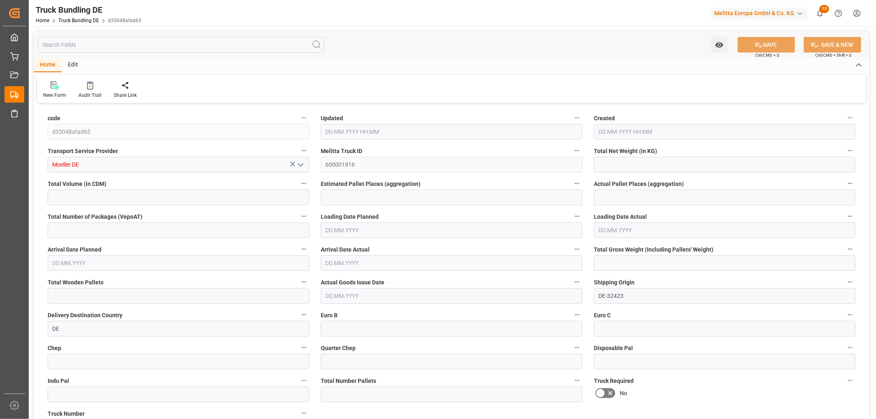
type input "0"
type input "5003"
type input "24"
type input "0"
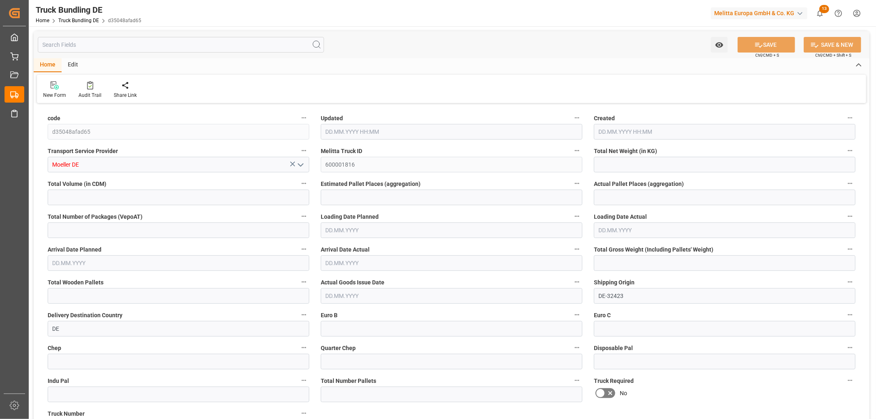
type input "0"
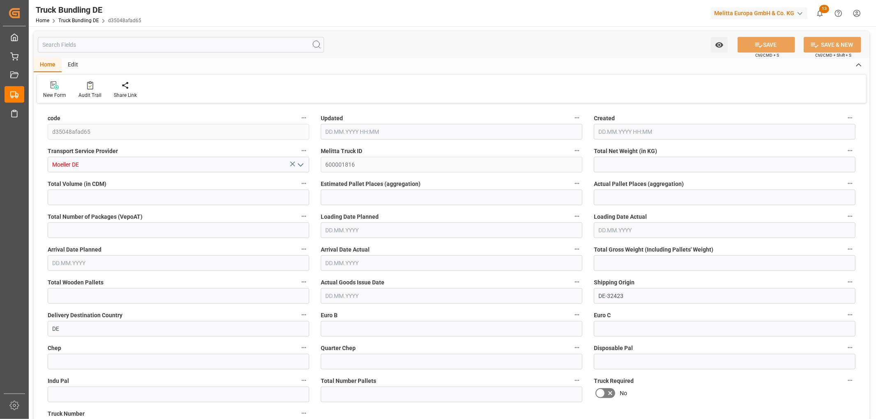
type input "0"
type input "[DATE] 06:50"
type input "[DATE]"
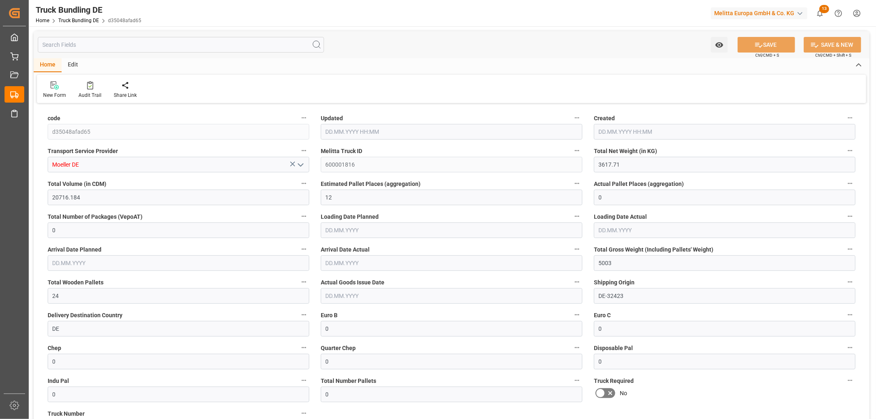
type input "[DATE]"
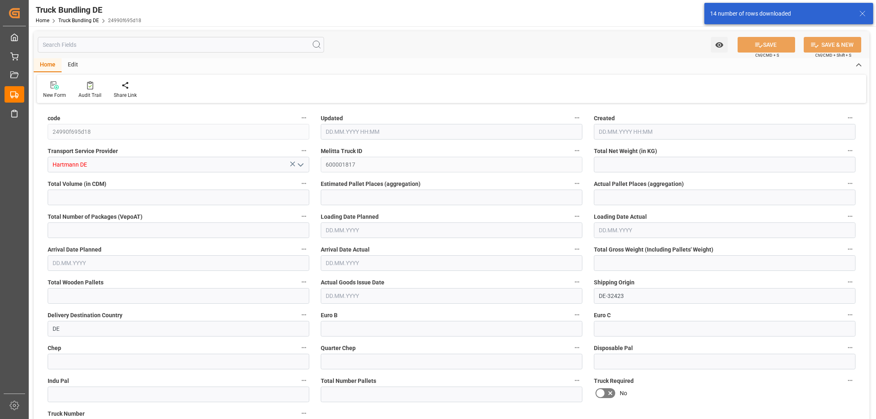
type input "1539.608"
type input "12180.844"
type input "7"
type input "0"
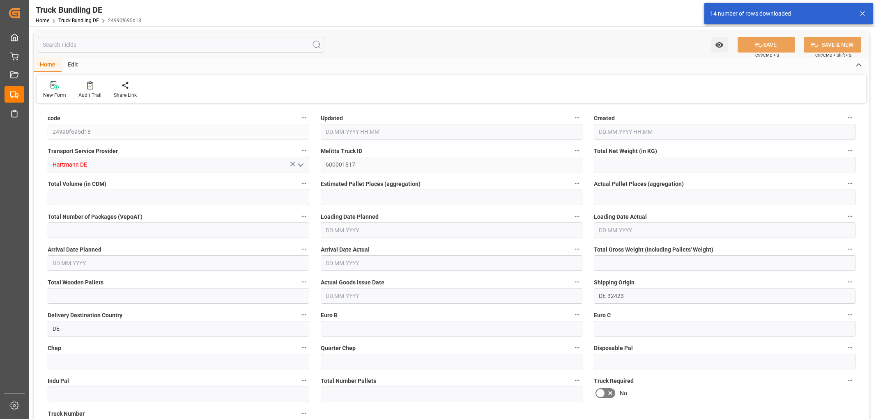
type input "2425"
type input "14"
type input "0"
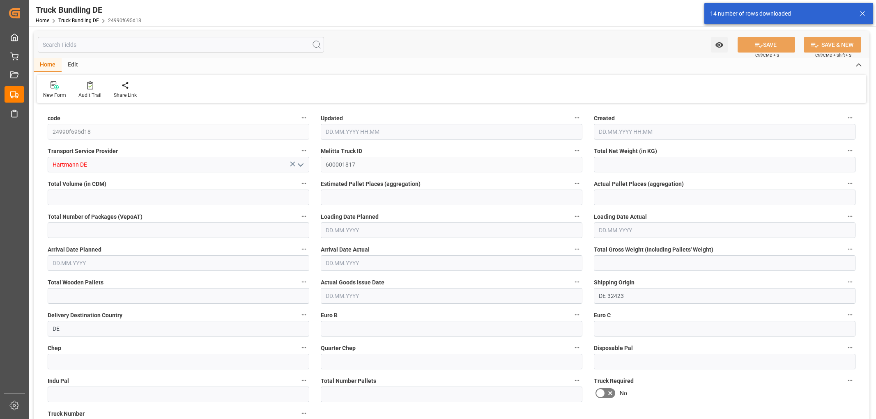
type input "0"
type input "[DATE] 06:53"
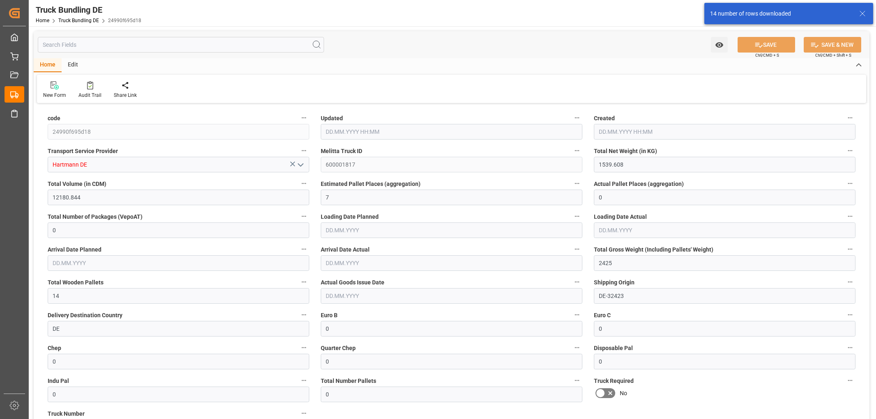
type input "[DATE] 06:53"
type input "[DATE]"
type input "25.08.2025"
type input "[DATE]"
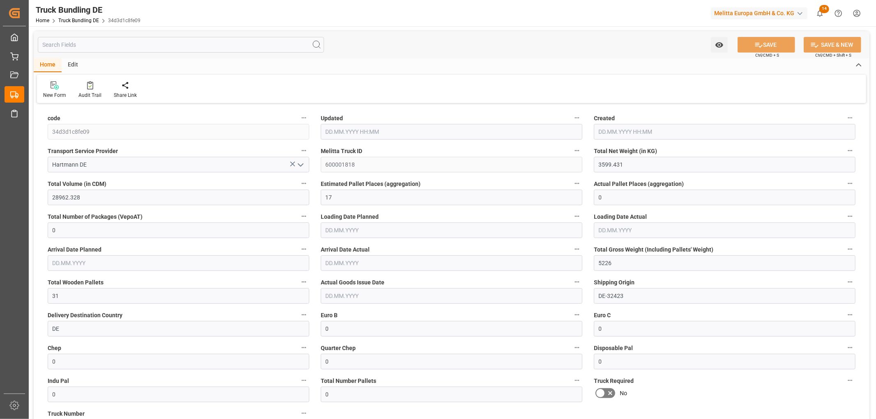
type input "[DATE] 06:53"
type input "[DATE]"
